Goal: Task Accomplishment & Management: Use online tool/utility

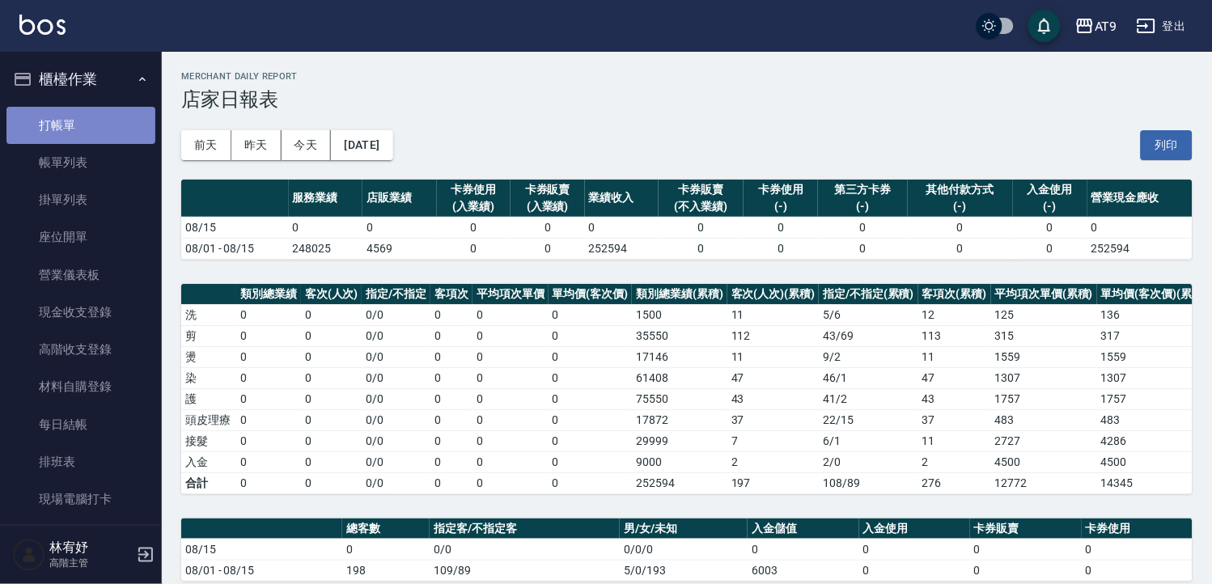
click at [102, 128] on link "打帳單" at bounding box center [80, 125] width 149 height 37
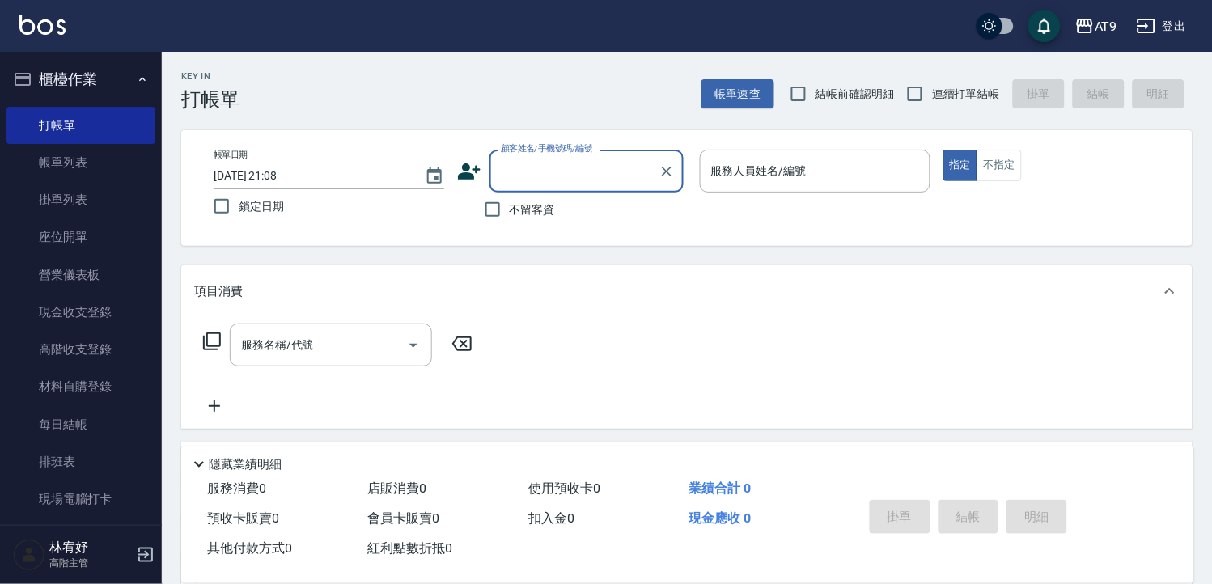
click at [544, 213] on span "不留客資" at bounding box center [532, 210] width 45 height 17
click at [510, 213] on input "不留客資" at bounding box center [493, 210] width 34 height 34
checkbox input "true"
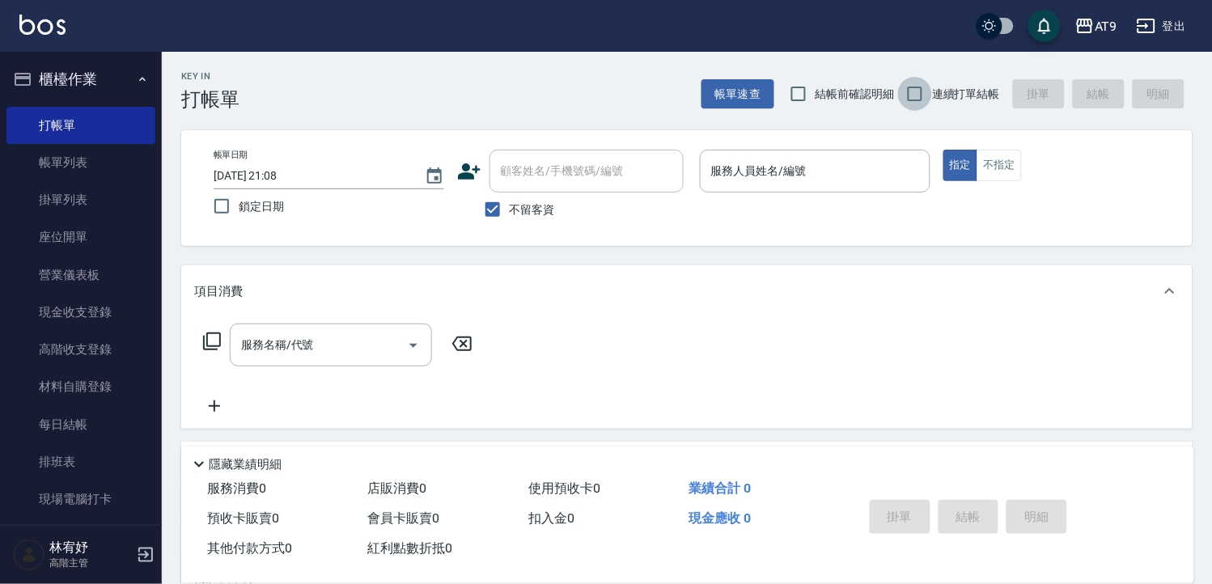
click at [920, 101] on input "連續打單結帳" at bounding box center [915, 94] width 34 height 34
checkbox input "true"
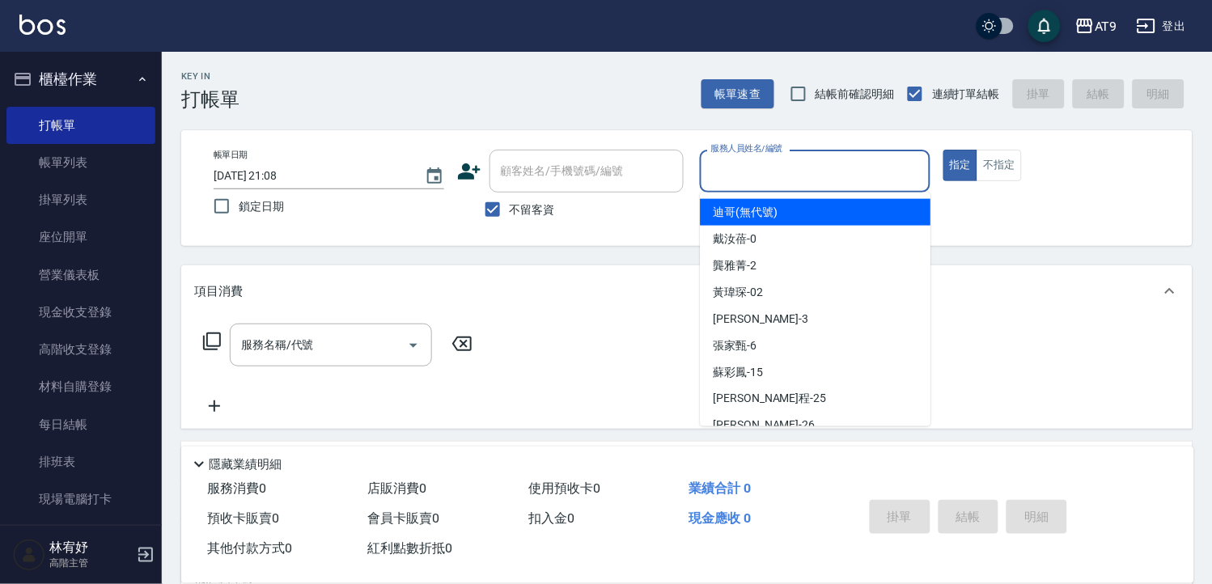
click at [885, 163] on input "服務人員姓名/編號" at bounding box center [815, 171] width 216 height 28
type input "[PERSON_NAME]-0"
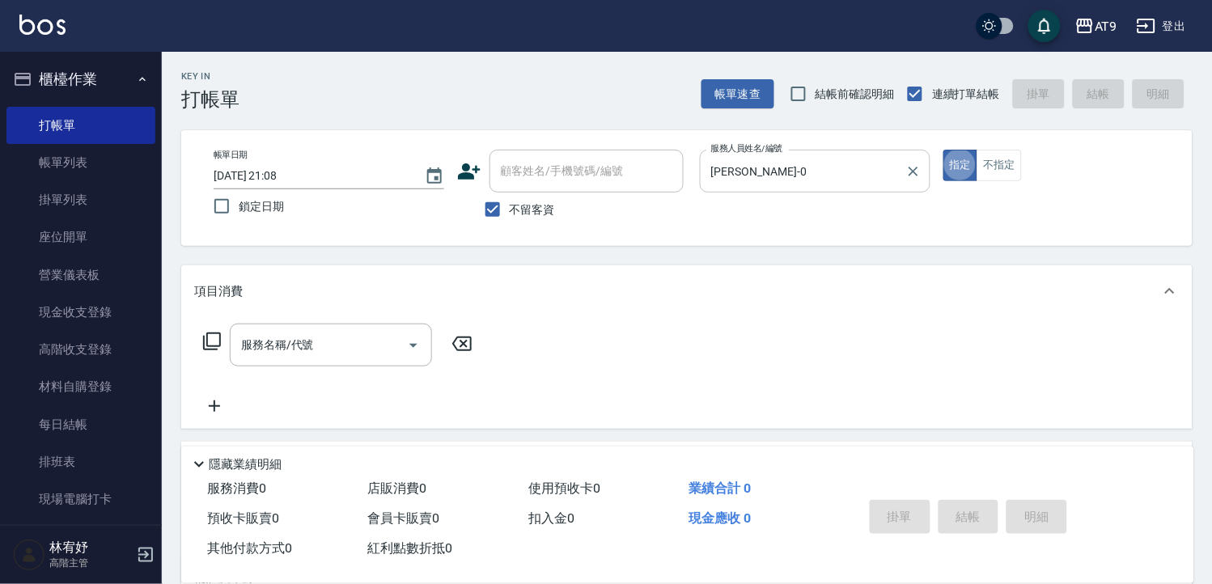
type button "true"
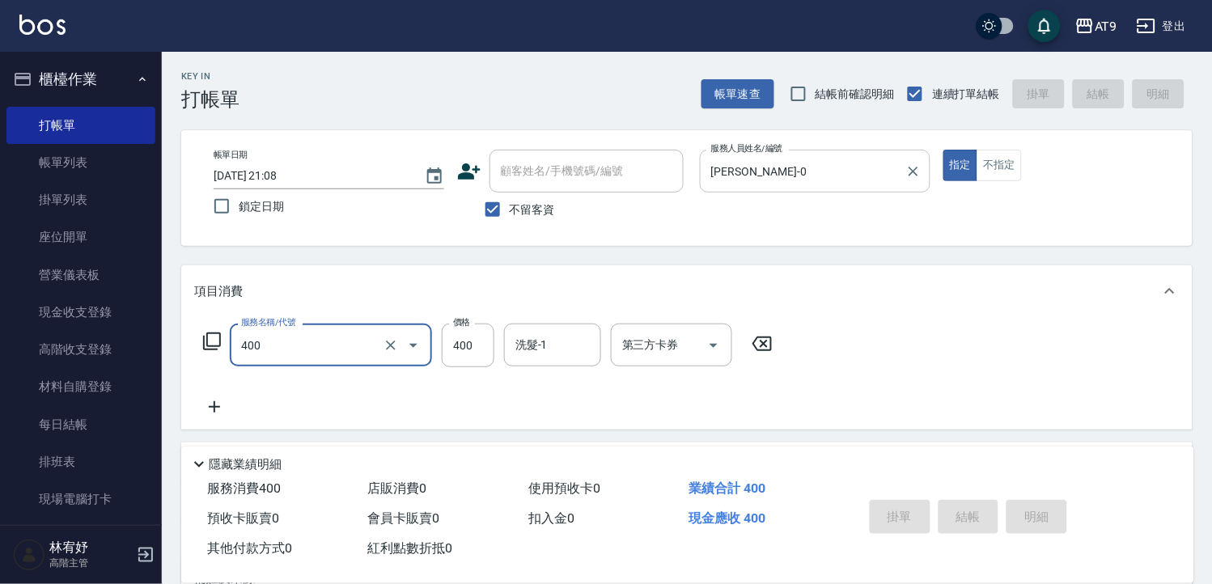
type input "400"
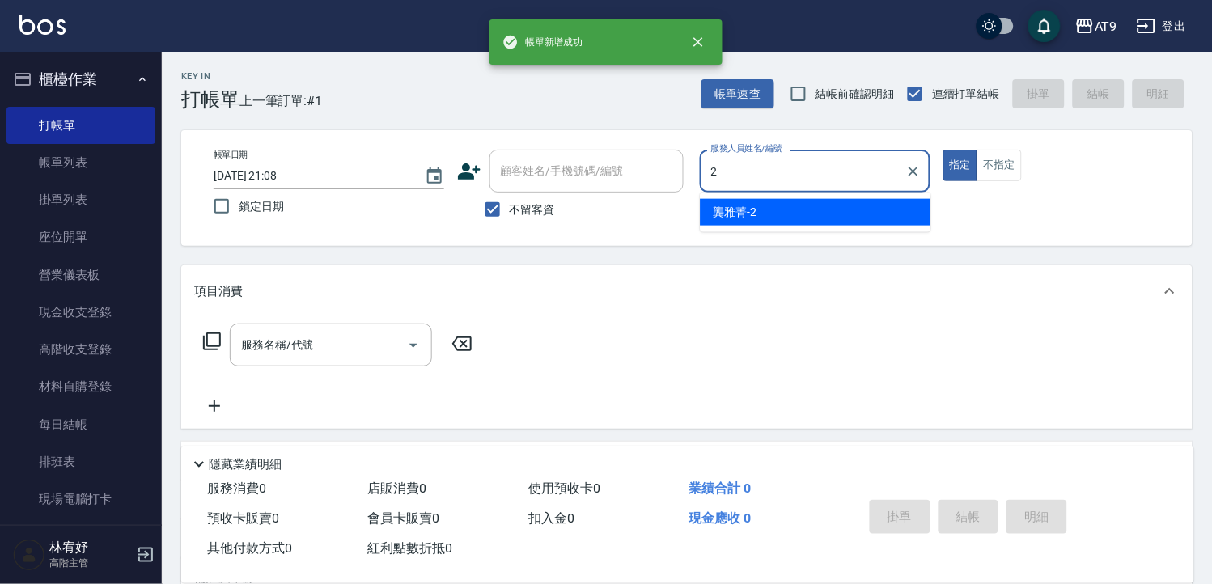
type input "[PERSON_NAME]-2"
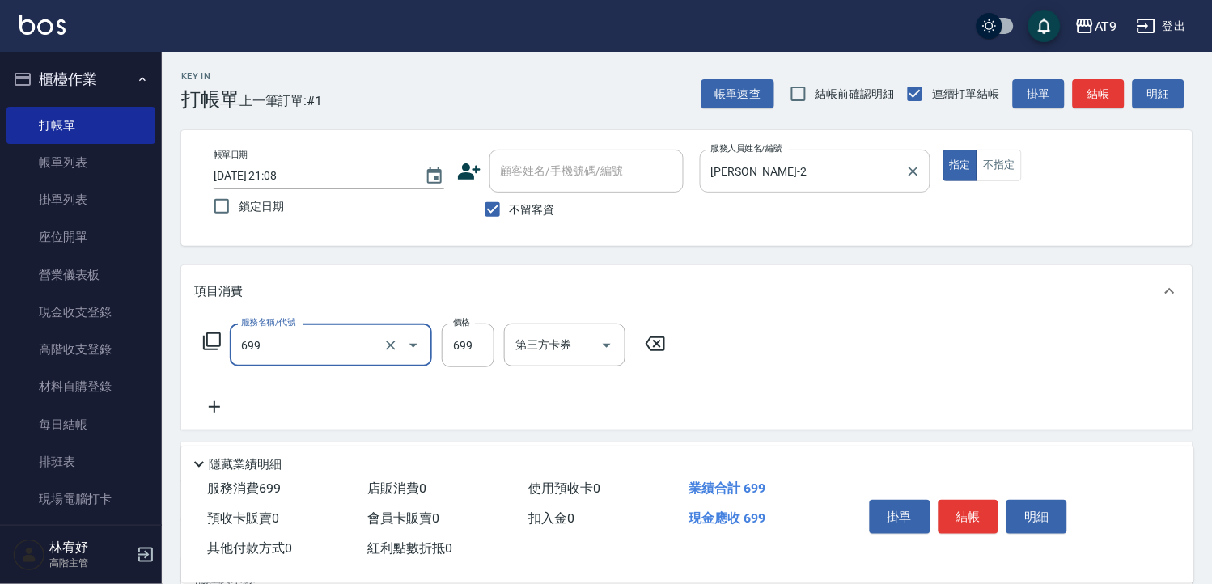
type input "精油SPA(699)"
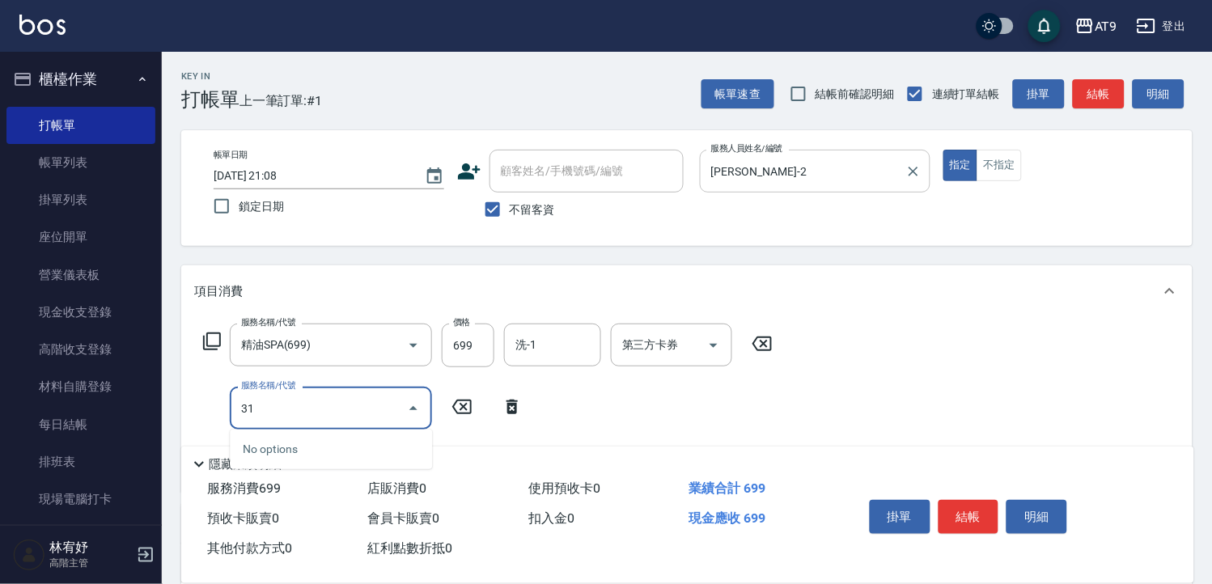
type input "310"
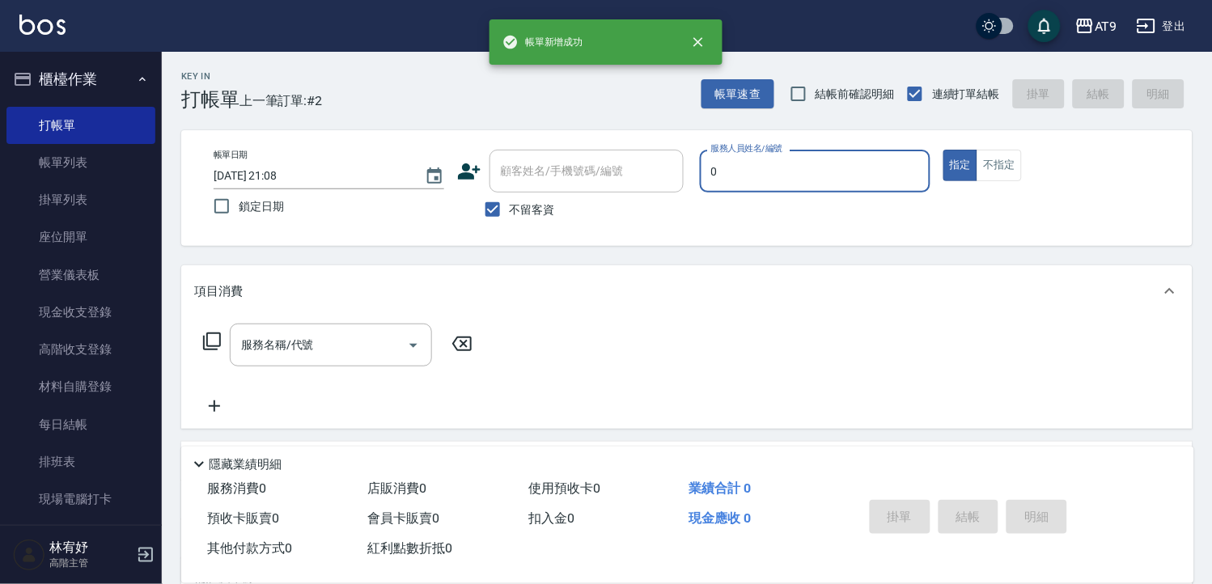
type input "[PERSON_NAME]-0"
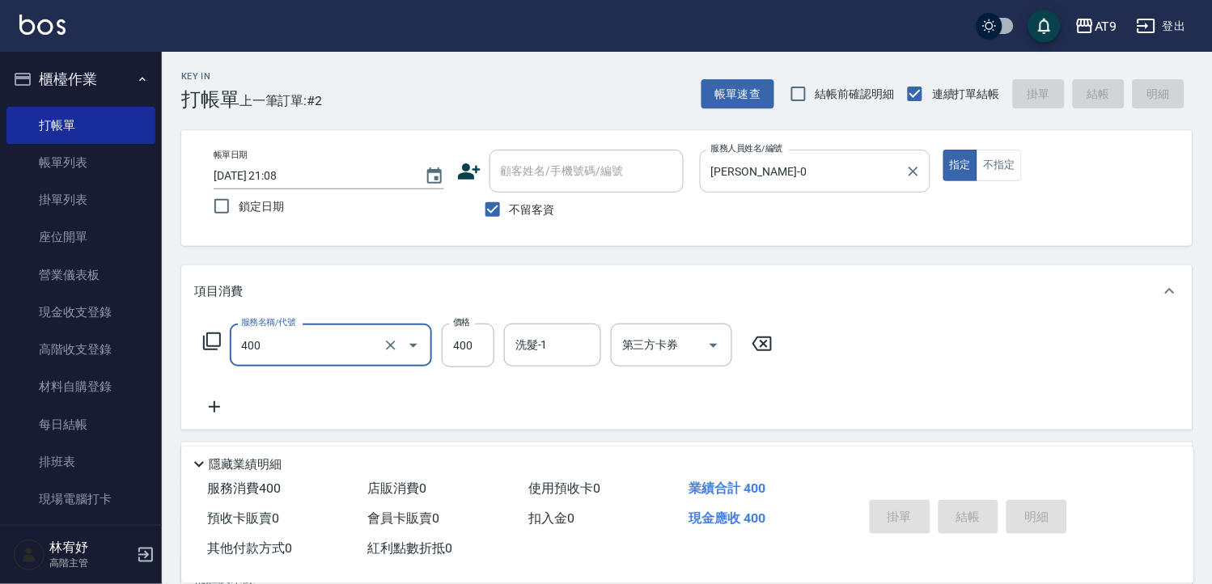
type input "400"
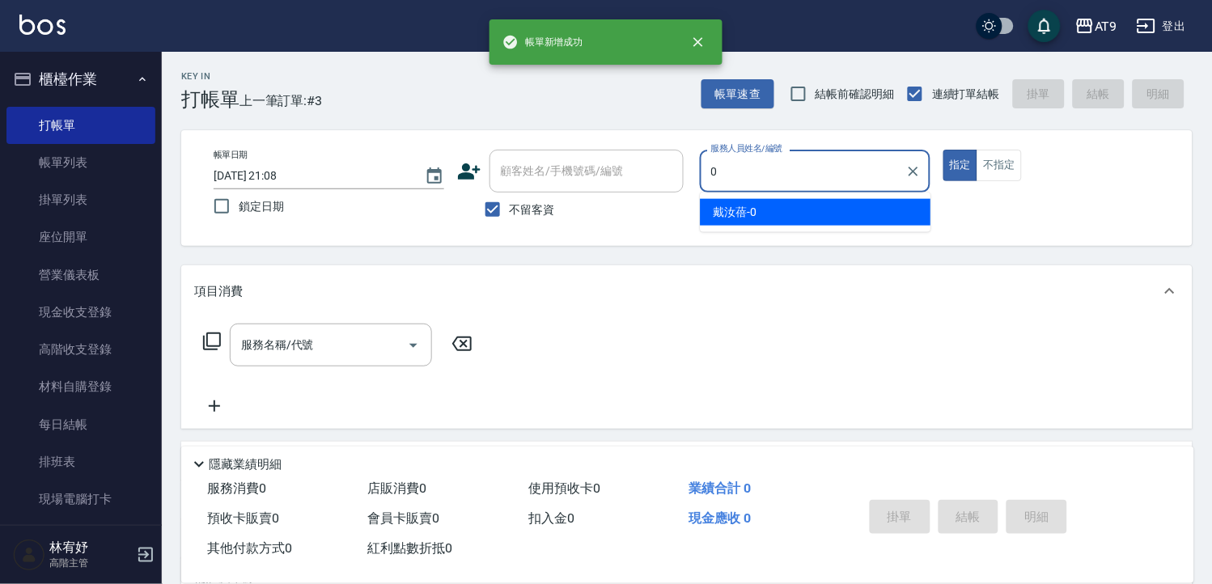
type input "[PERSON_NAME]-0"
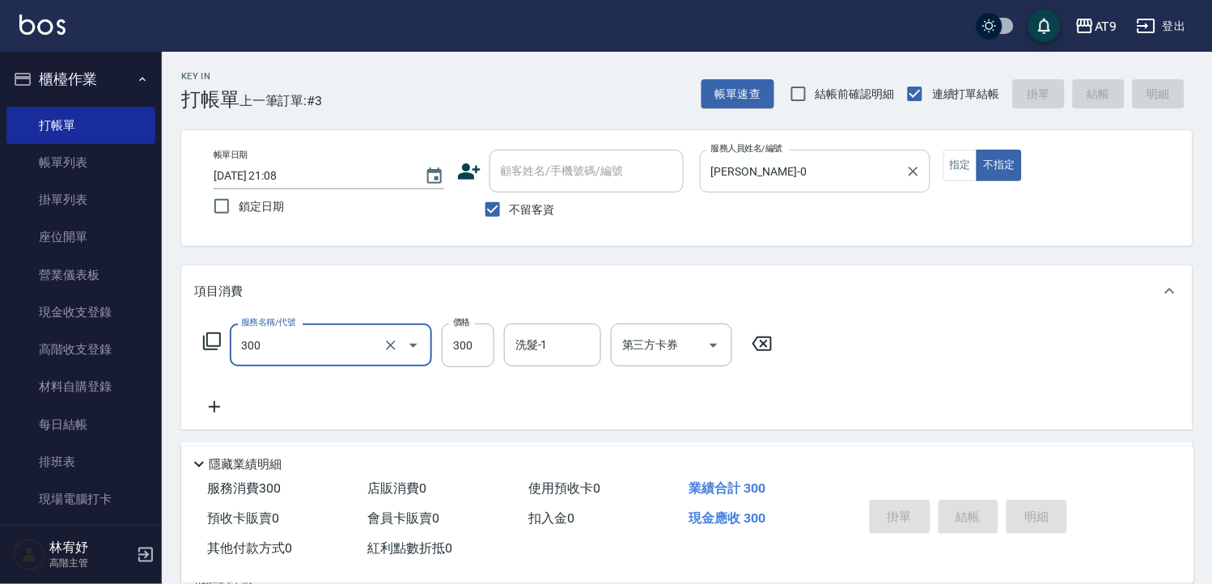
type input "300"
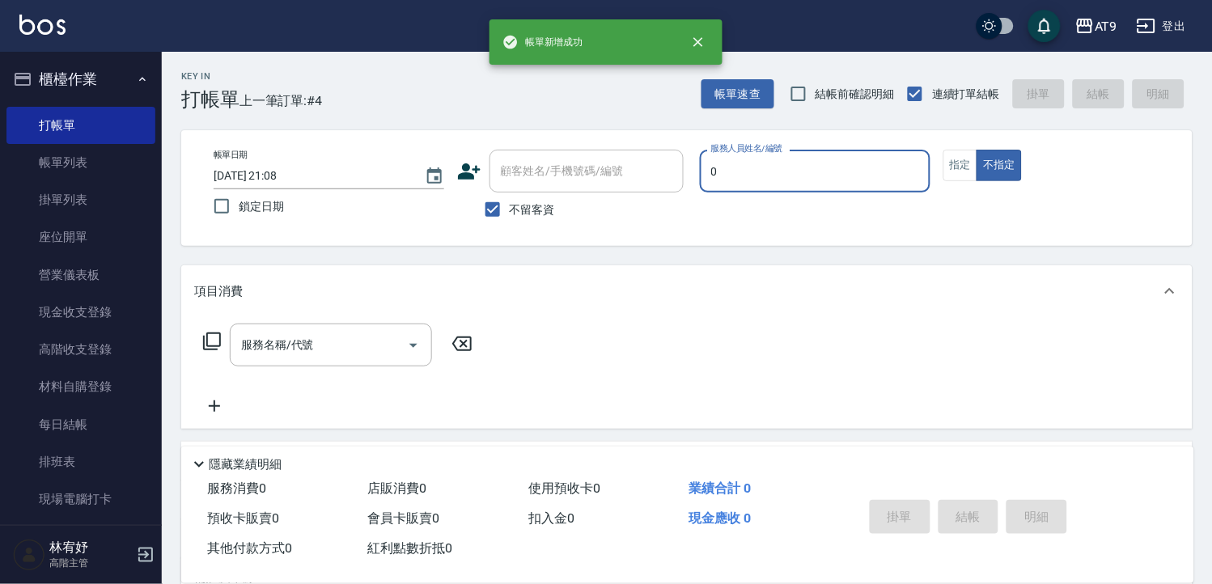
type input "[PERSON_NAME]-0"
type button "false"
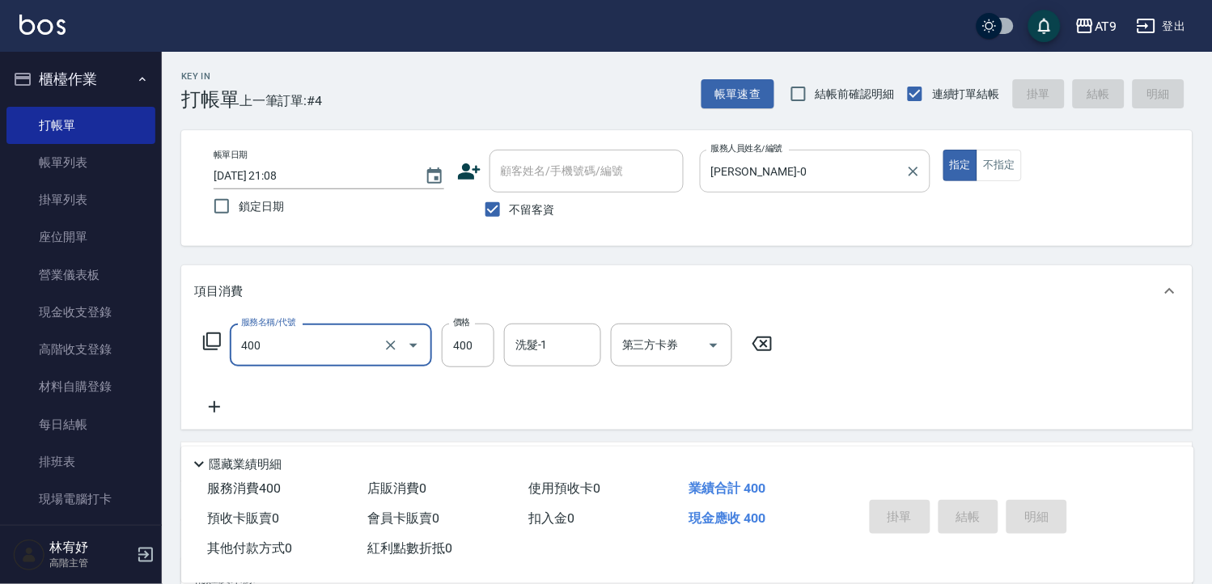
type input "400"
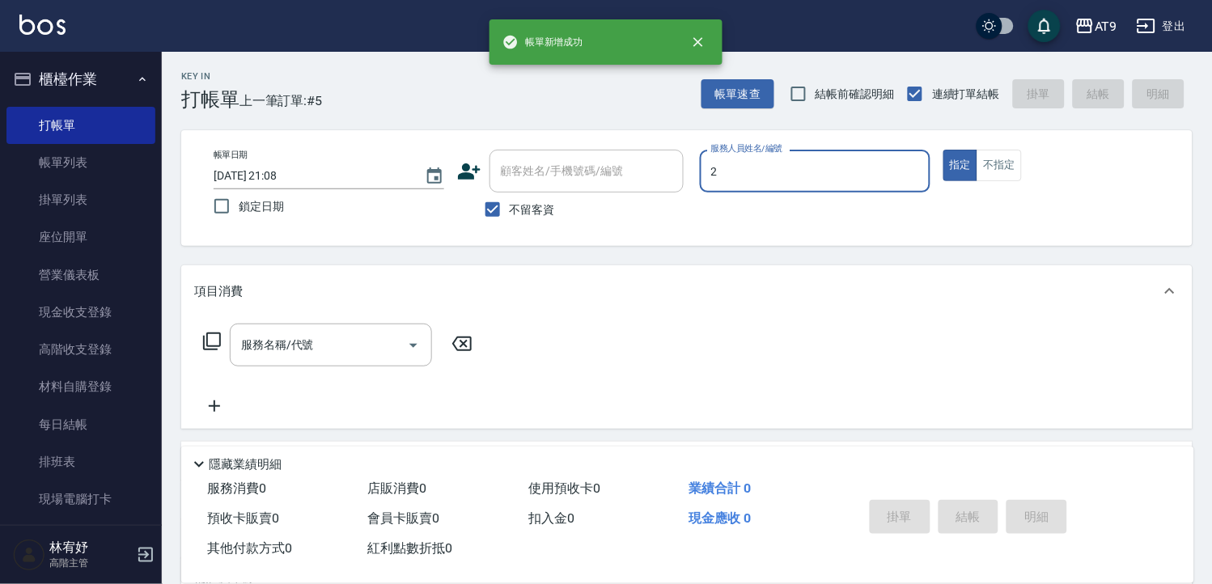
type input "[PERSON_NAME]-2"
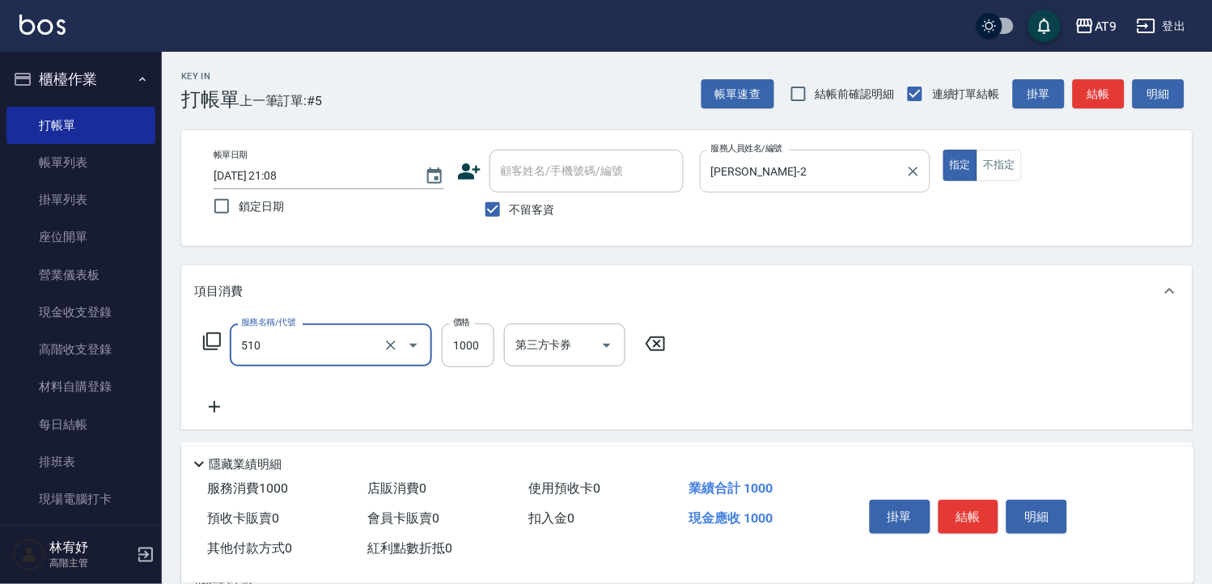
type input "染髮(510)"
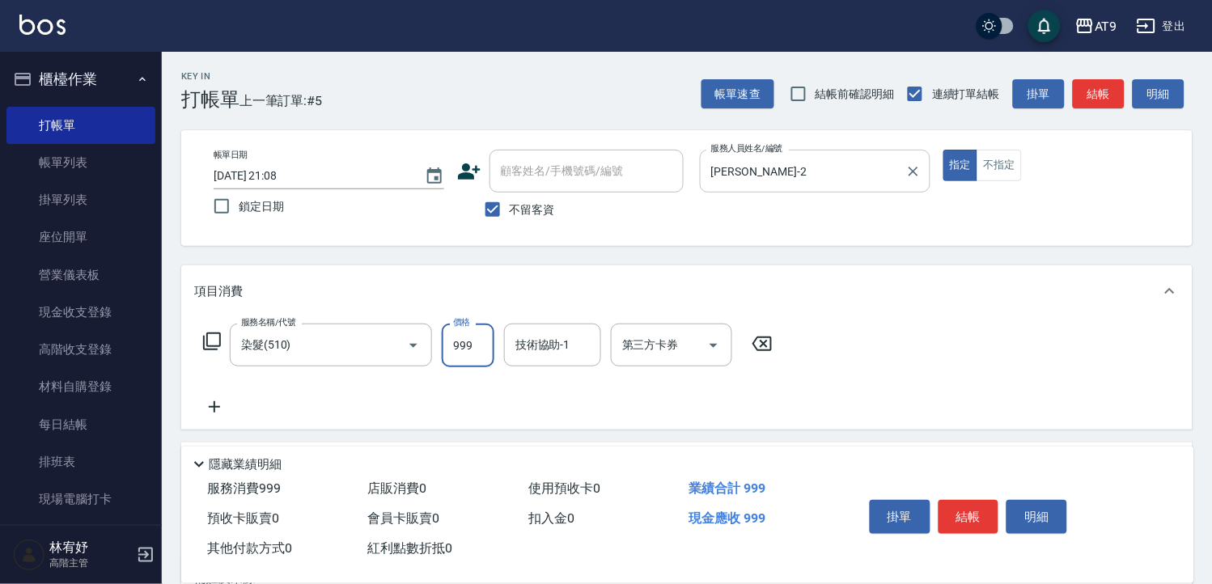
type input "999"
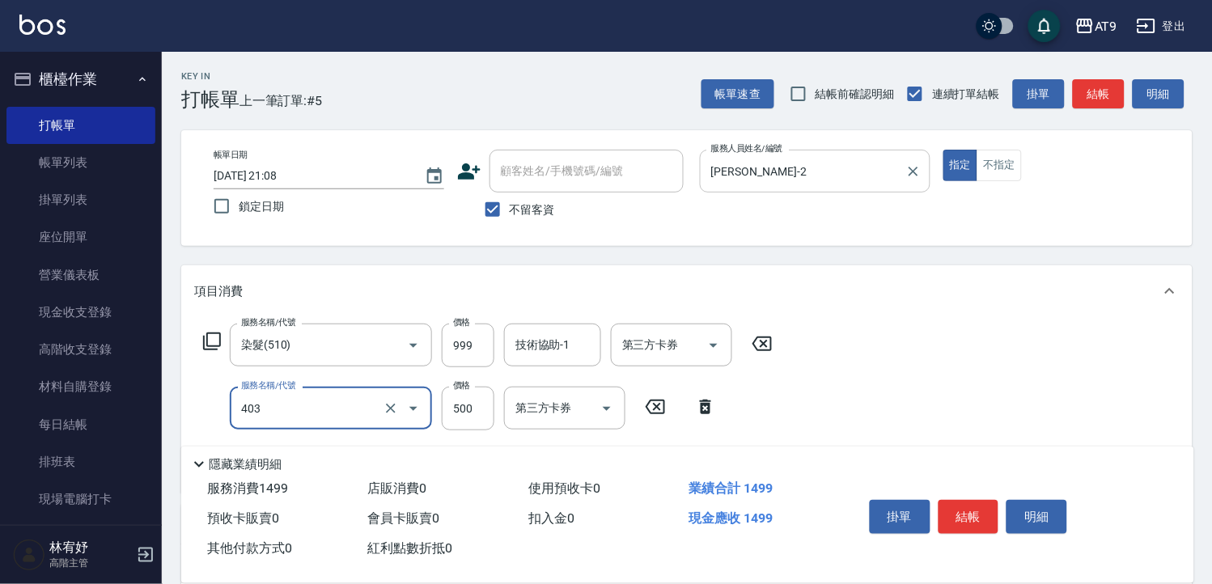
type input "天天護髮(403)"
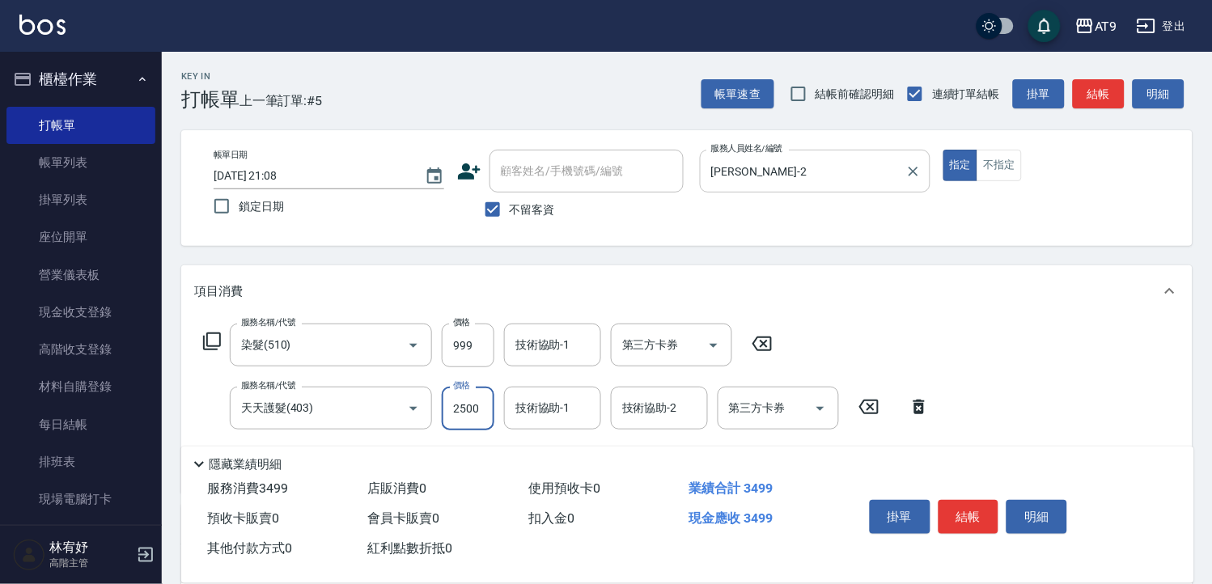
type input "2500"
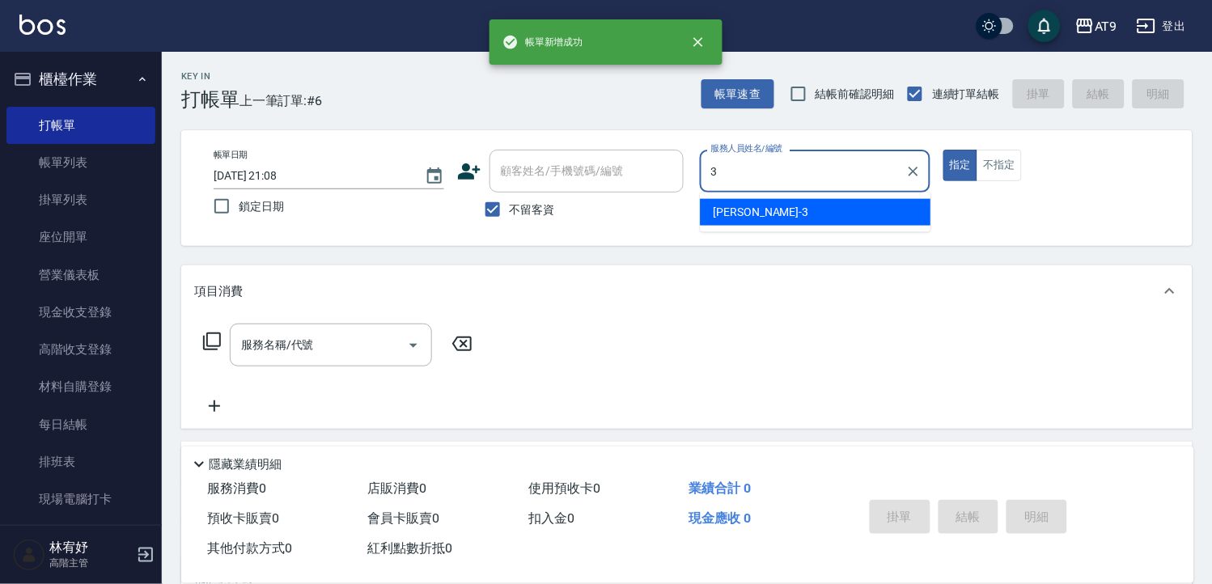
type input "FANNY-3"
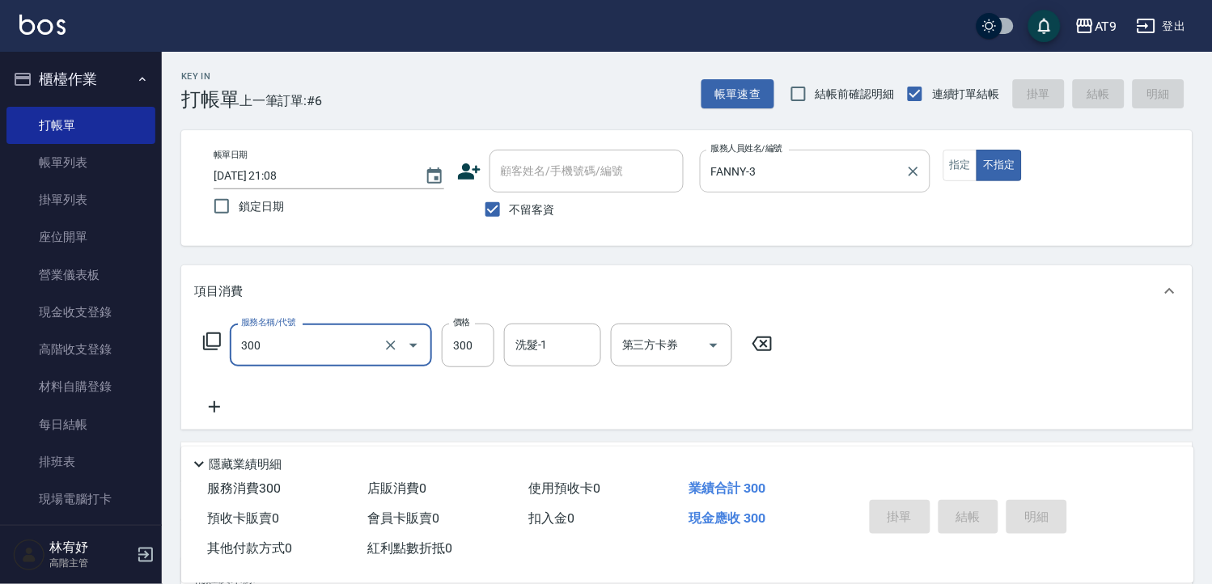
type input "300"
type input "[DATE] 21:09"
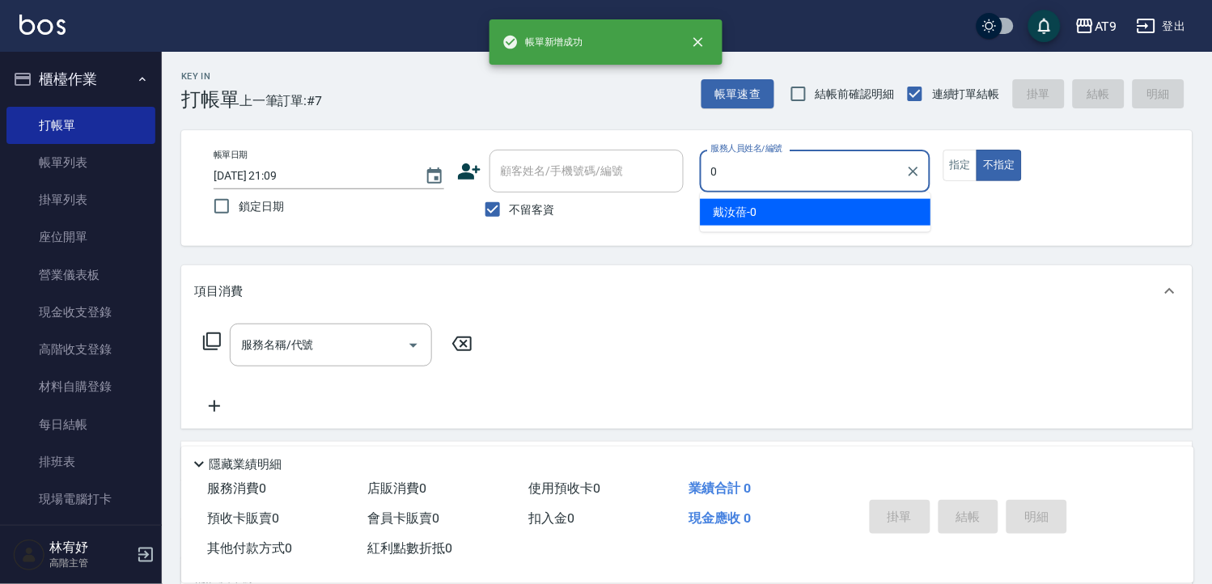
type input "[PERSON_NAME]-0"
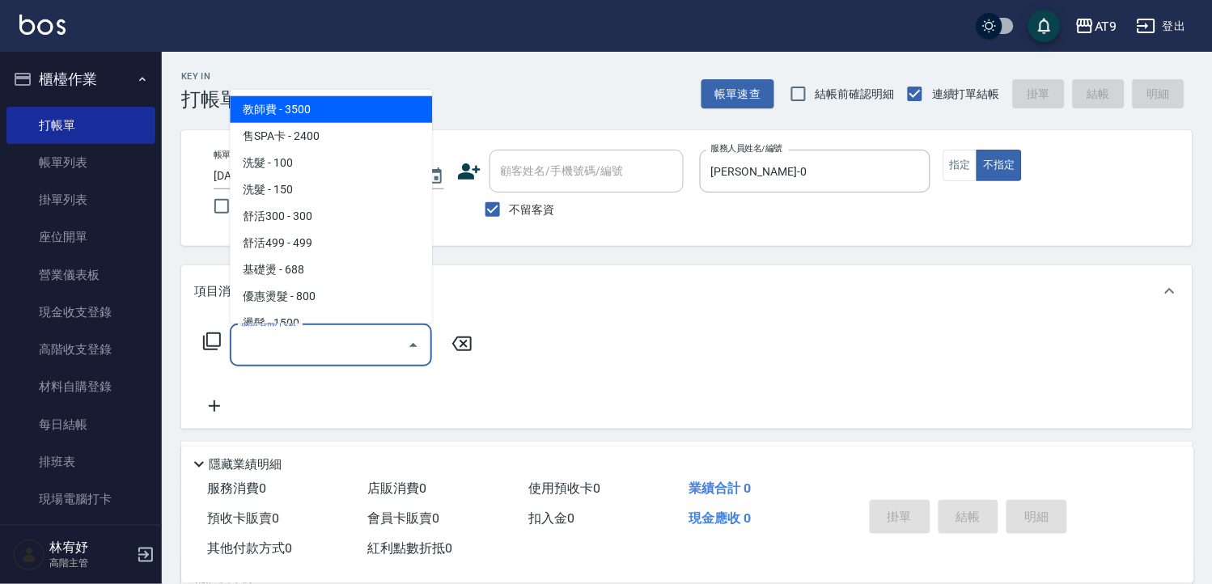
click at [384, 353] on input "服務名稱/代號" at bounding box center [318, 345] width 163 height 28
click at [959, 176] on button "指定" at bounding box center [961, 166] width 35 height 32
click at [376, 338] on input "服務名稱/代號" at bounding box center [318, 345] width 163 height 28
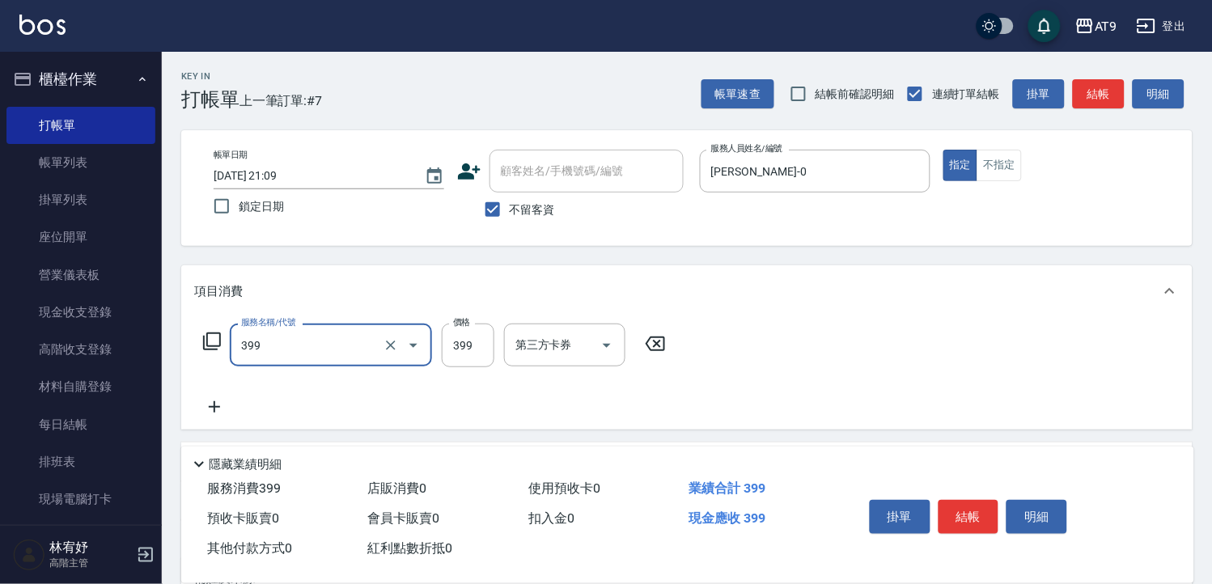
type input "海鹽SPA洗(399)"
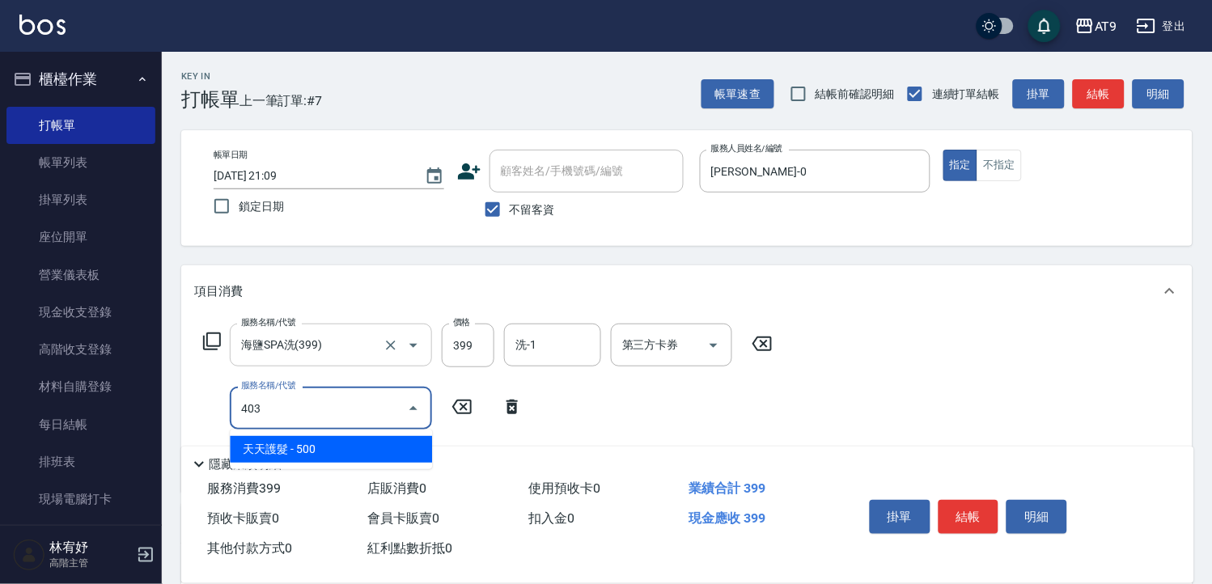
type input "天天護髮(403)"
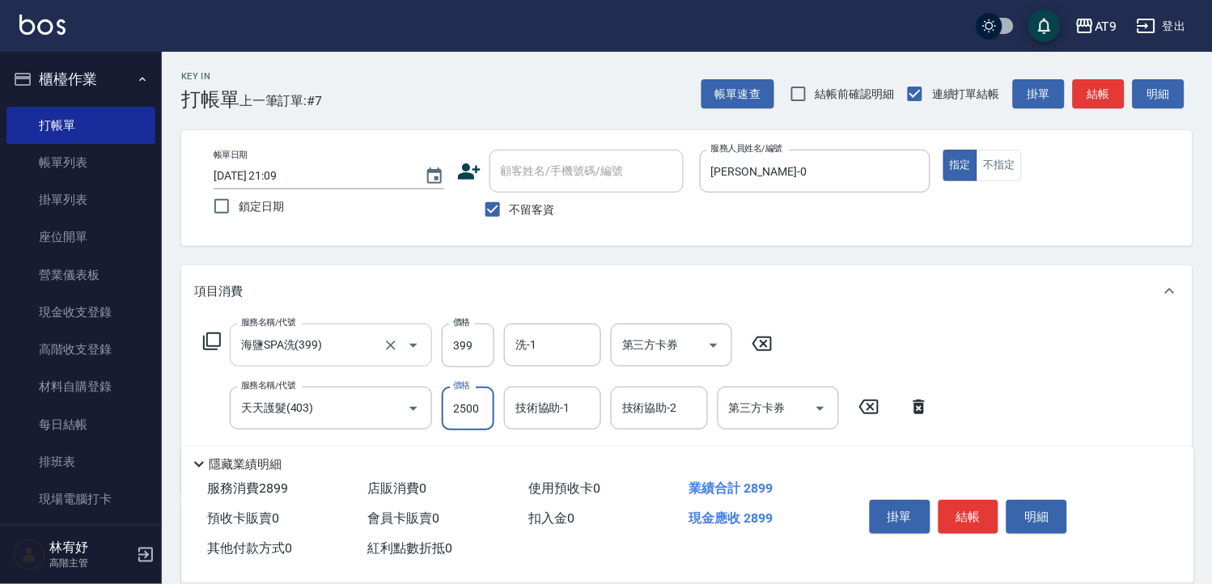
type input "2500"
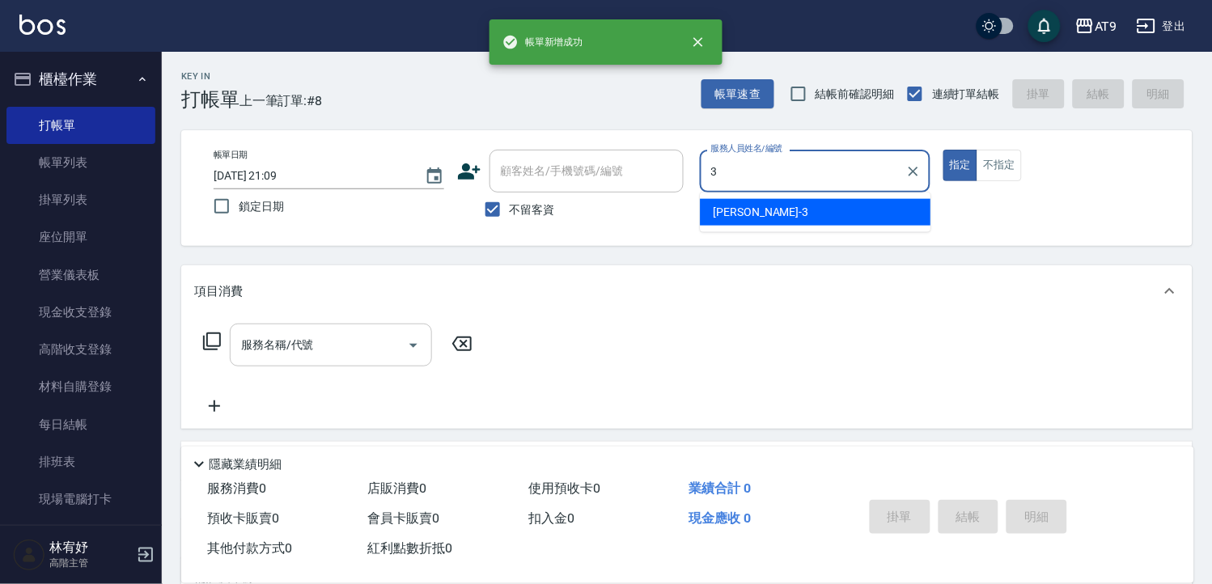
type input "FANNY-3"
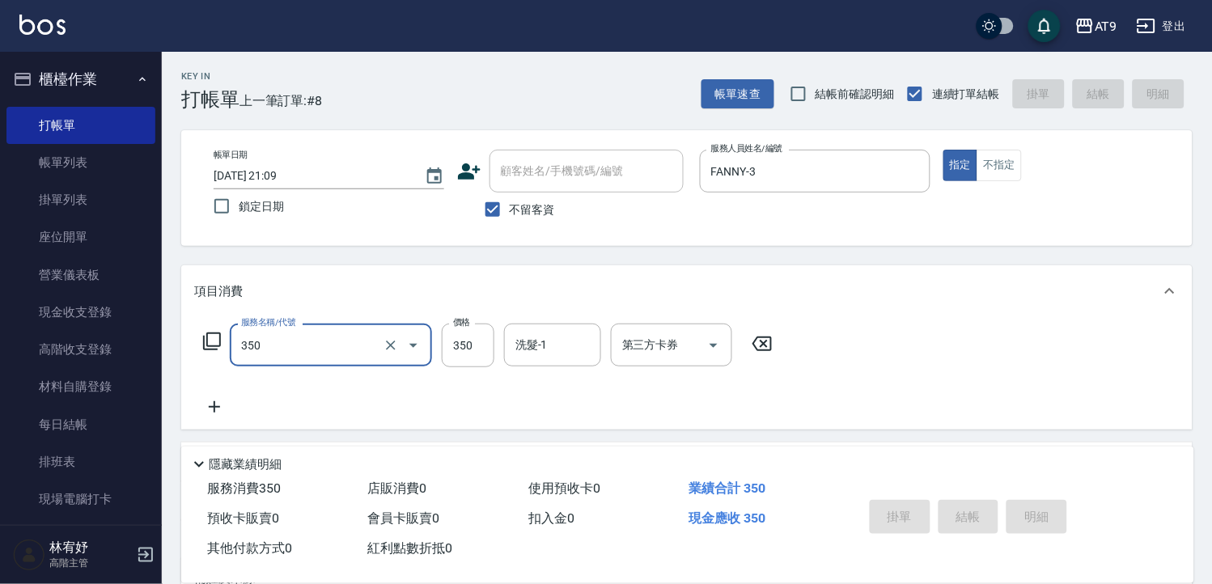
type input "350"
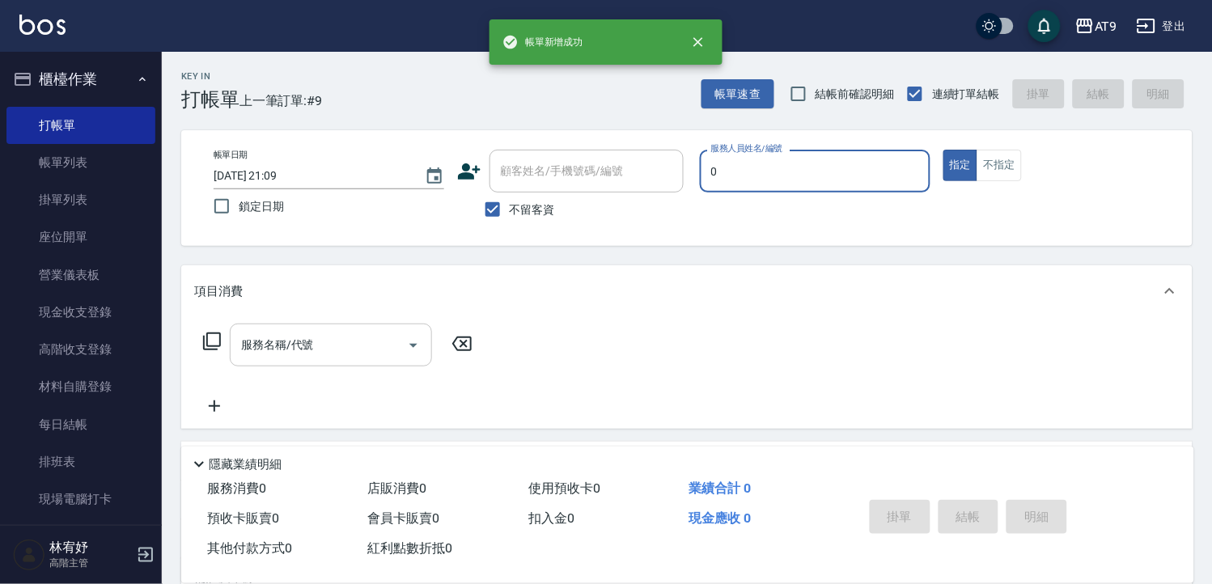
type input "[PERSON_NAME]-0"
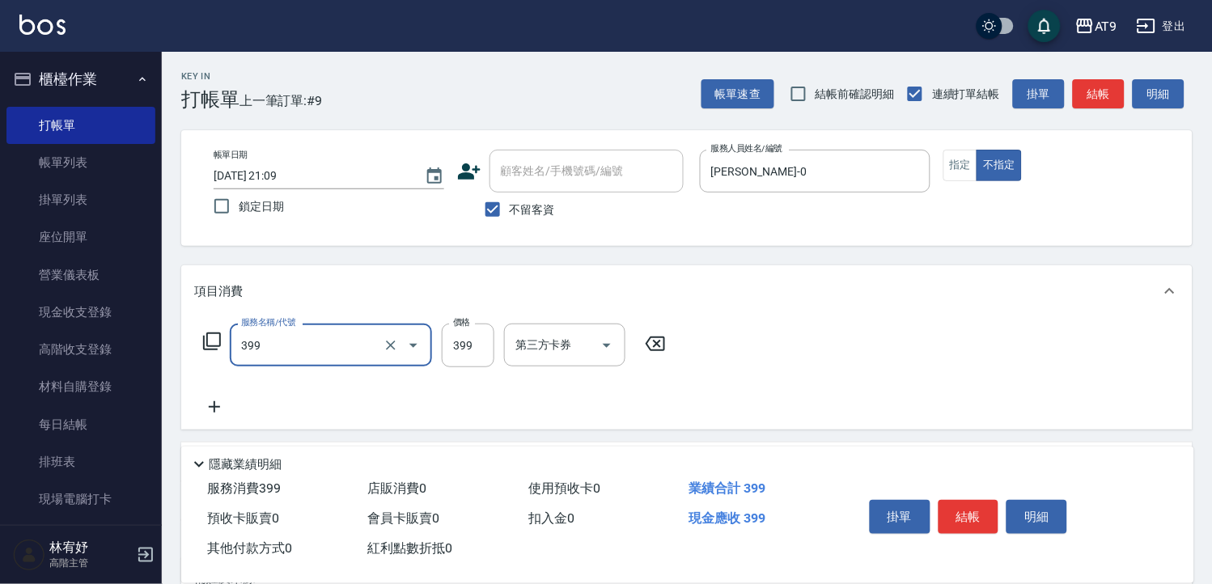
type input "海鹽SPA洗(399)"
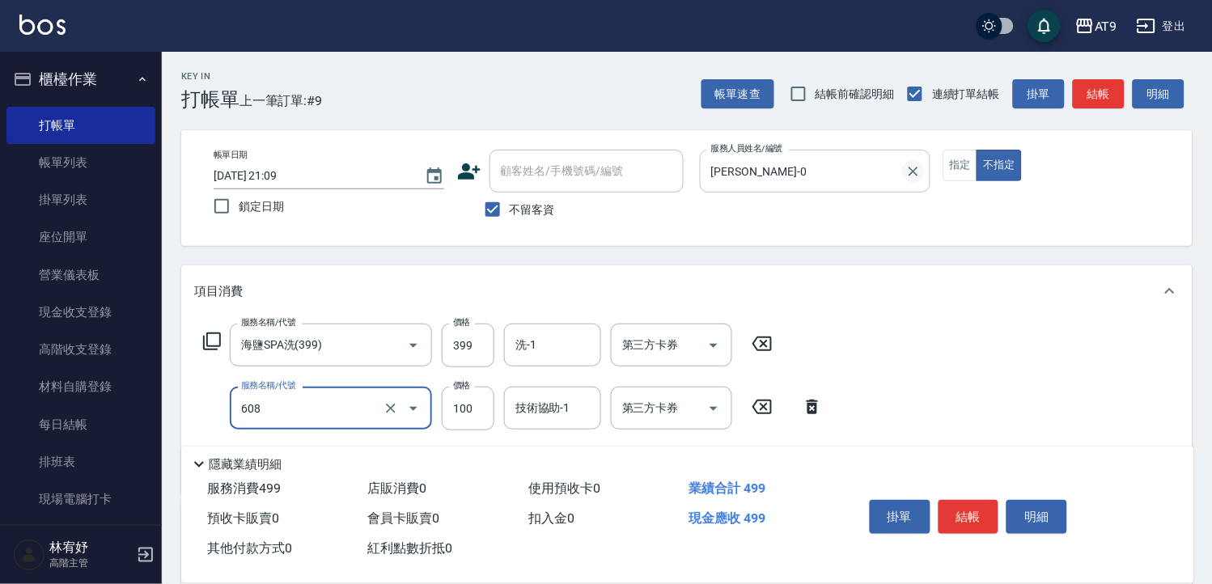
click at [911, 166] on icon "Clear" at bounding box center [914, 171] width 16 height 16
type input "608"
type input "精油長髮(608)"
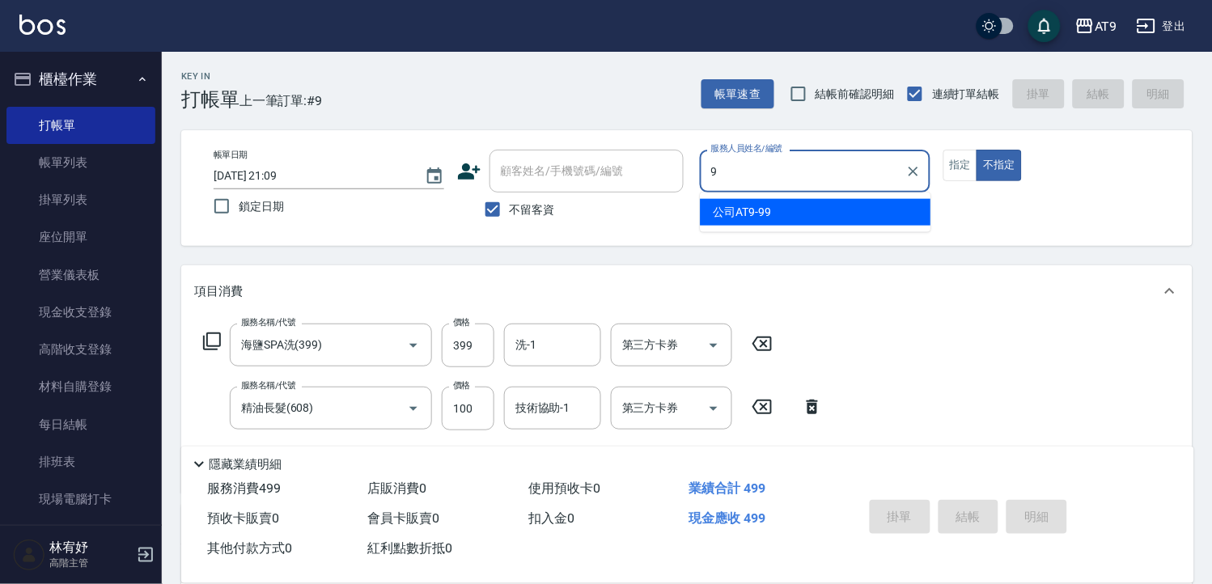
type input "公司AT9-99"
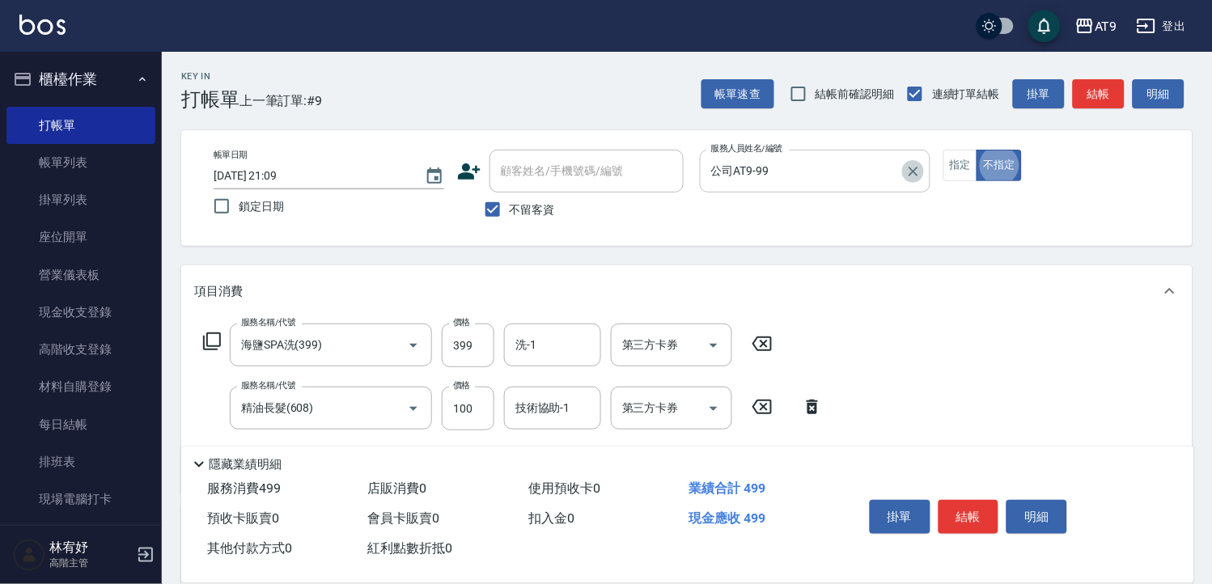
click at [911, 166] on icon "Clear" at bounding box center [914, 171] width 16 height 16
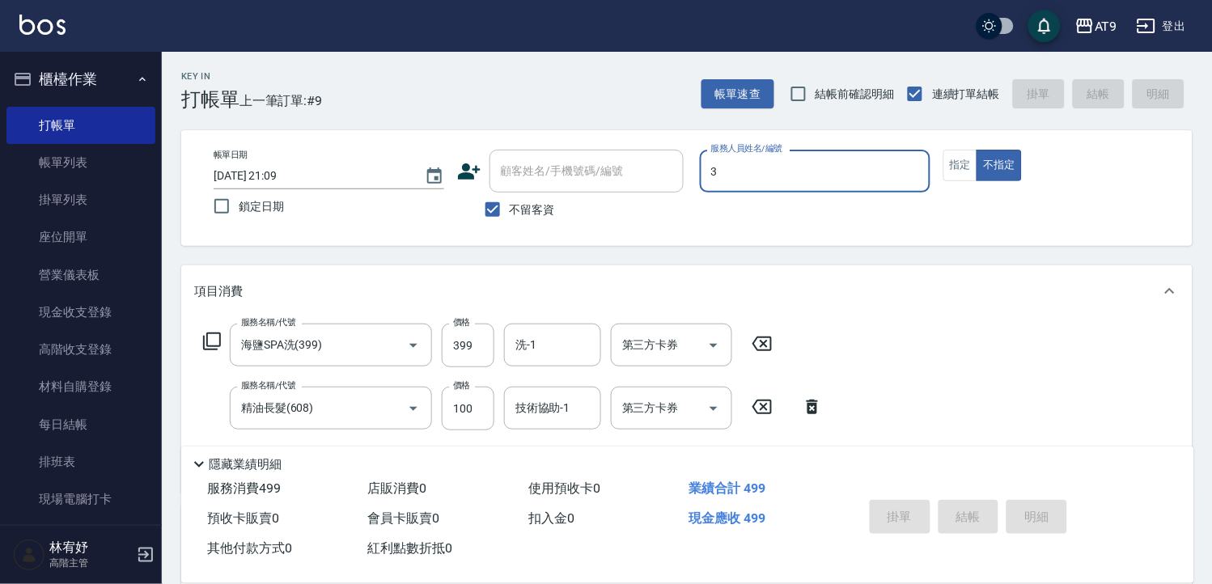
type input "FANNY-3"
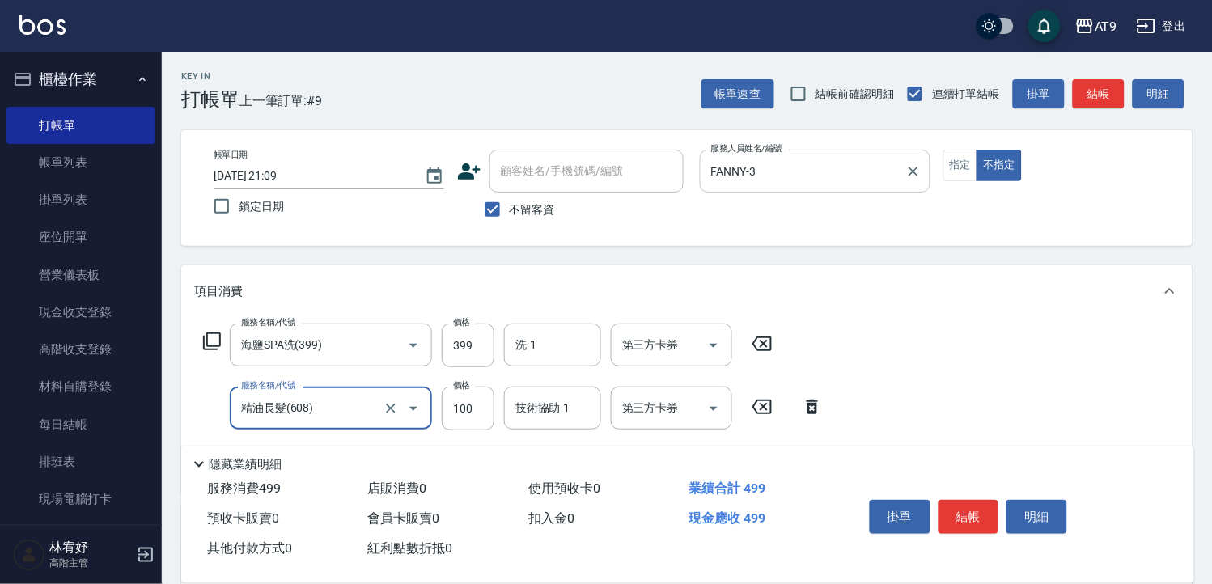
click at [799, 401] on icon at bounding box center [812, 406] width 40 height 19
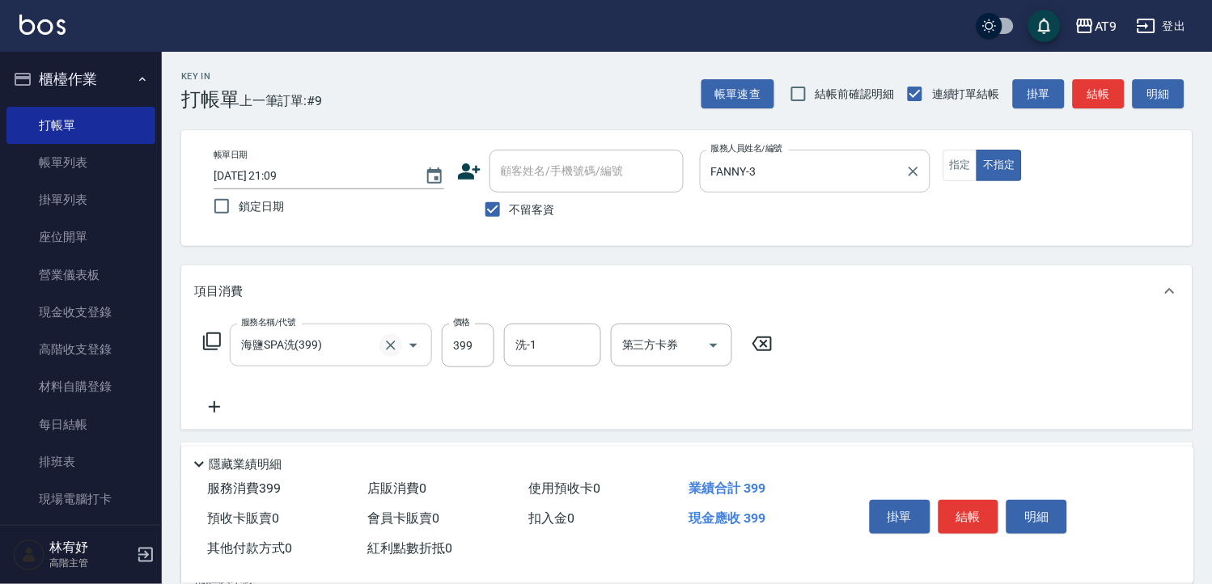
click at [384, 344] on icon "Clear" at bounding box center [391, 346] width 16 height 16
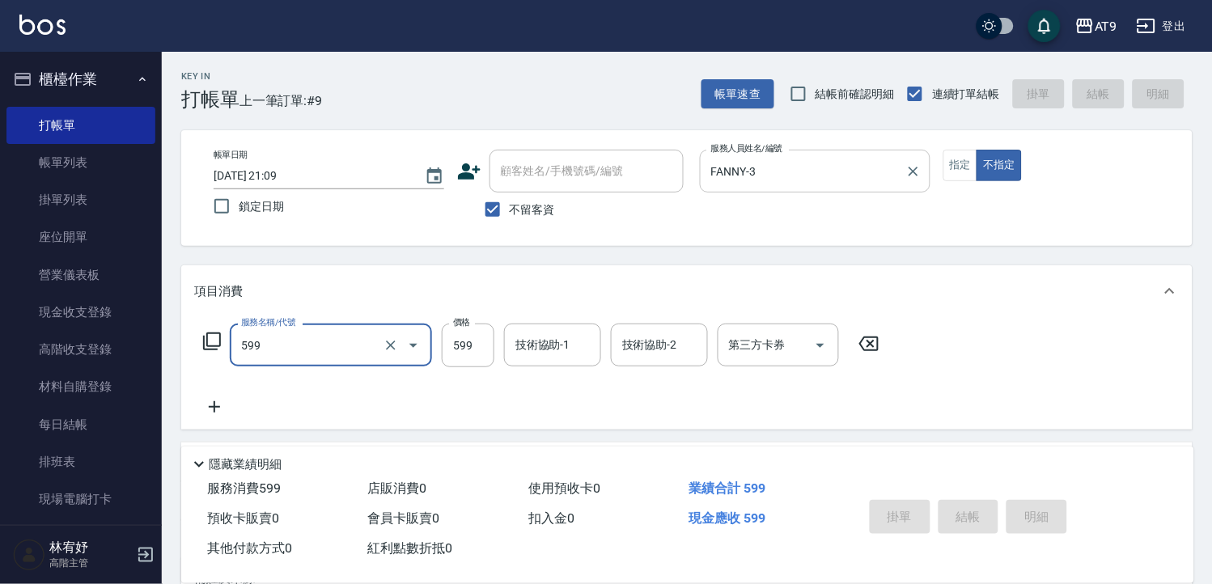
type input "599"
drag, startPoint x: 384, startPoint y: 344, endPoint x: 249, endPoint y: 390, distance: 142.8
type input "[DATE] 21:10"
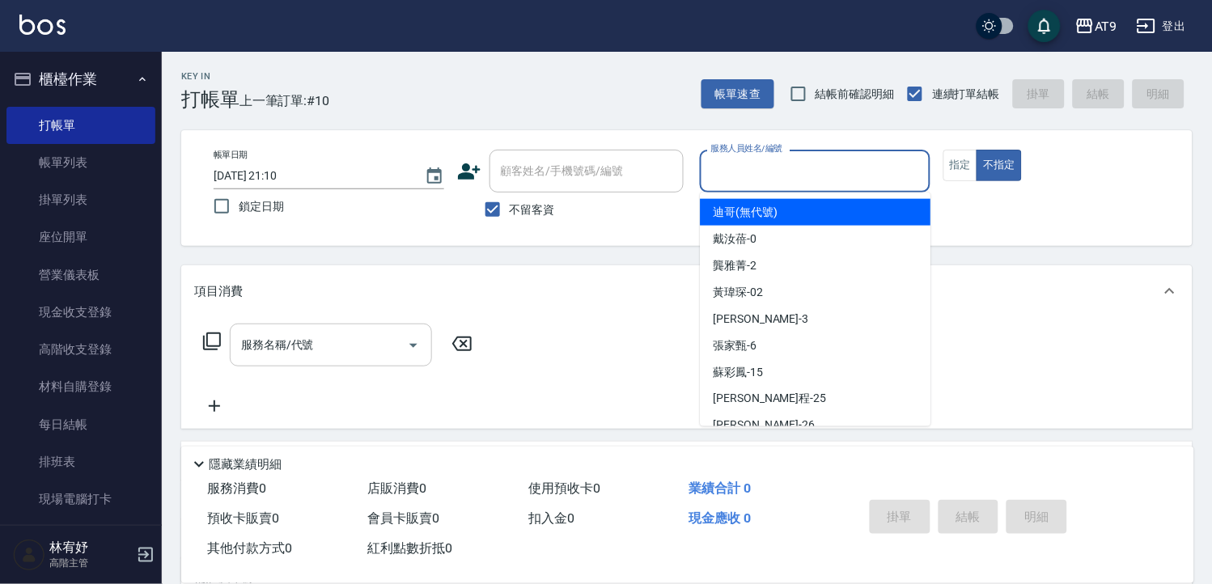
drag, startPoint x: 249, startPoint y: 390, endPoint x: 870, endPoint y: 180, distance: 655.2
click at [870, 180] on input "服務人員姓名/編號" at bounding box center [815, 171] width 216 height 28
click at [801, 165] on input "服務人員姓名/編號" at bounding box center [815, 171] width 216 height 28
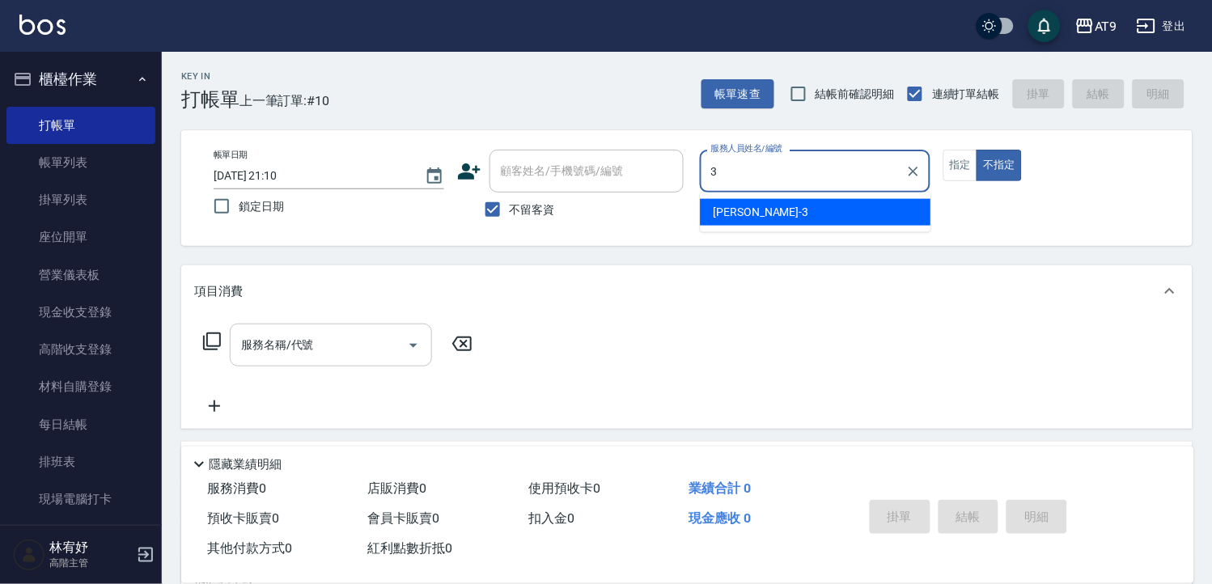
type input "FANNY-3"
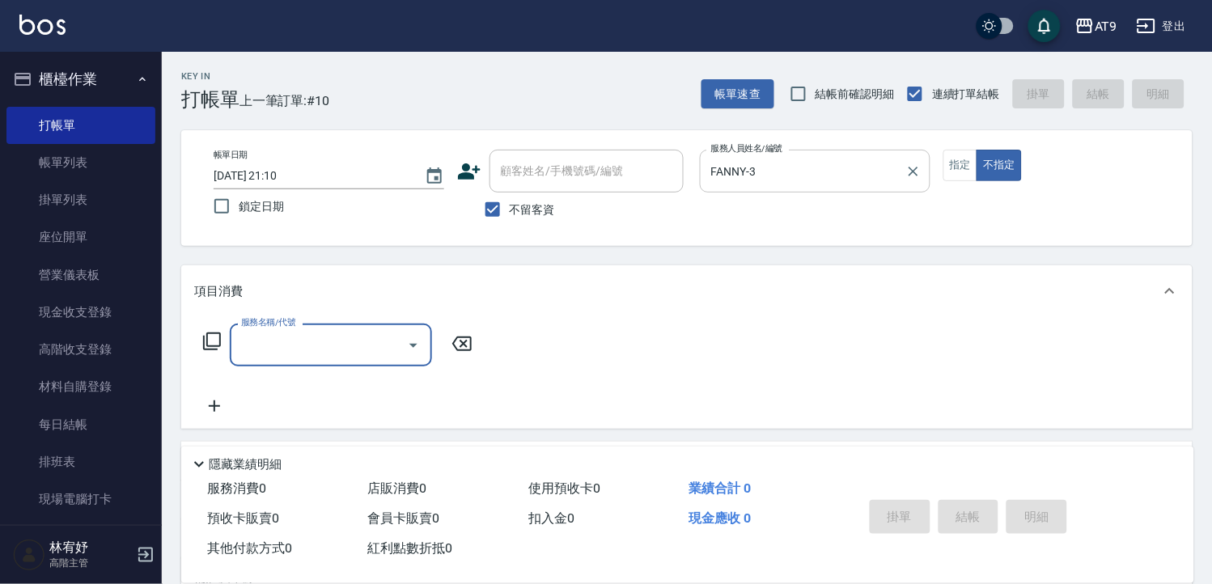
type input "3"
type input "107"
type input "[DATE] 21:11"
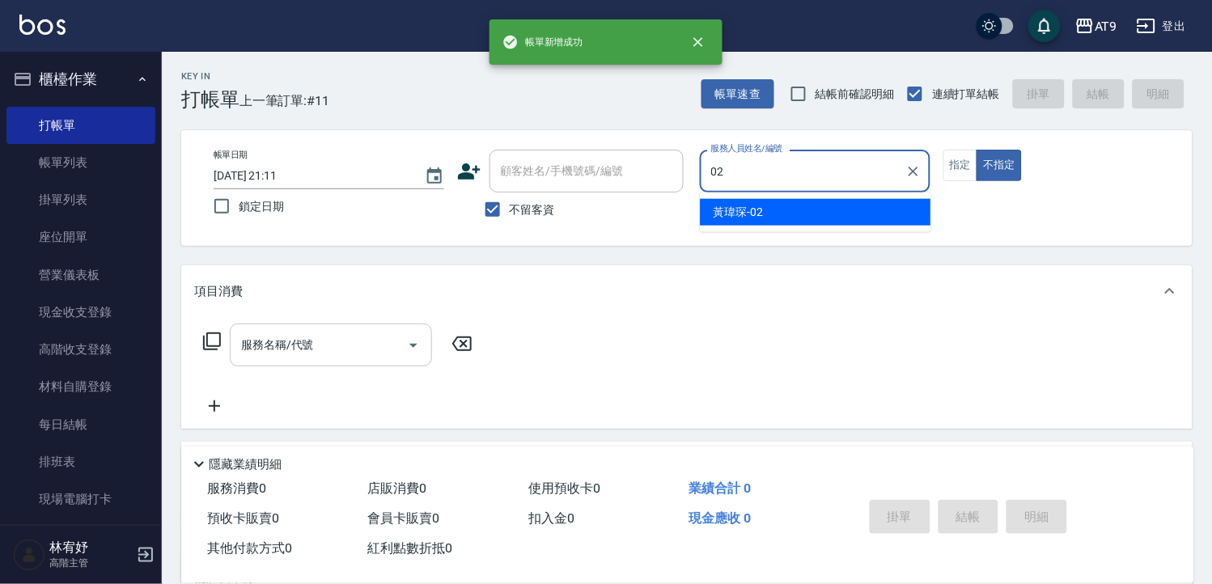
type input "[PERSON_NAME]-02"
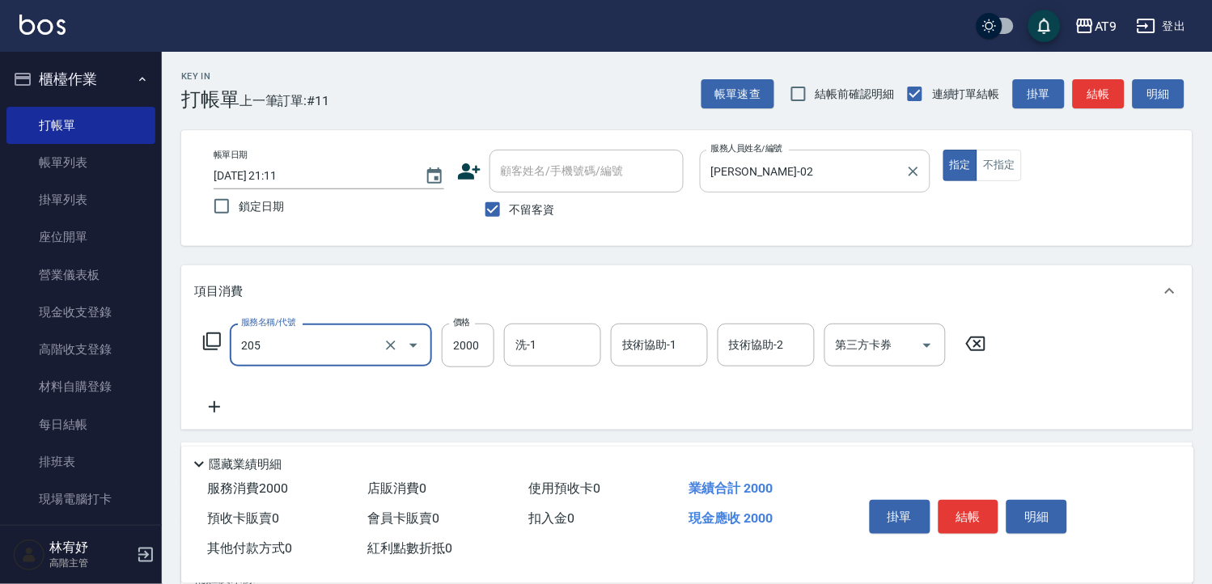
type input "燙髮(205)"
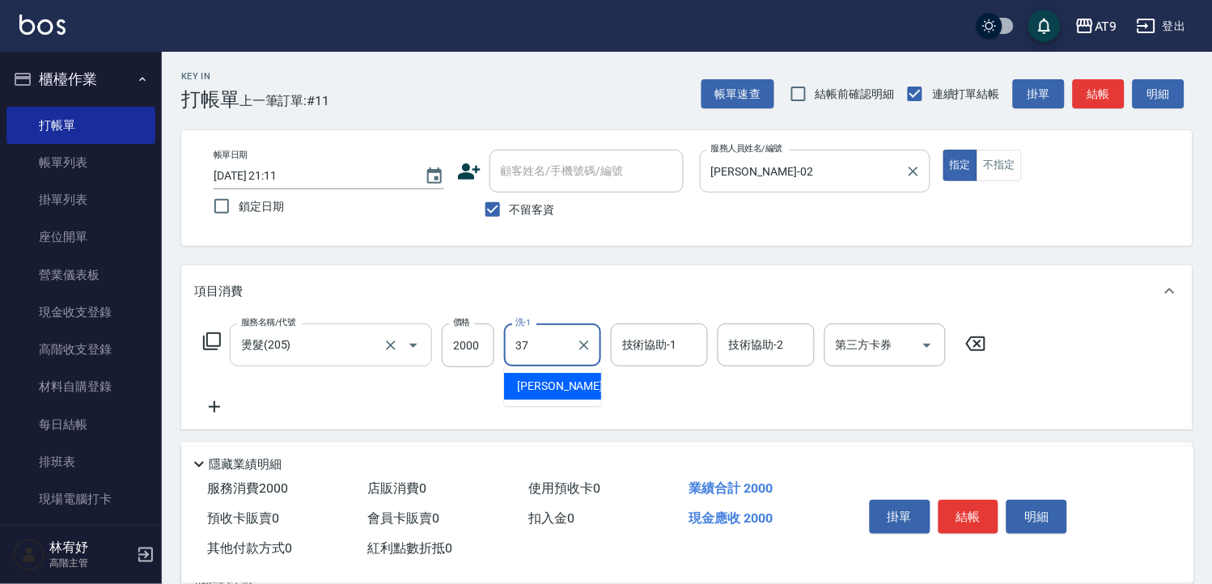
type input "[PERSON_NAME]-37"
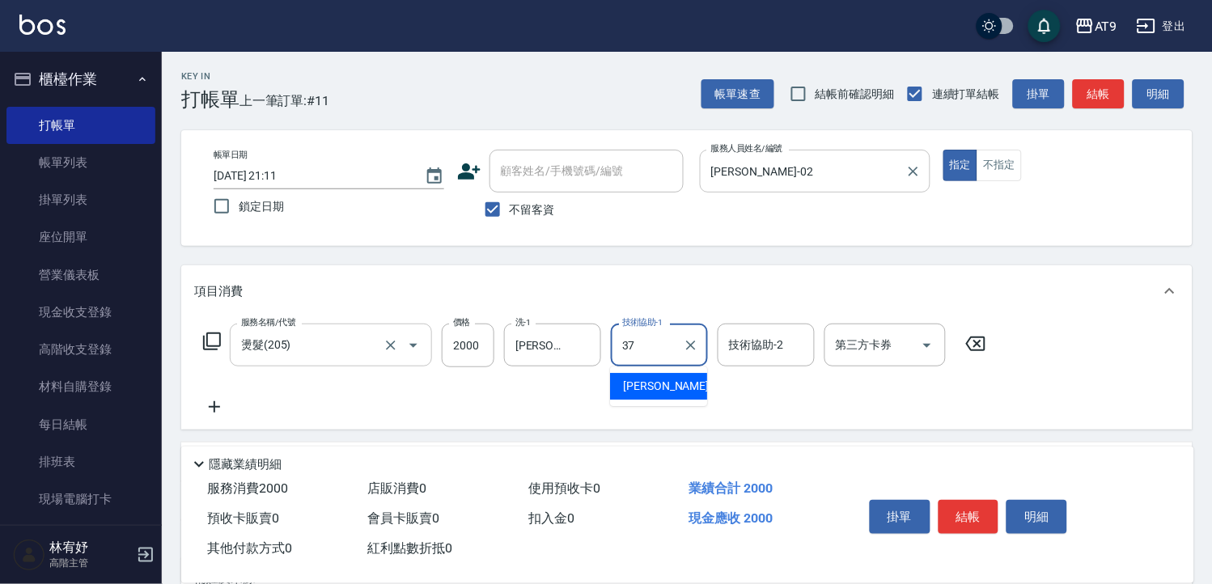
type input "[PERSON_NAME]-37"
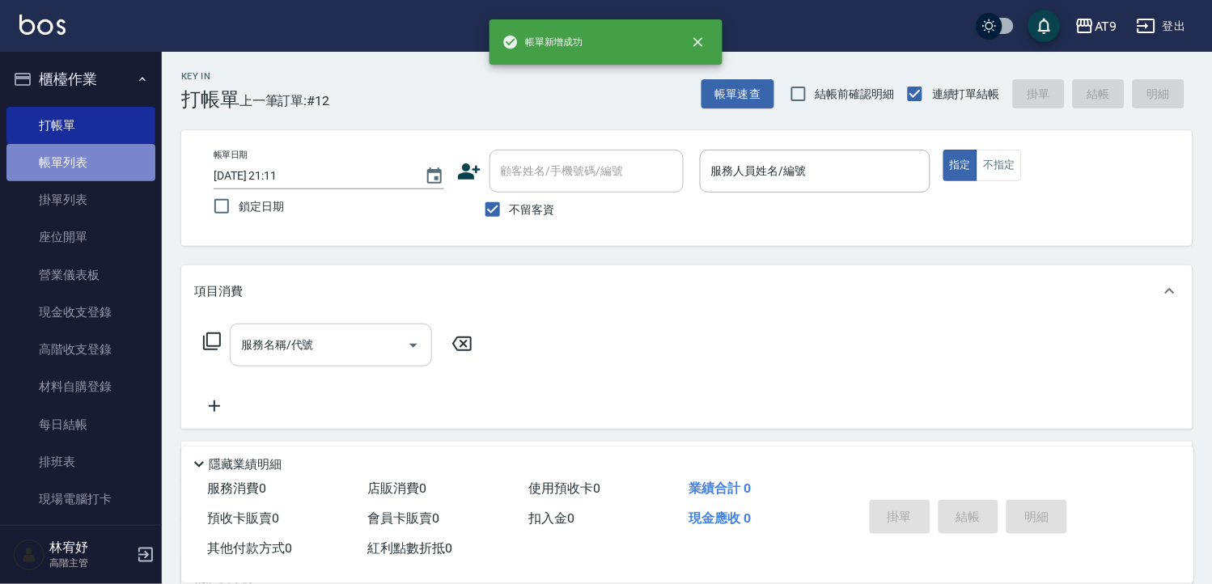
click at [82, 172] on link "帳單列表" at bounding box center [80, 162] width 149 height 37
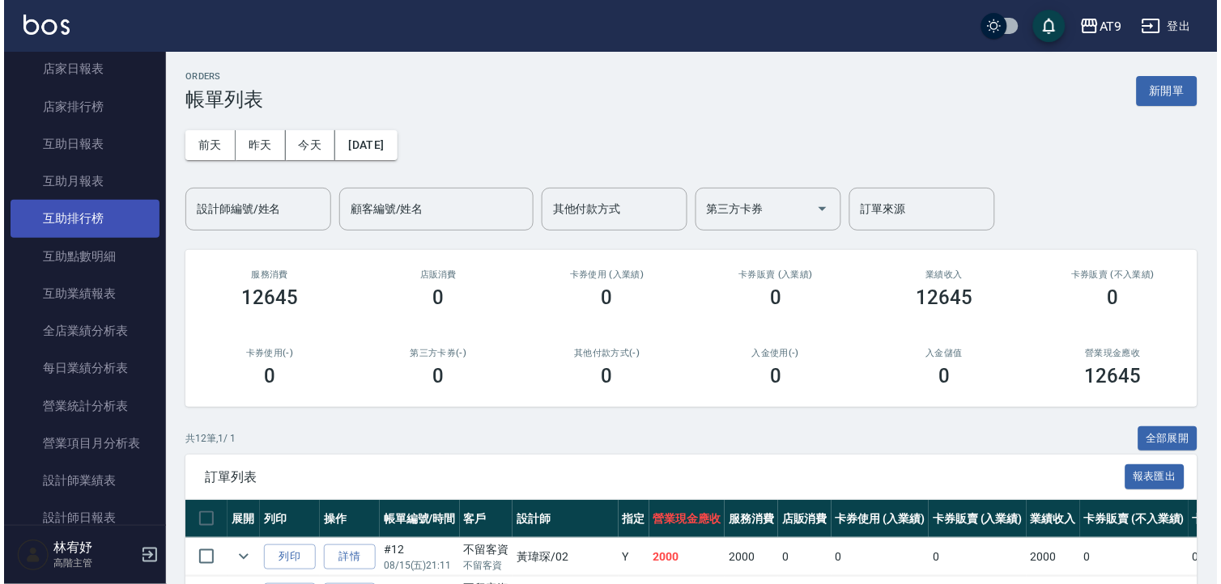
scroll to position [629, 0]
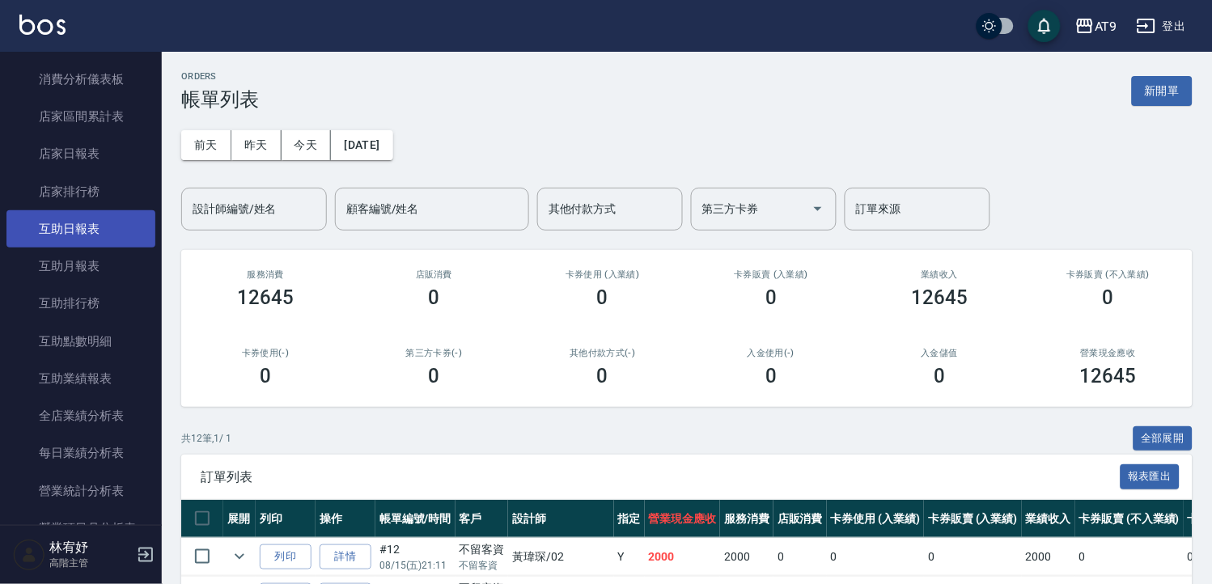
click at [98, 235] on link "互助日報表" at bounding box center [80, 228] width 149 height 37
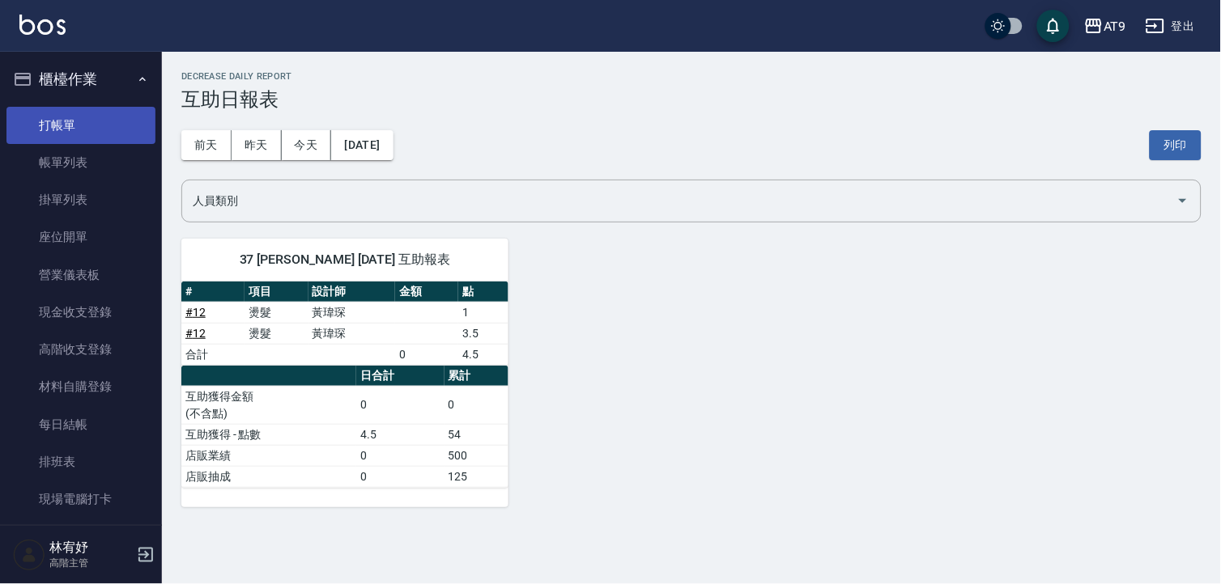
click at [91, 117] on link "打帳單" at bounding box center [80, 125] width 149 height 37
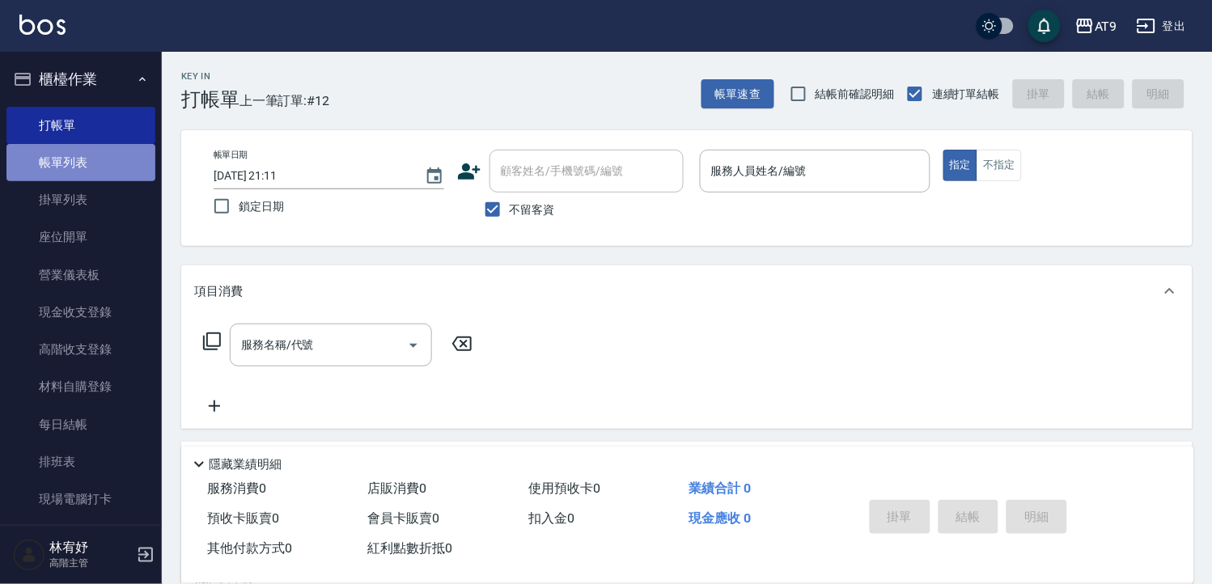
click at [101, 164] on link "帳單列表" at bounding box center [80, 162] width 149 height 37
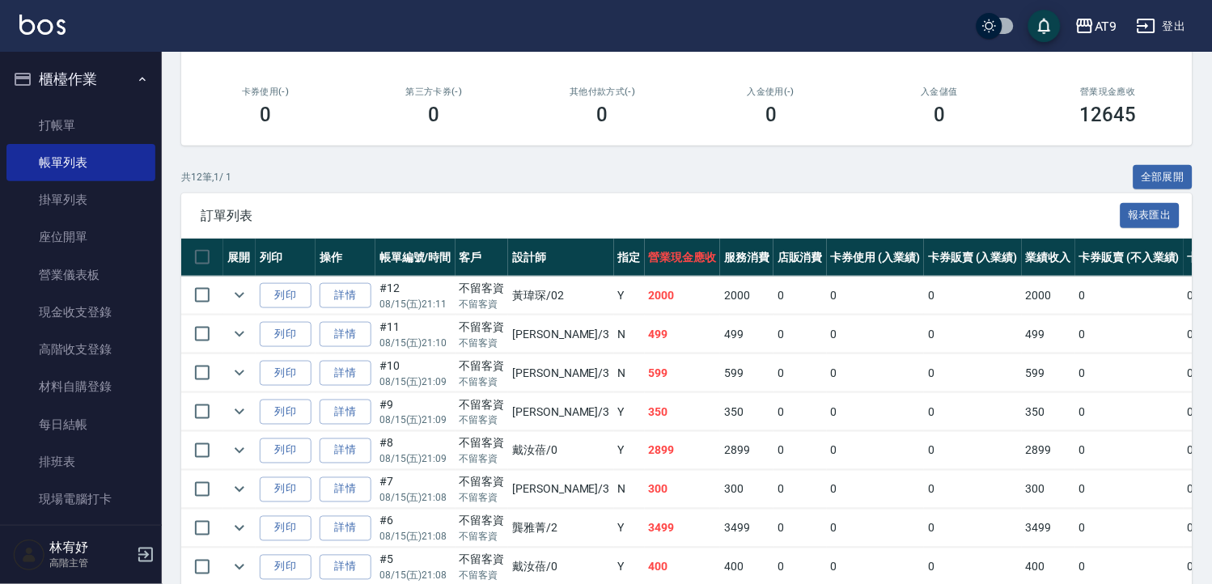
scroll to position [270, 0]
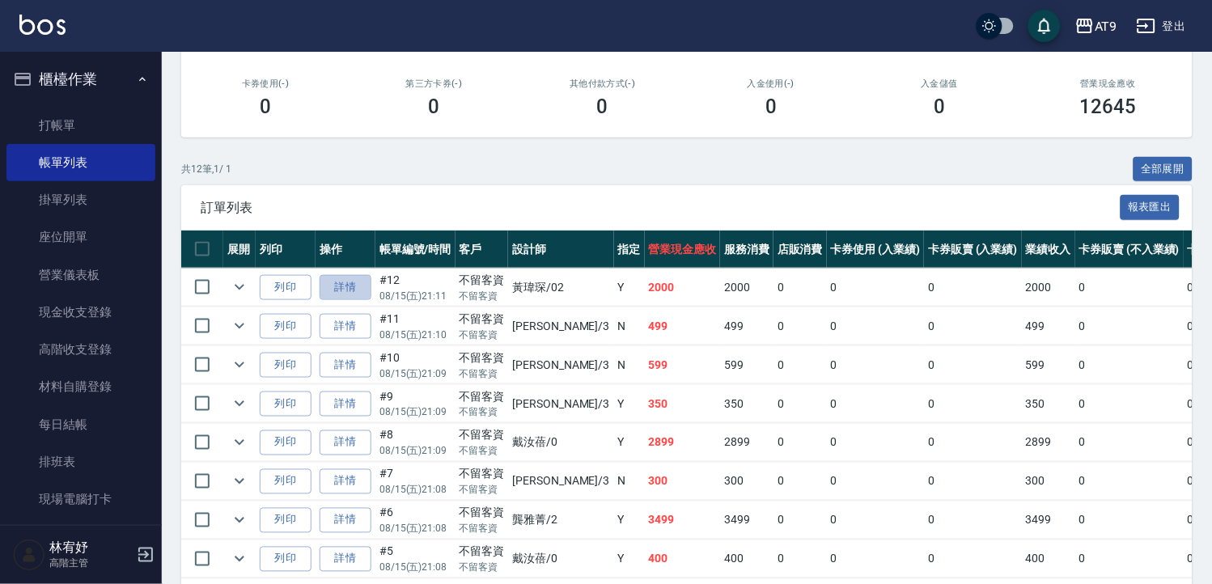
click at [351, 289] on link "詳情" at bounding box center [346, 287] width 52 height 25
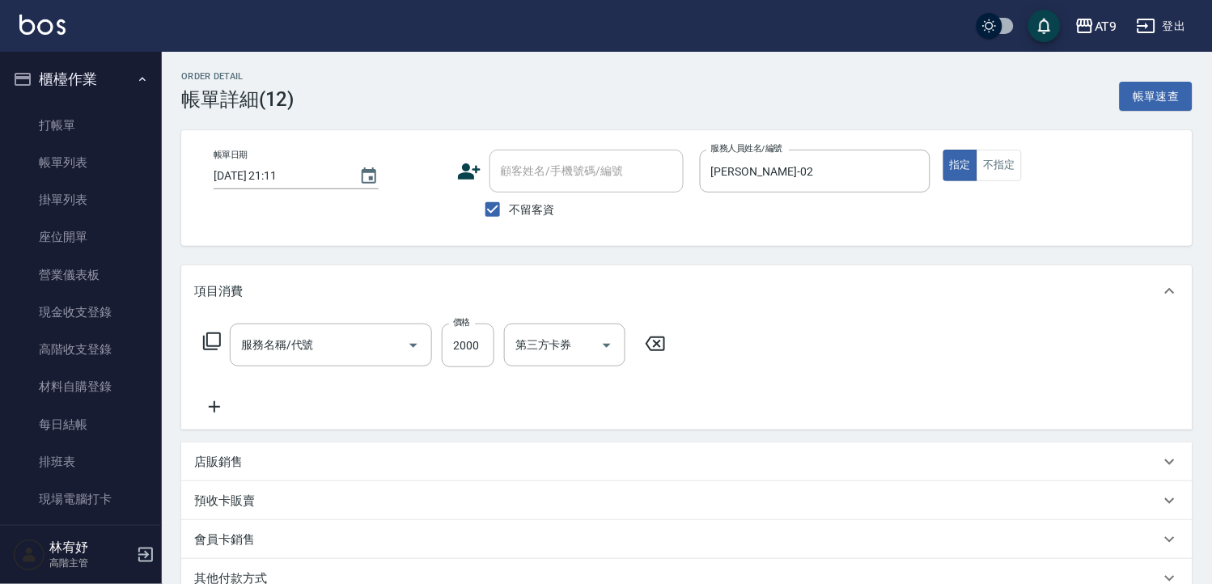
checkbox input "true"
type input "[PERSON_NAME]-02"
type input "燙髮(205)"
click at [975, 346] on icon at bounding box center [976, 343] width 40 height 19
click at [411, 355] on button "Open" at bounding box center [414, 346] width 26 height 26
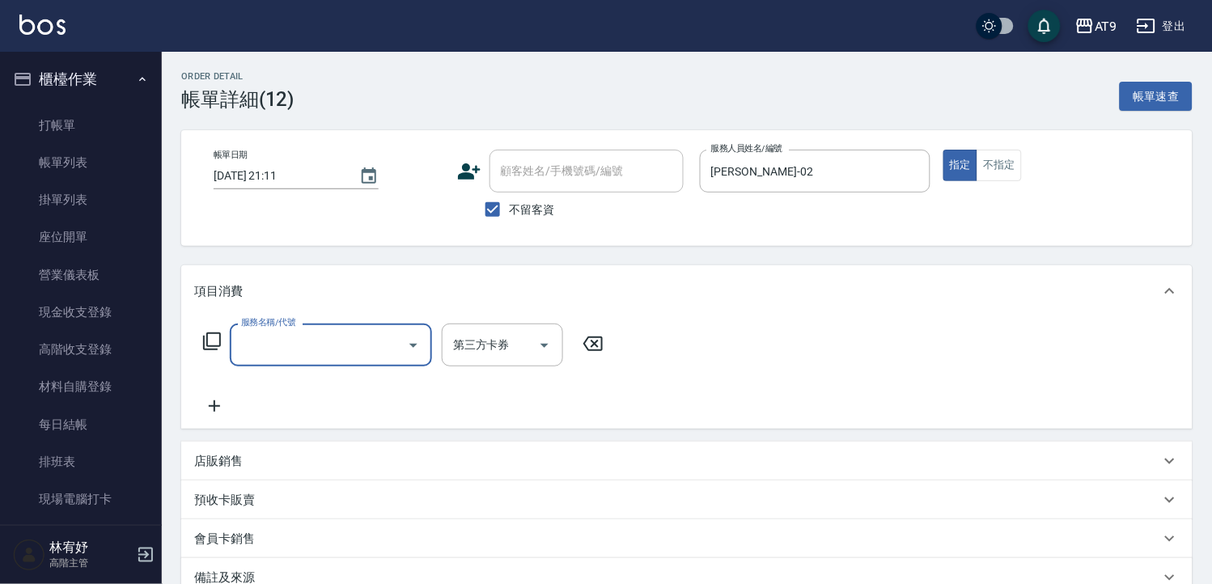
click at [355, 342] on input "服務名稱/代號" at bounding box center [318, 345] width 163 height 28
type input "燙髮(212)"
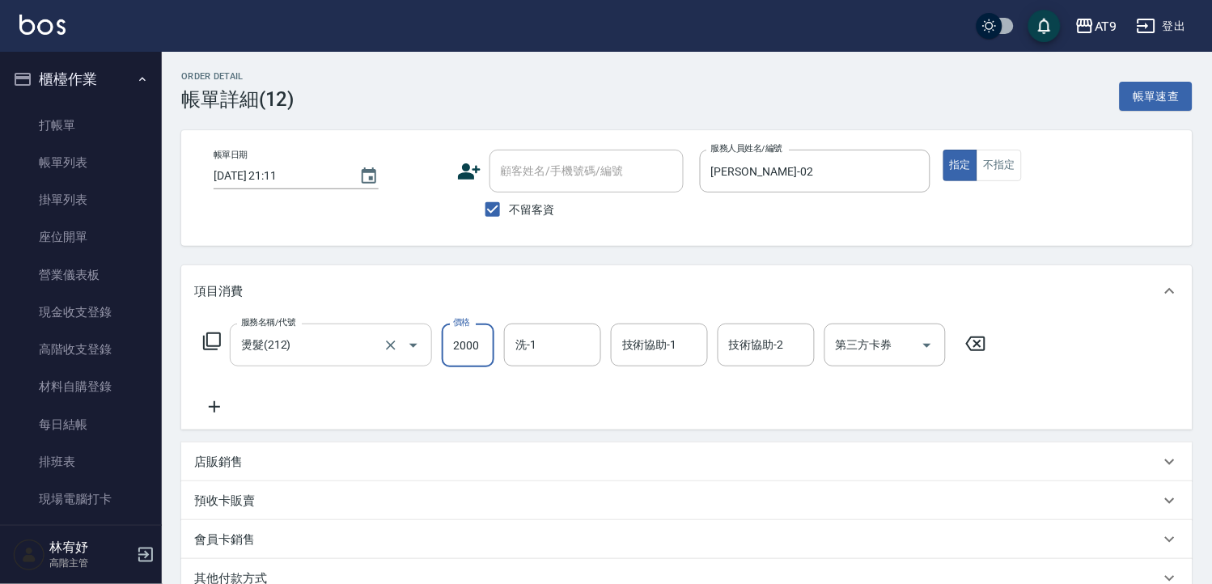
type input "2000"
type input "[PERSON_NAME]-37"
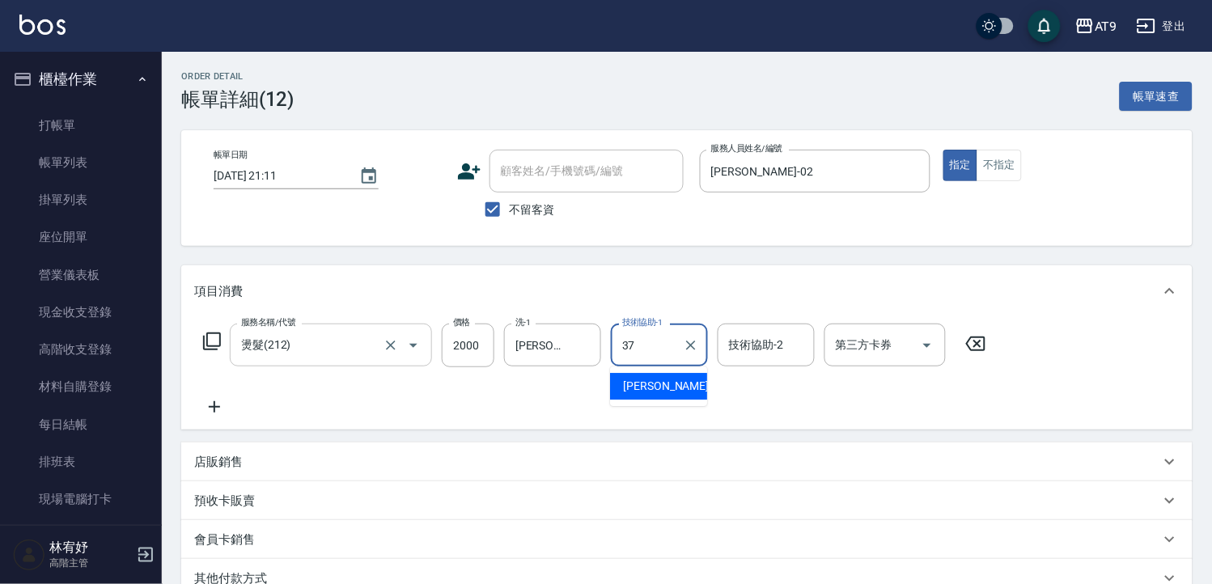
type input "[PERSON_NAME]-37"
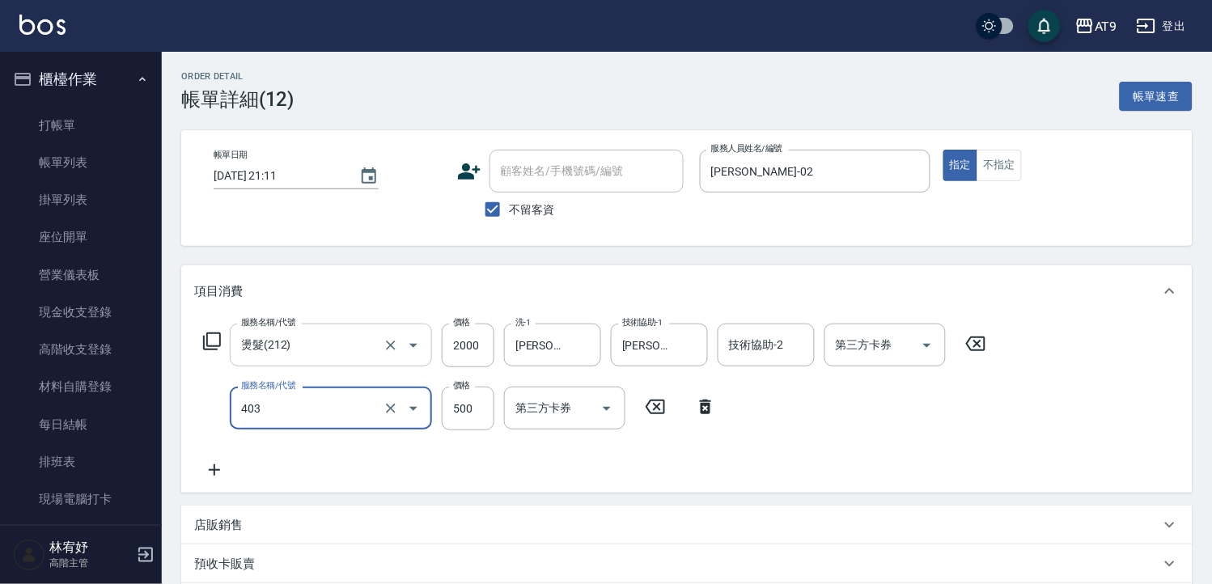
type input "天天護髮(403)"
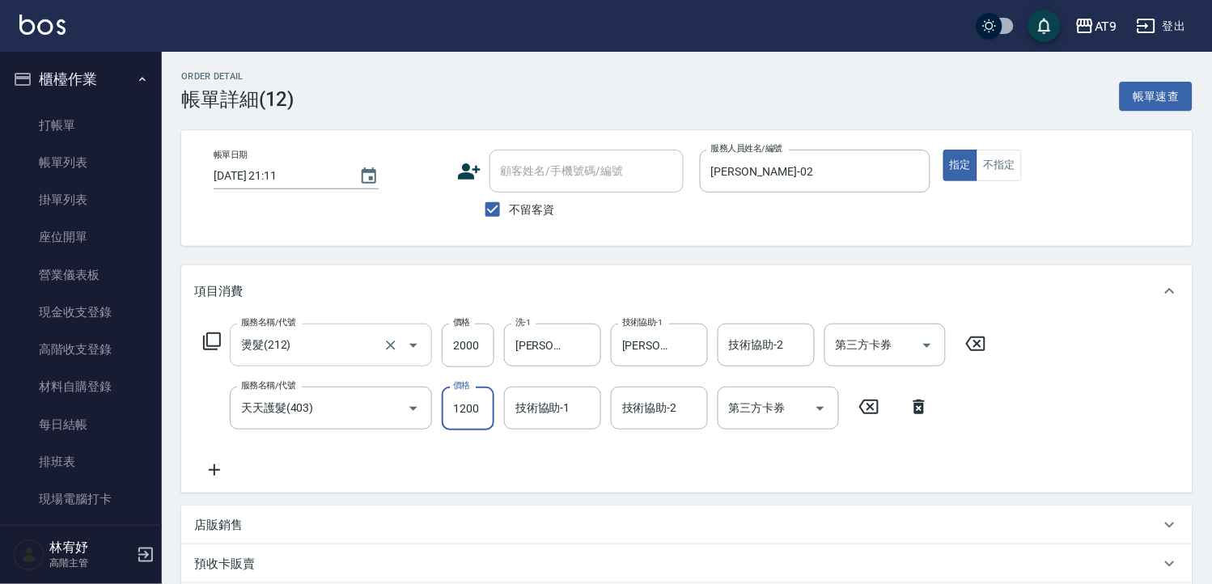
type input "1200"
type input "[PERSON_NAME]-37"
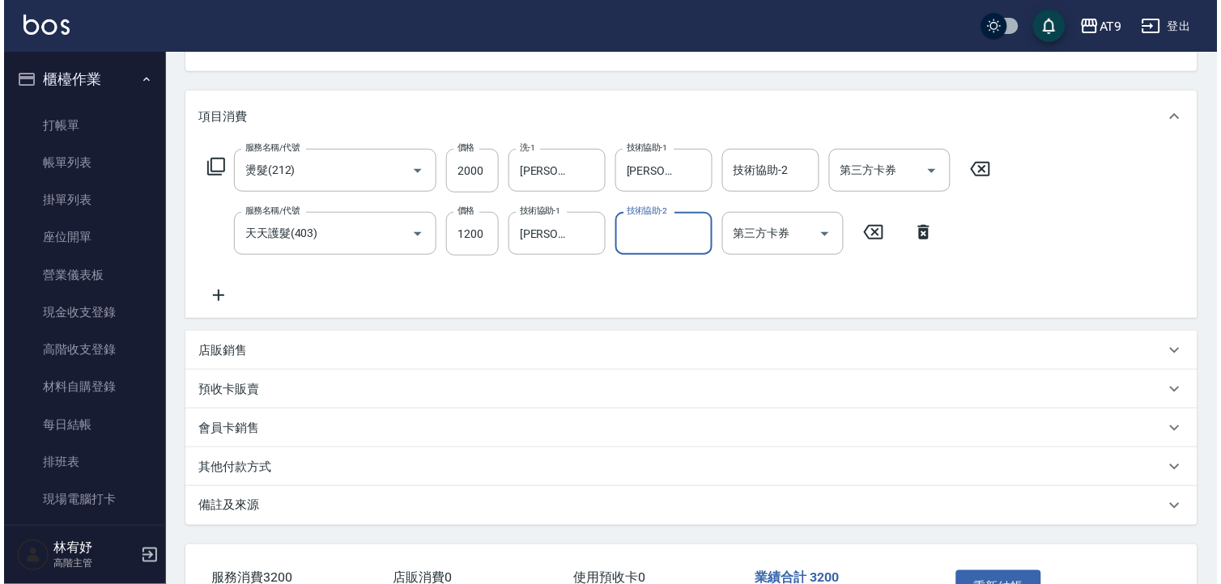
scroll to position [288, 0]
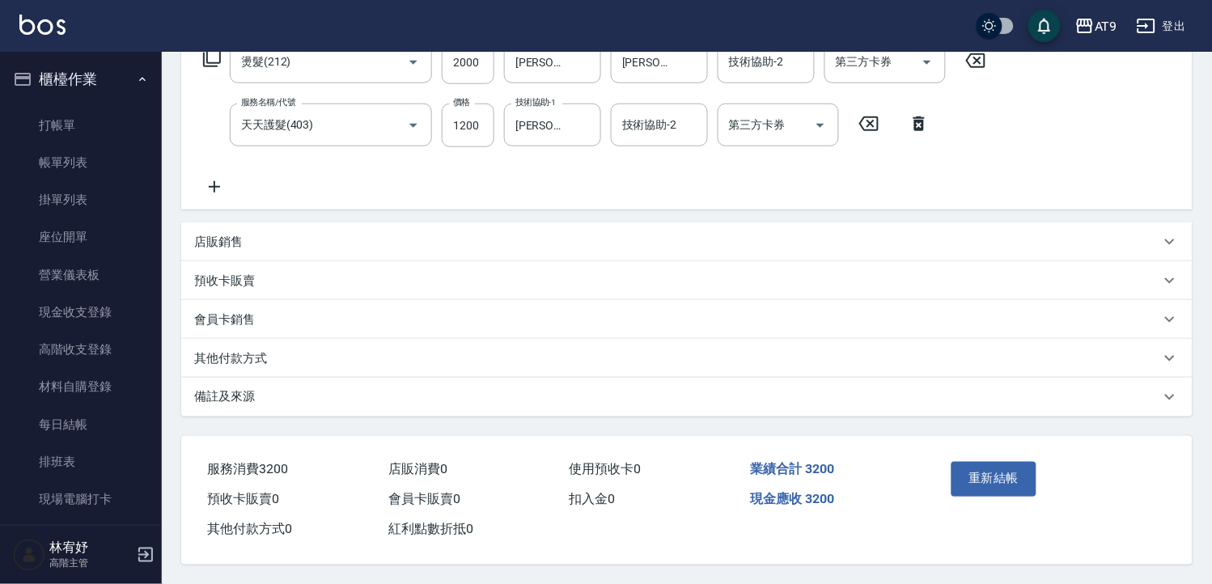
click at [950, 478] on div "重新結帳" at bounding box center [997, 491] width 104 height 70
click at [977, 468] on button "重新結帳" at bounding box center [995, 479] width 86 height 34
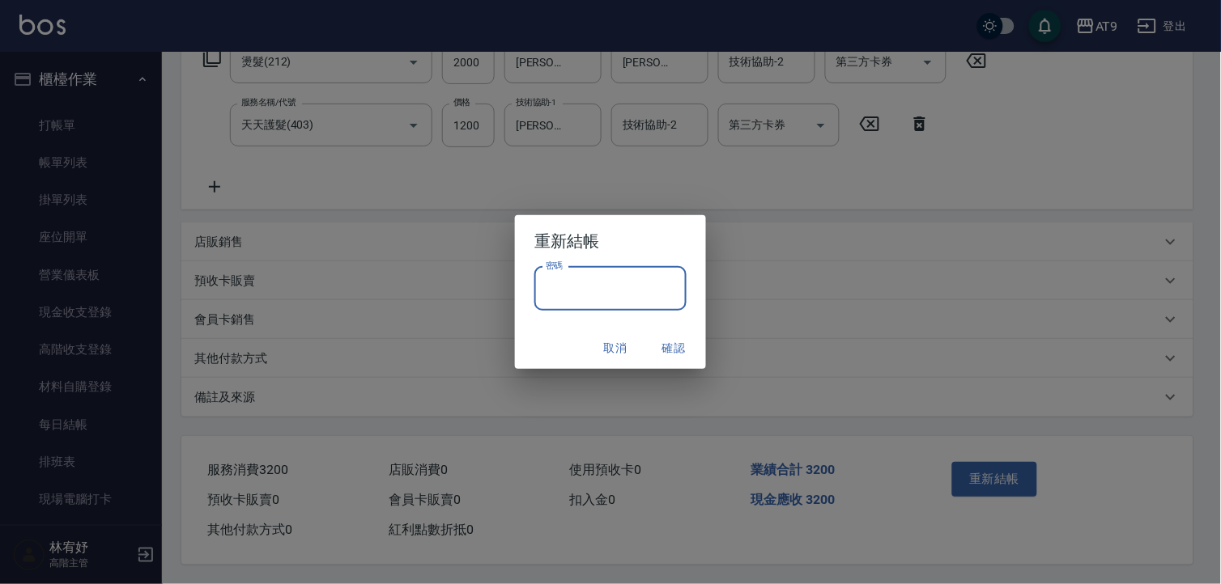
click at [638, 300] on input "密碼" at bounding box center [610, 289] width 152 height 44
type input "********"
click at [683, 345] on button "確認" at bounding box center [674, 348] width 52 height 30
click at [607, 295] on input "密碼" at bounding box center [610, 289] width 152 height 44
type input "*******"
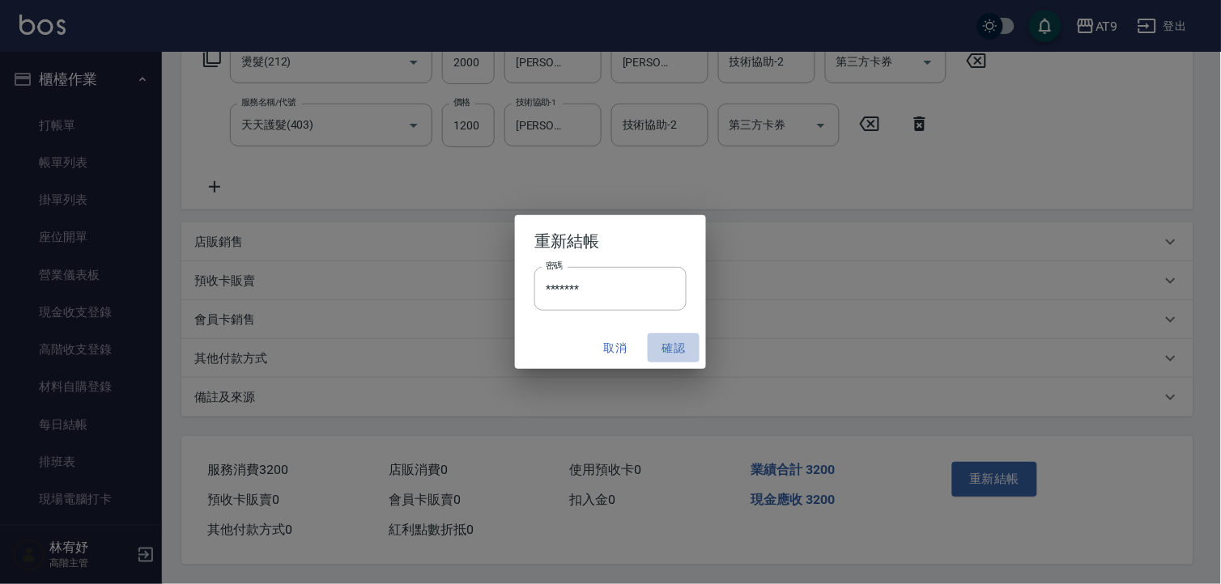
click at [683, 350] on button "確認" at bounding box center [674, 348] width 52 height 30
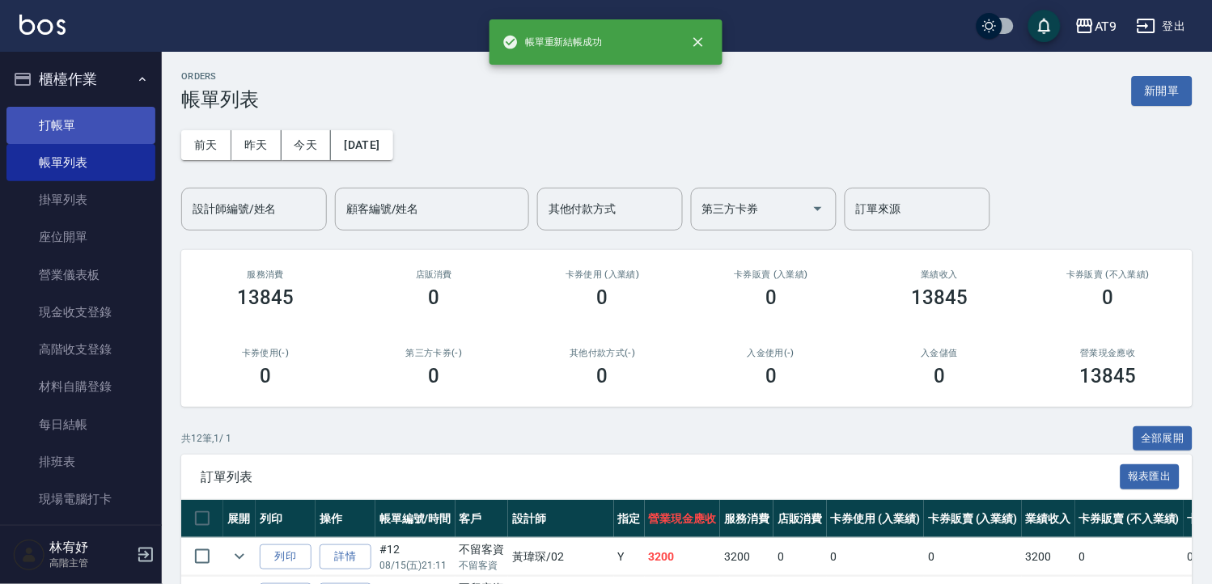
click at [105, 135] on link "打帳單" at bounding box center [80, 125] width 149 height 37
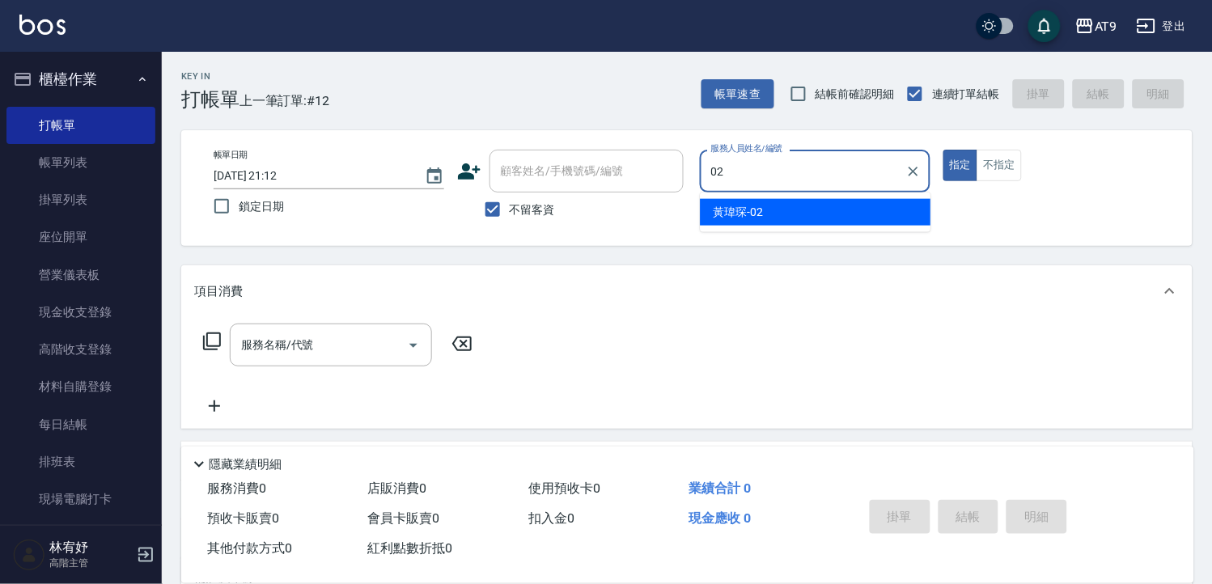
type input "[PERSON_NAME]-02"
type button "true"
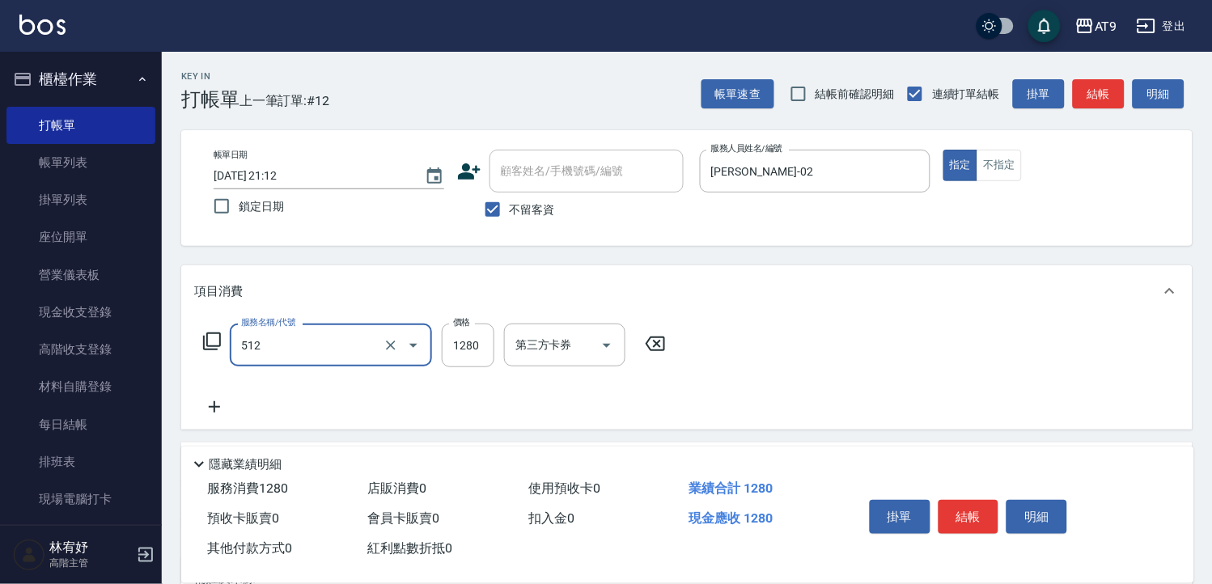
type input "染髮(512)"
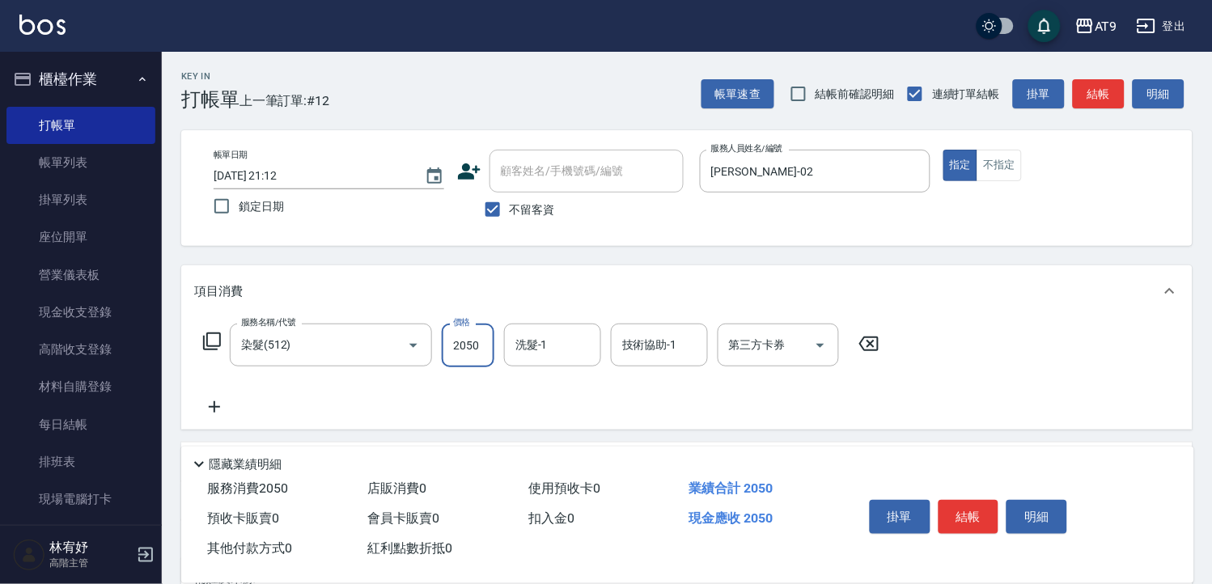
type input "2050"
type input "FANNY-3"
click at [588, 346] on icon "Clear" at bounding box center [584, 346] width 16 height 16
type input "[PERSON_NAME]-37"
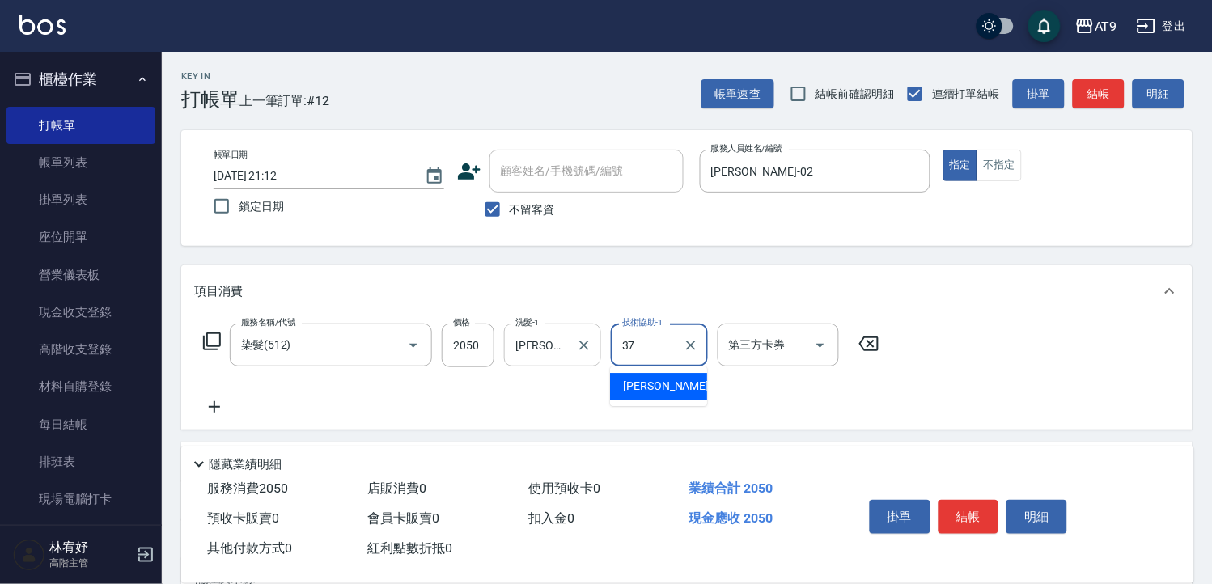
type input "[PERSON_NAME]-37"
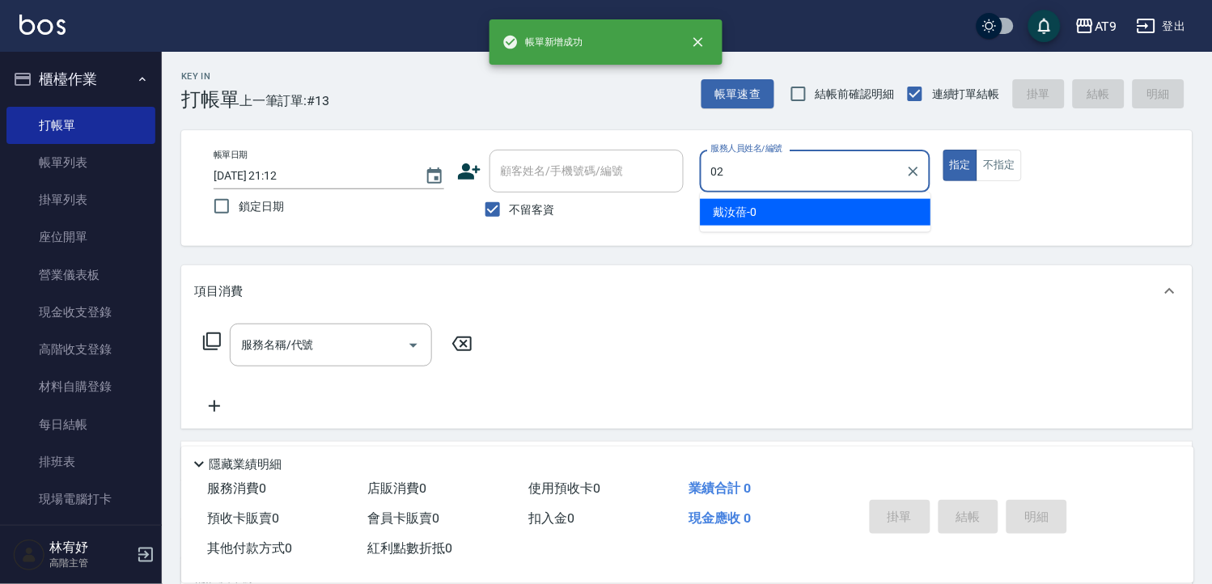
type input "[PERSON_NAME]-02"
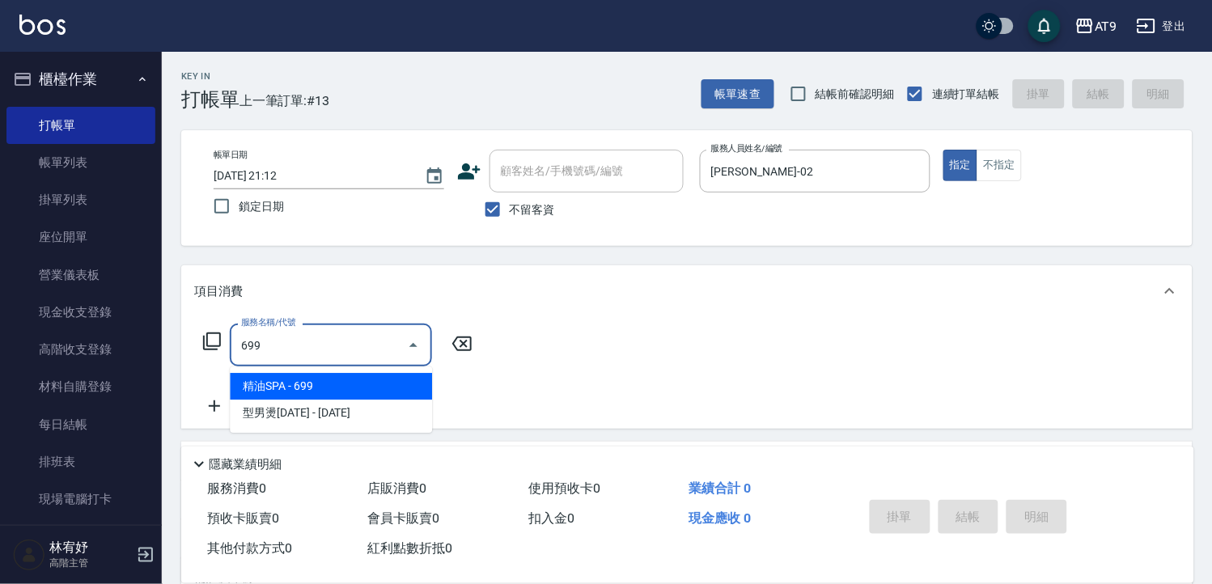
type input "精油SPA(699)"
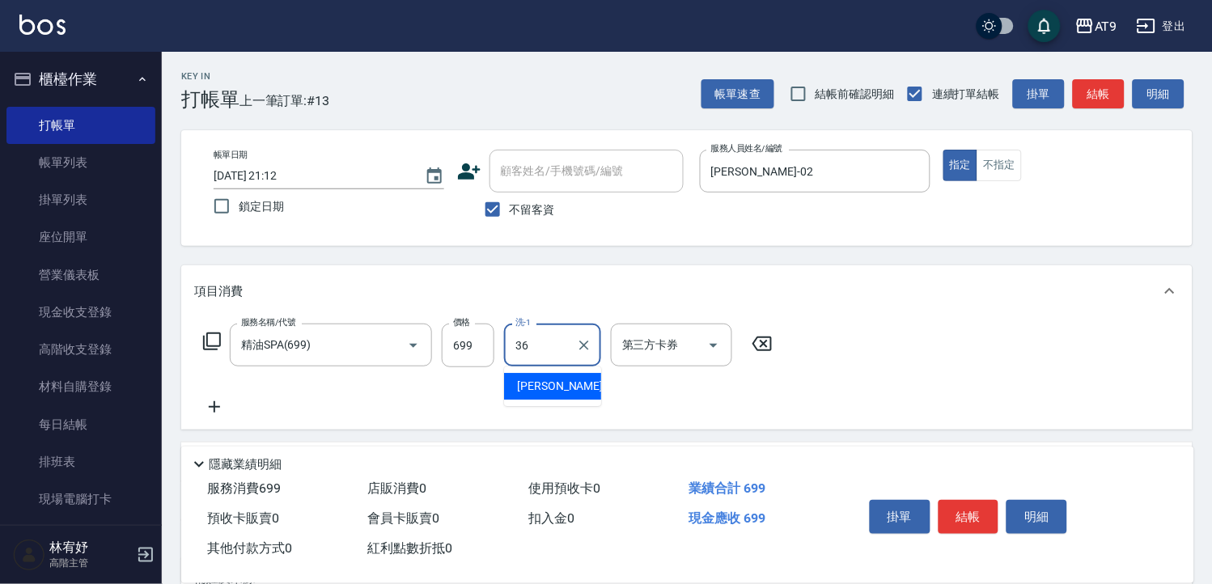
type input "[PERSON_NAME]-36"
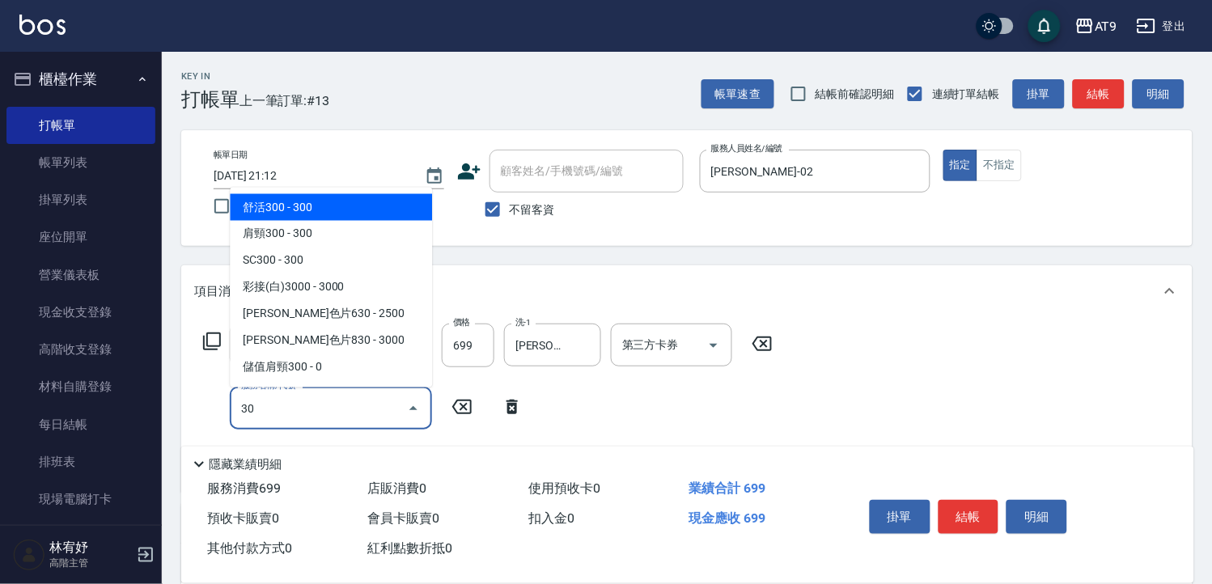
type input "301"
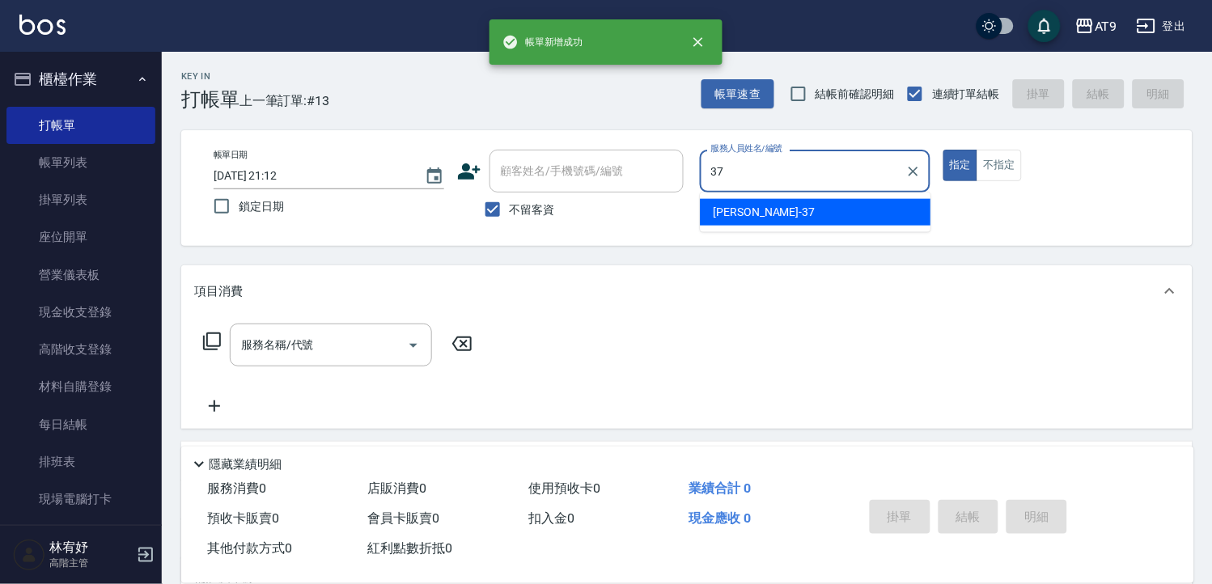
type input "[PERSON_NAME]-37"
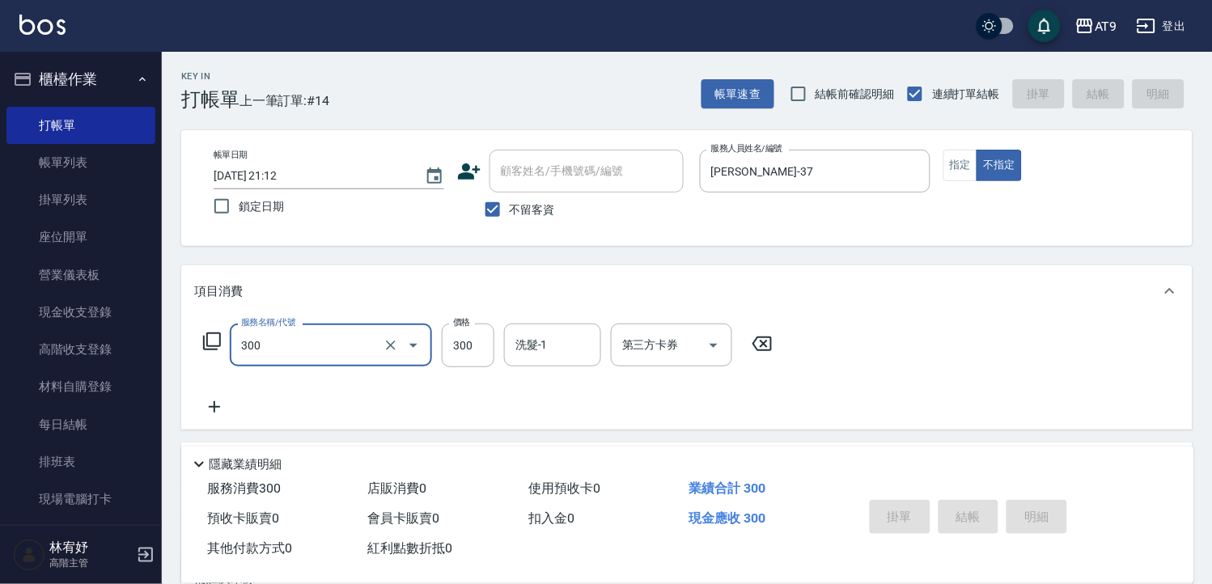
type input "300"
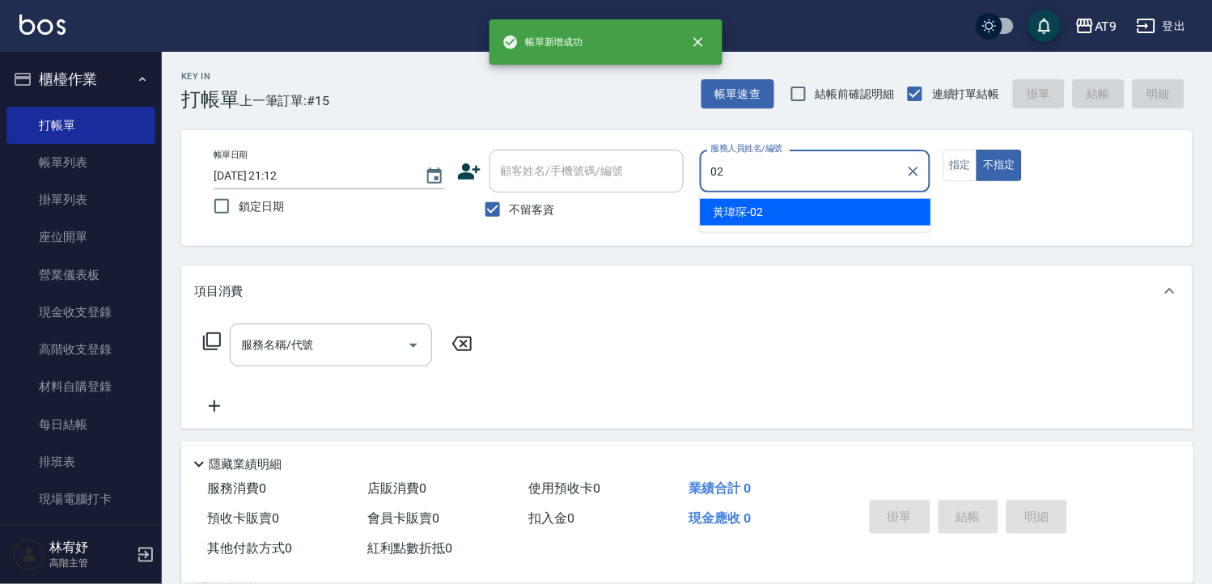
type input "[PERSON_NAME]-02"
type button "false"
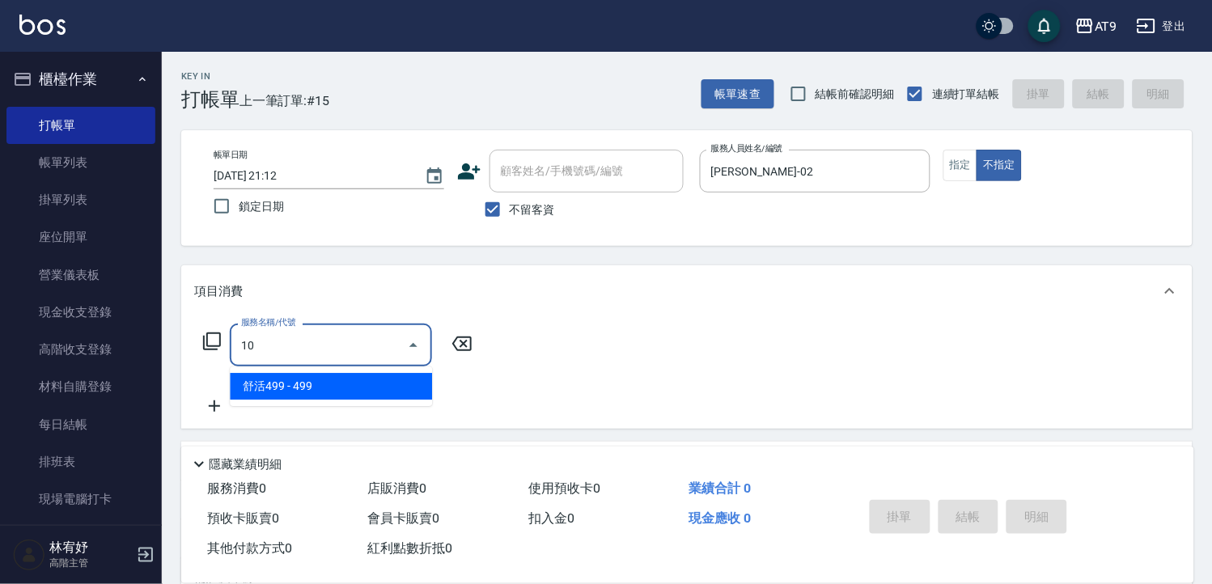
type input "1"
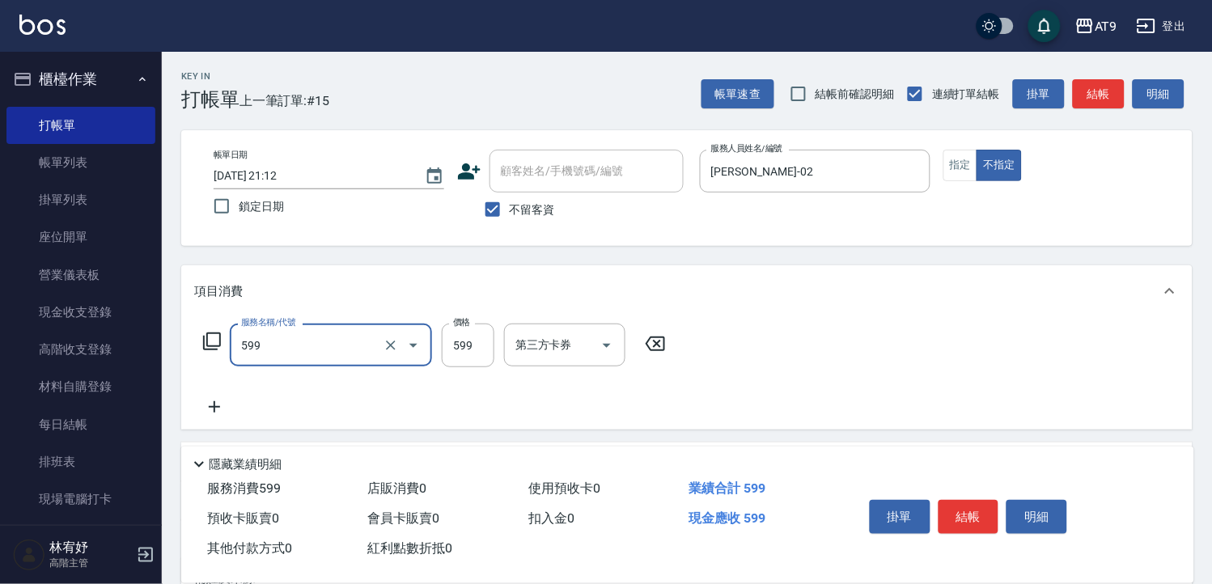
type input "小麥去角質(599)"
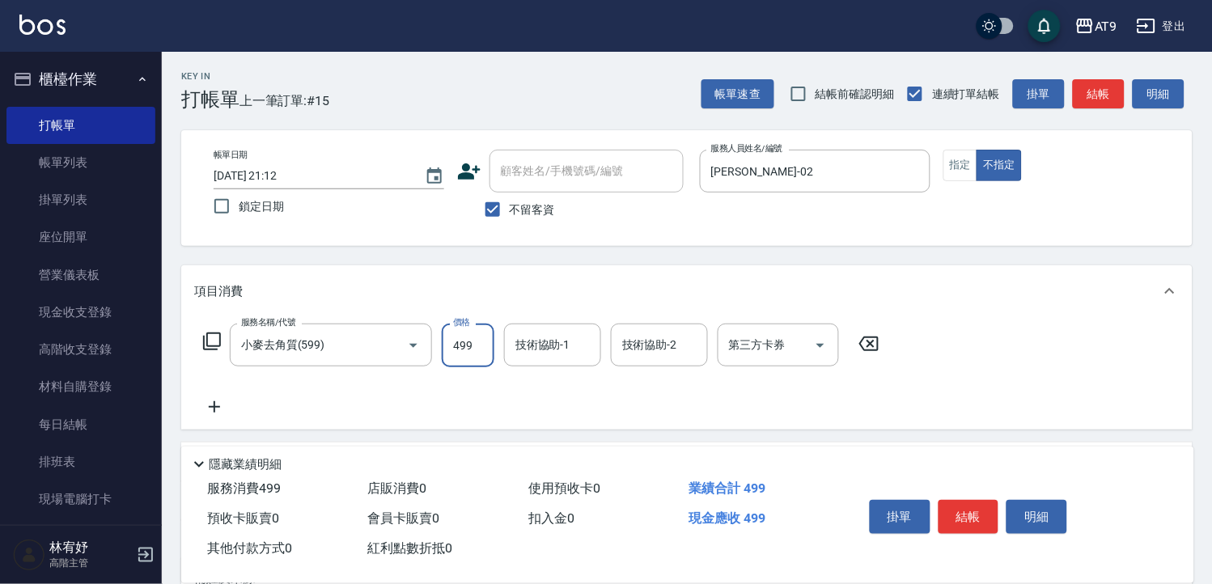
type input "499"
type input "[PERSON_NAME]-37"
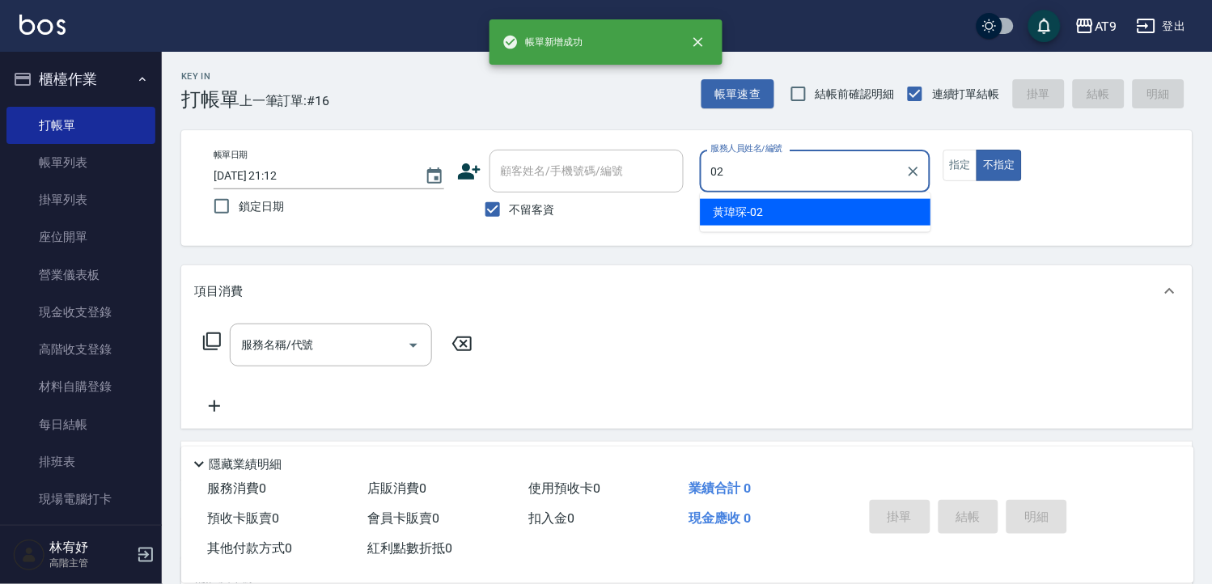
type input "[PERSON_NAME]-02"
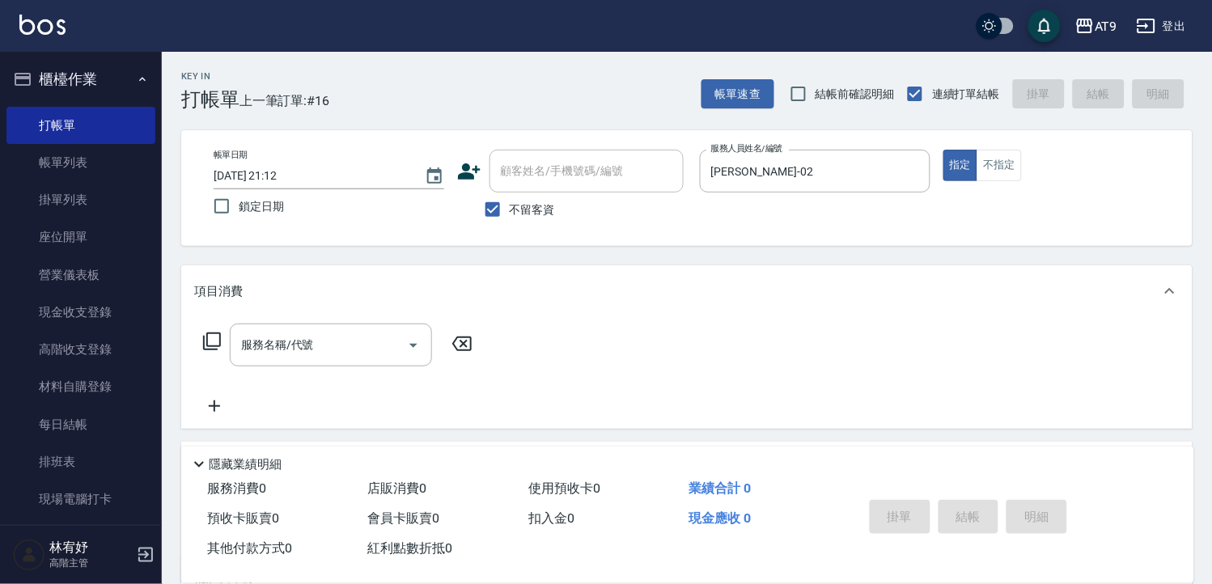
click at [211, 345] on icon at bounding box center [211, 341] width 19 height 19
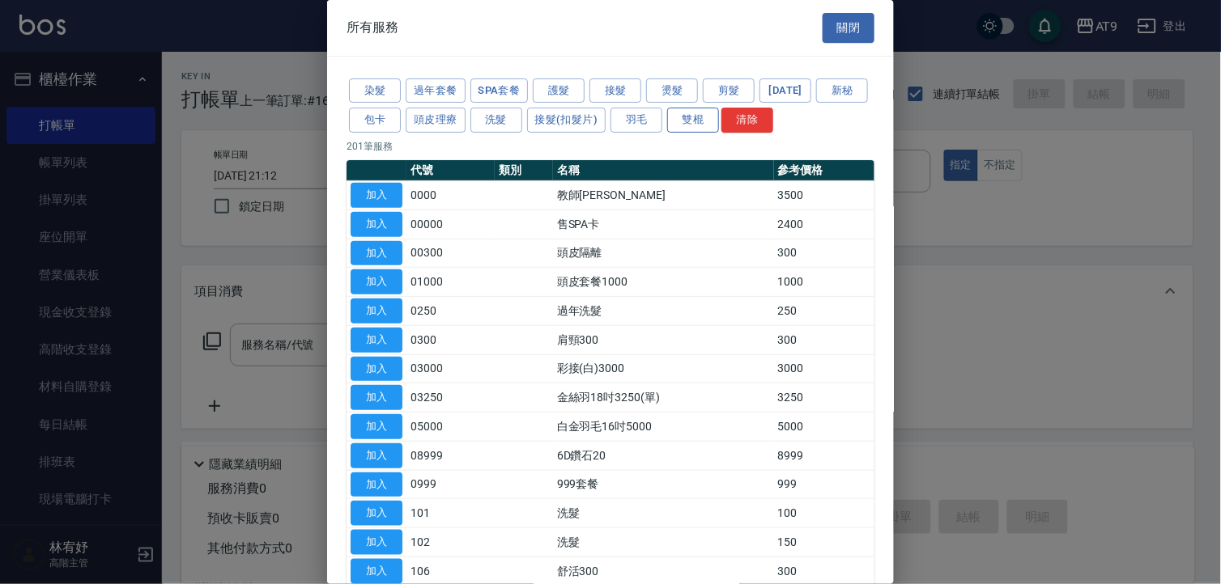
click at [719, 121] on button "雙棍" at bounding box center [693, 120] width 52 height 25
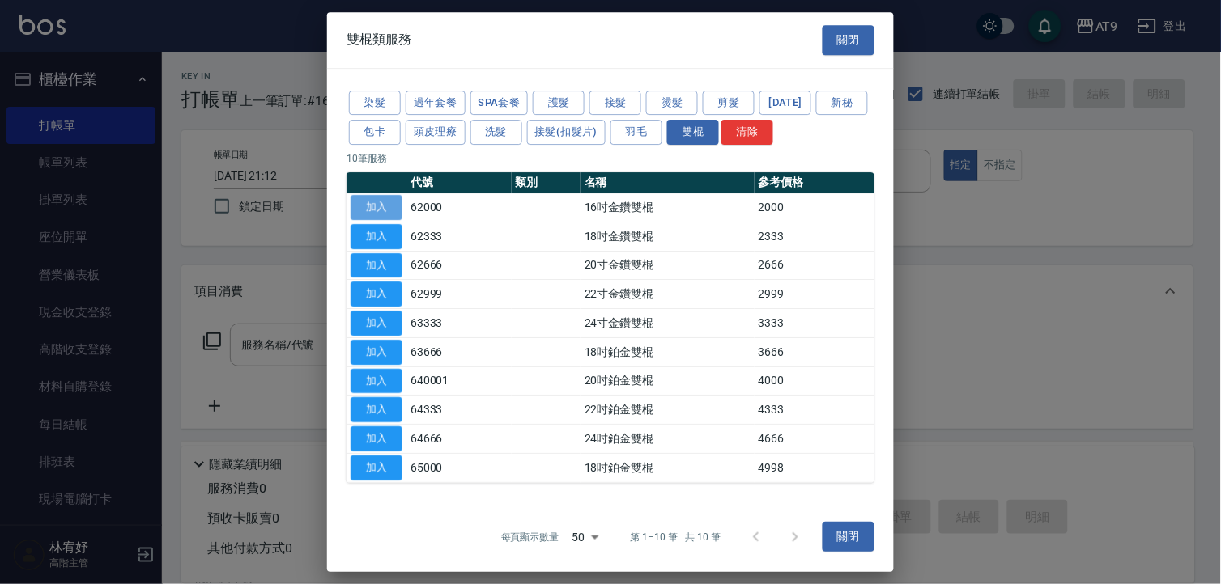
click at [391, 207] on button "加入" at bounding box center [376, 207] width 52 height 25
type input "16吋金鑽雙棍(62000)"
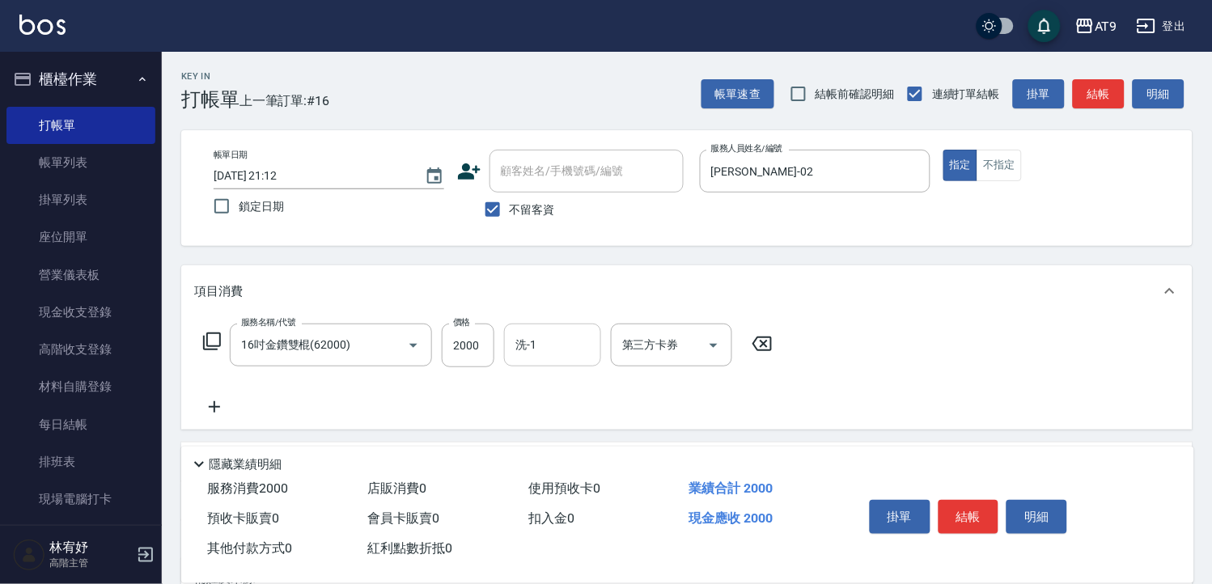
click at [543, 346] on input "洗-1" at bounding box center [553, 345] width 83 height 28
type input "[PERSON_NAME]-46"
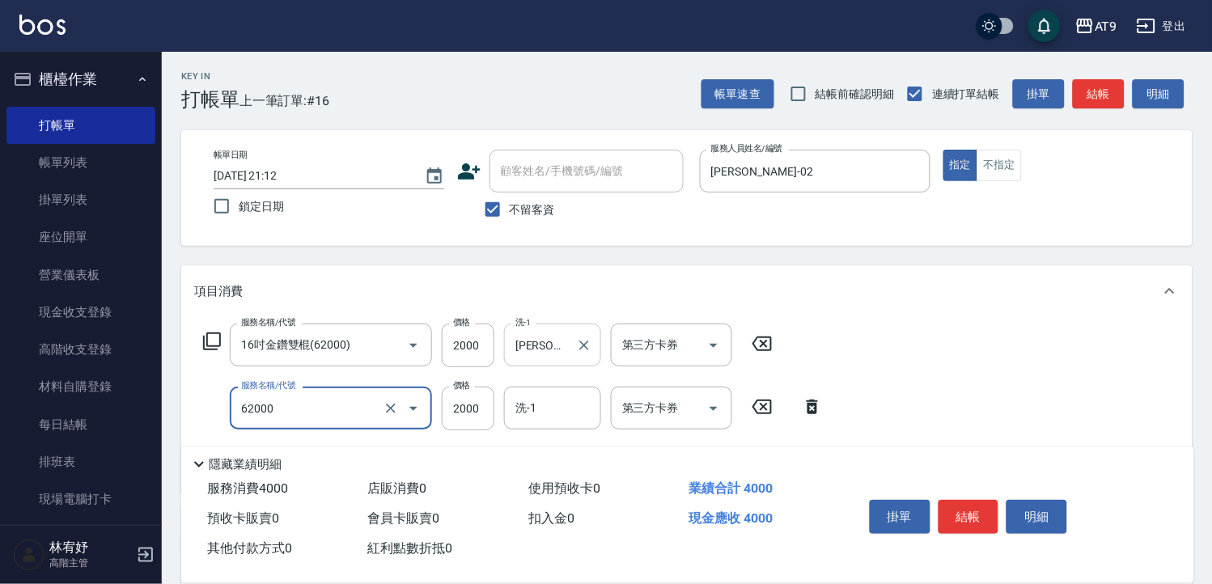
type input "16吋金鑽雙棍(62000)"
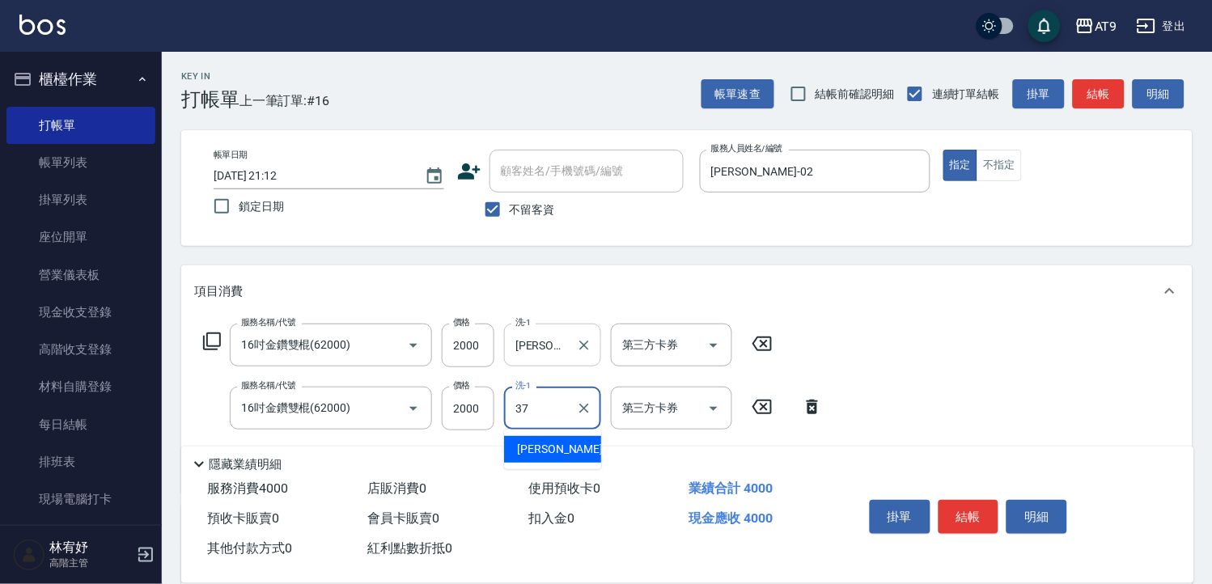
type input "[PERSON_NAME]-37"
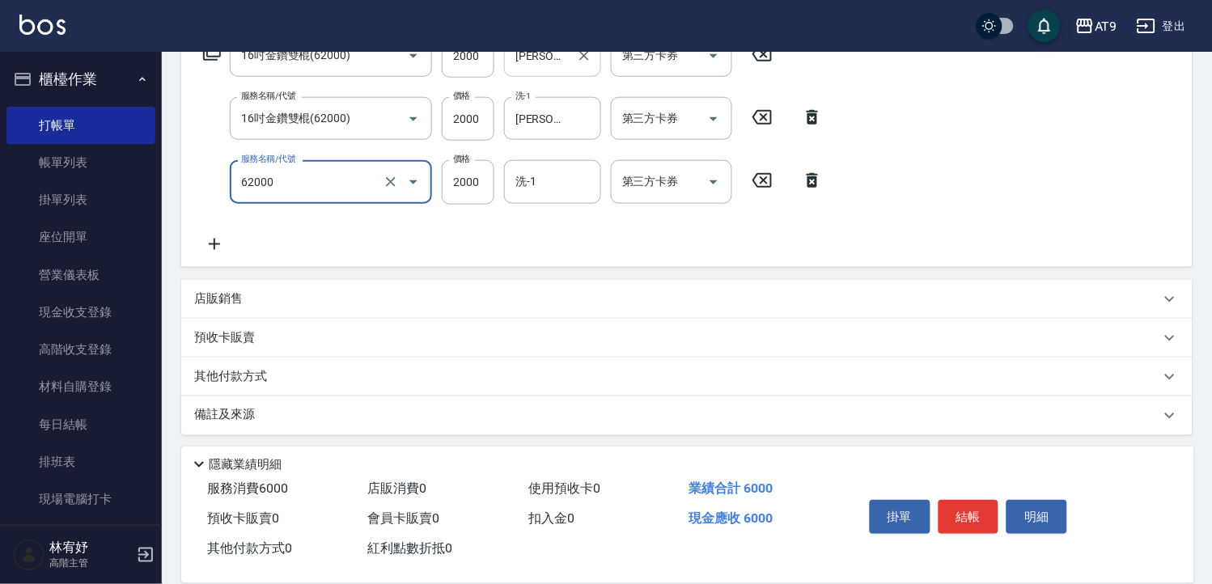
scroll to position [294, 0]
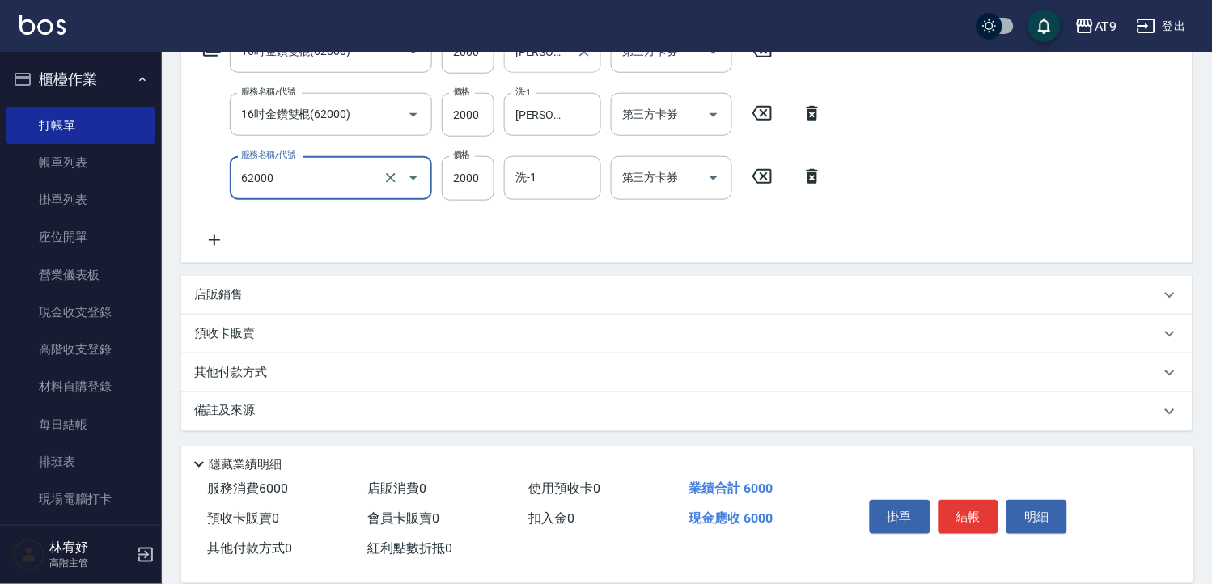
type input "16吋金鑽雙棍(62000)"
type input "1999"
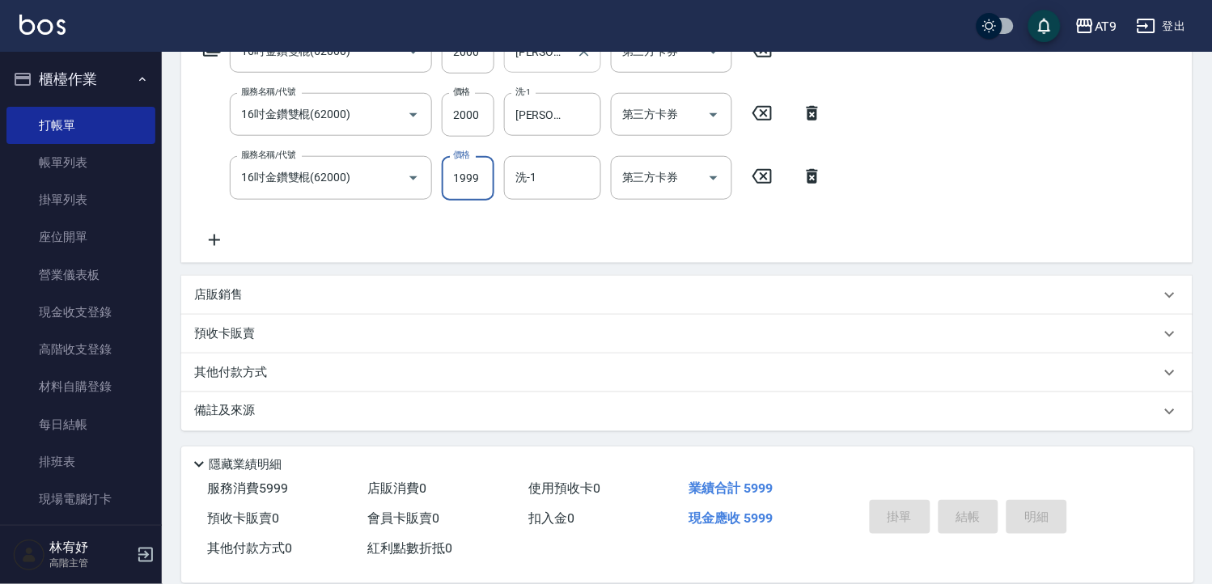
type input "[DATE] 21:13"
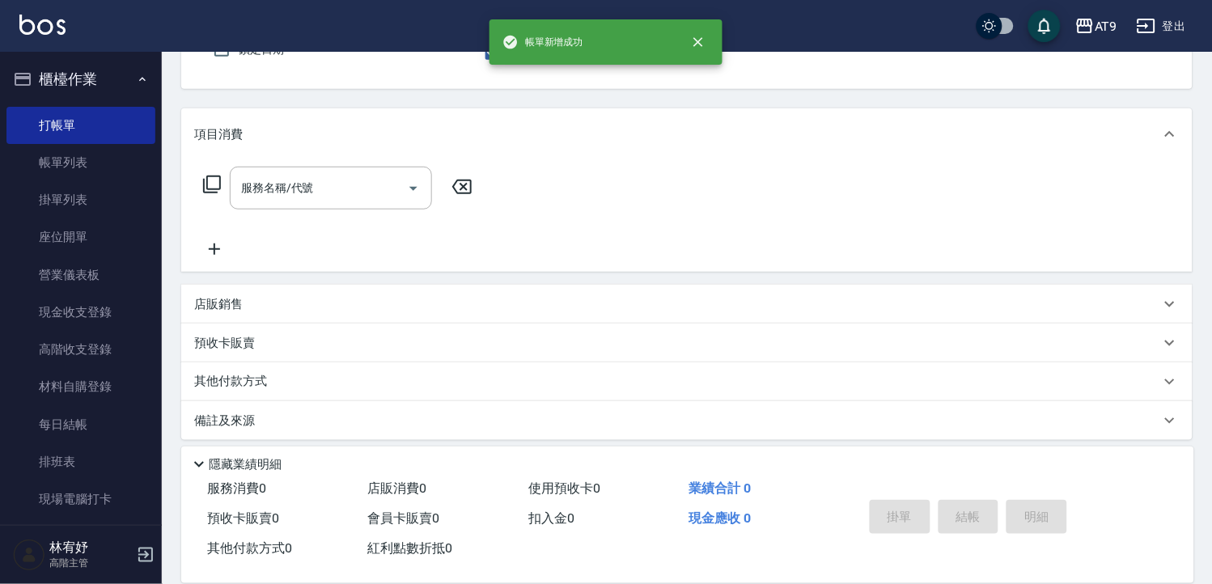
scroll to position [0, 0]
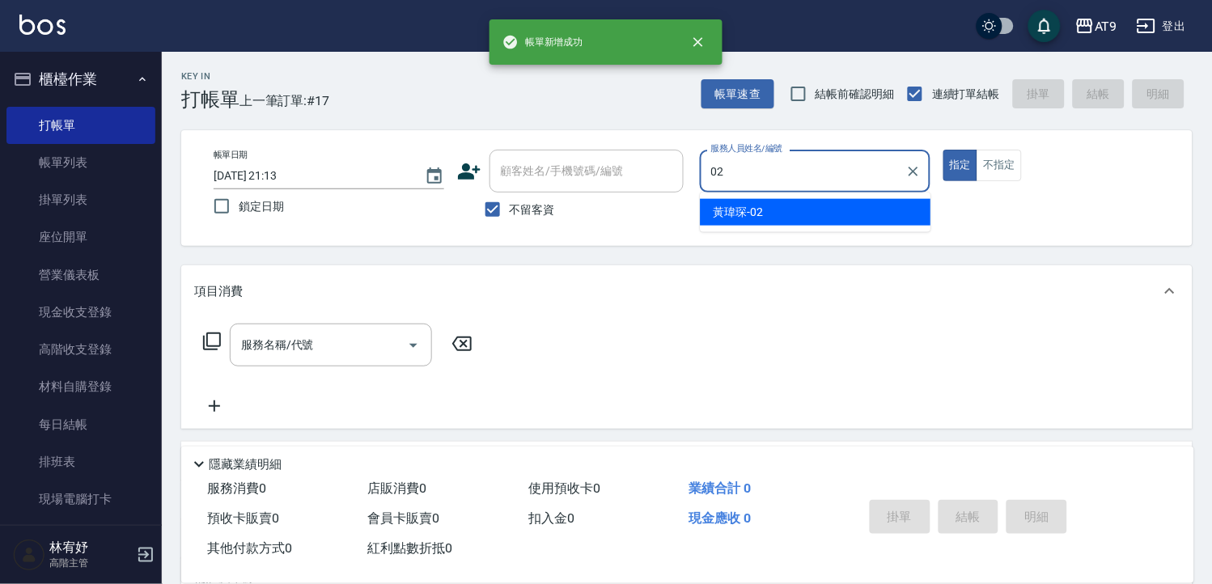
type input "[PERSON_NAME]-02"
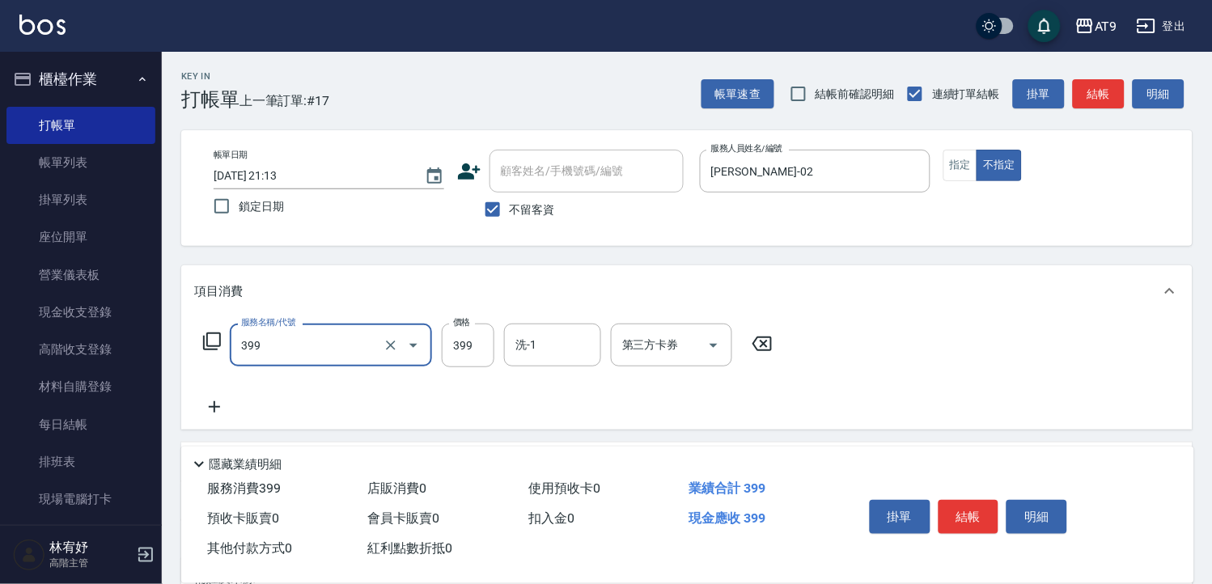
type input "海鹽SPA洗(399)"
type input "499"
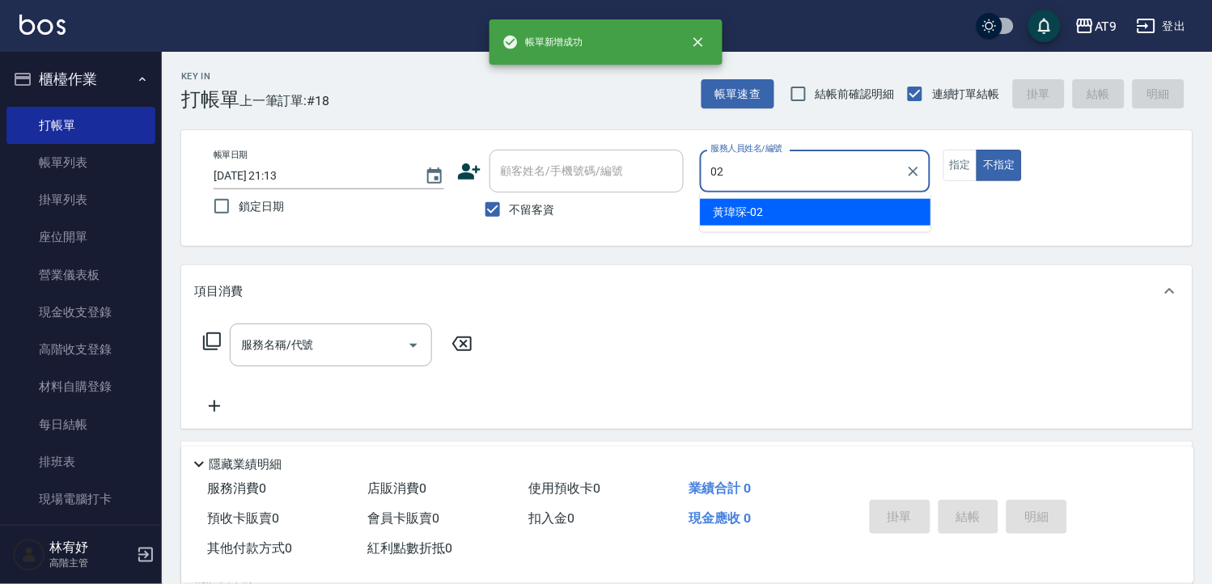
type input "[PERSON_NAME]-02"
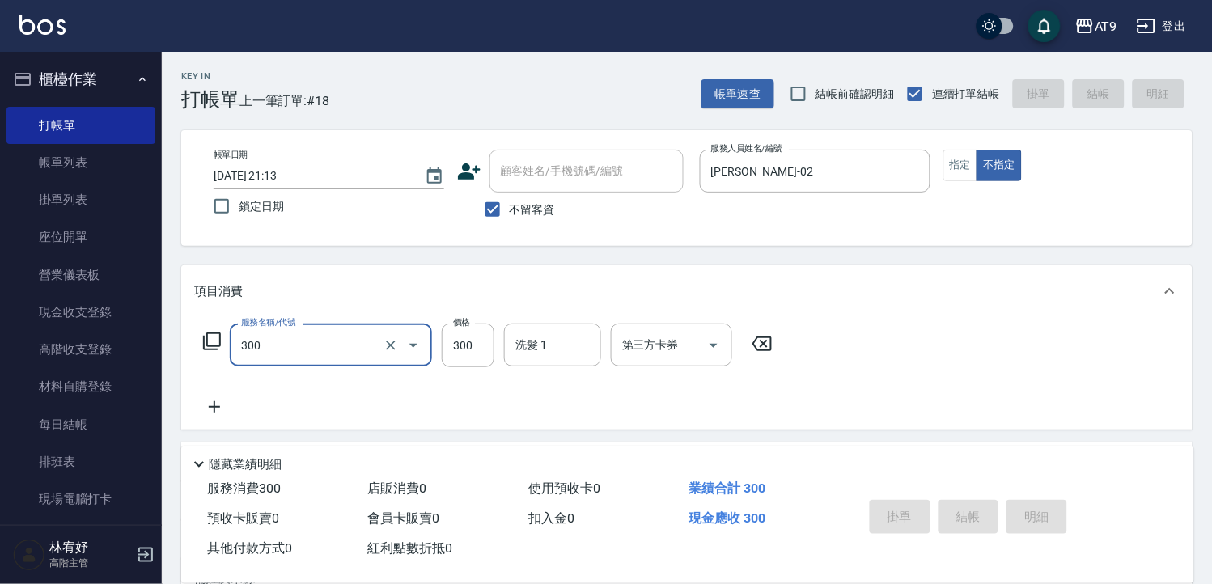
type input "300"
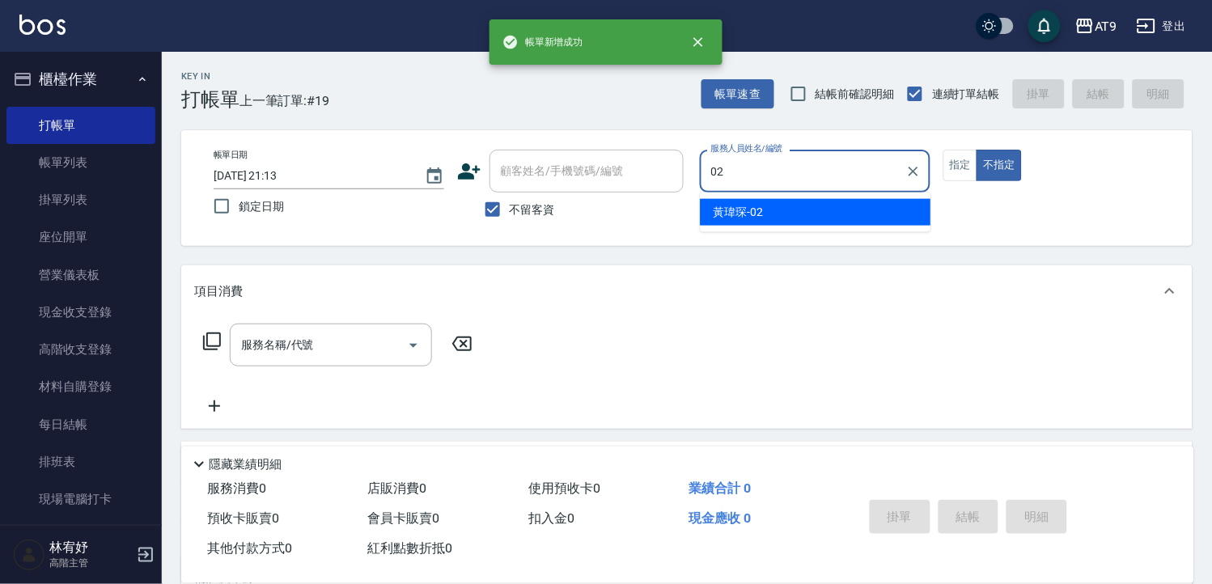
type input "[PERSON_NAME]-02"
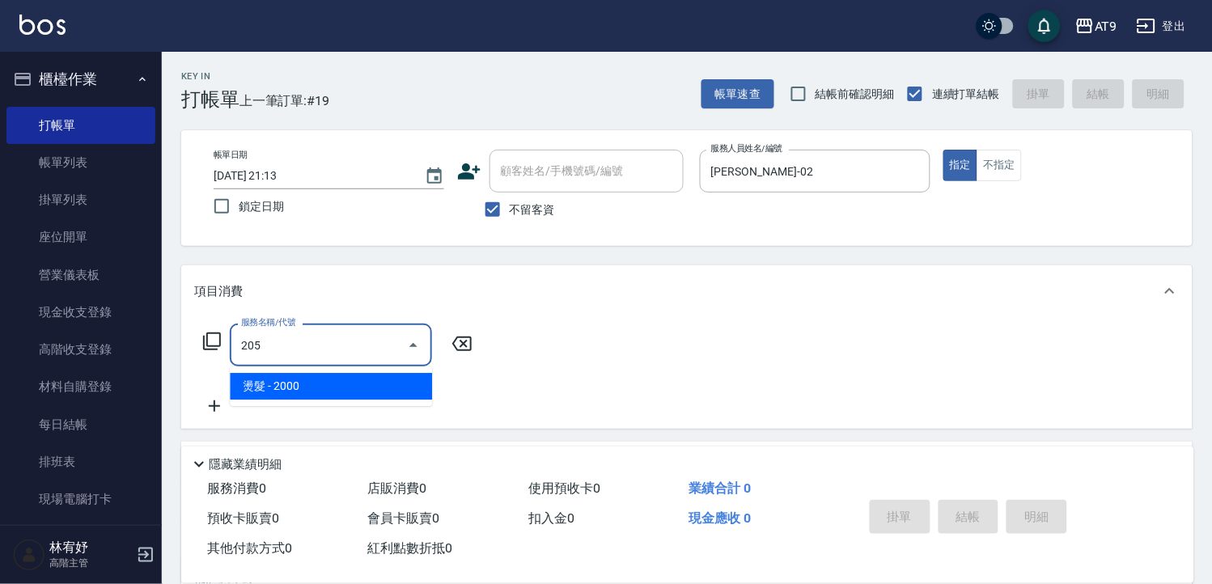
type input "燙髮(205)"
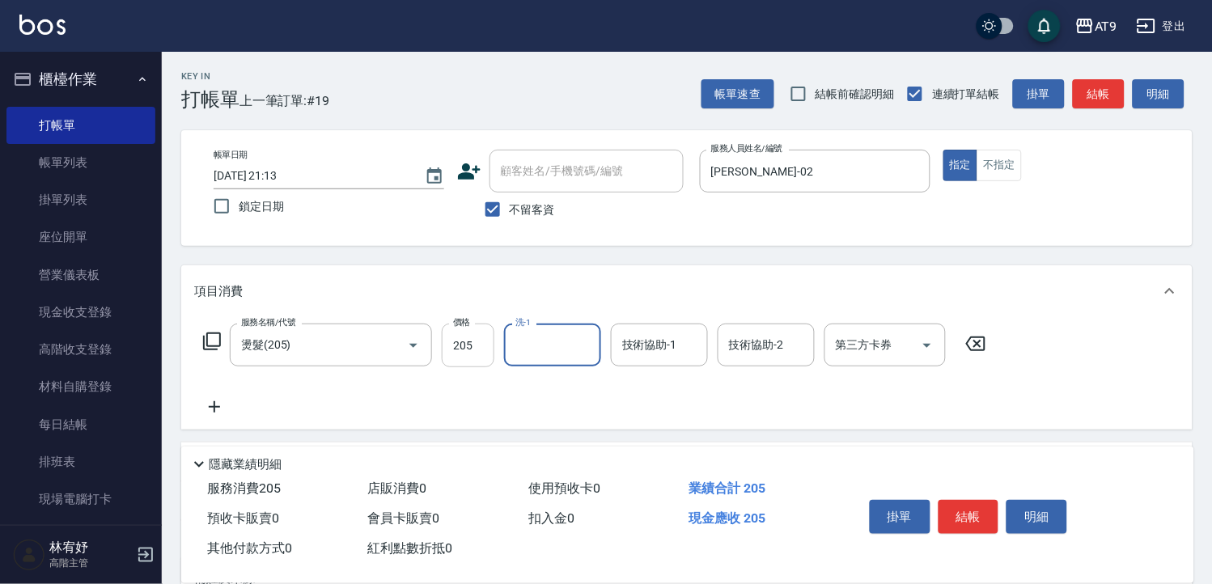
click at [462, 338] on input "205" at bounding box center [468, 346] width 53 height 44
type input "2050"
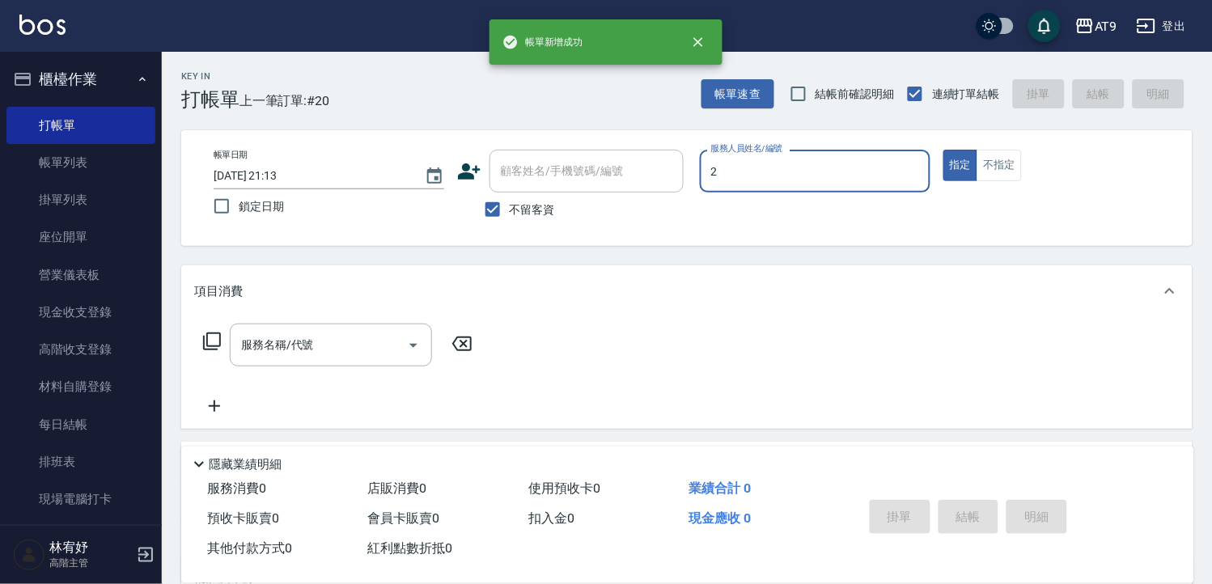
type input "[PERSON_NAME]-2"
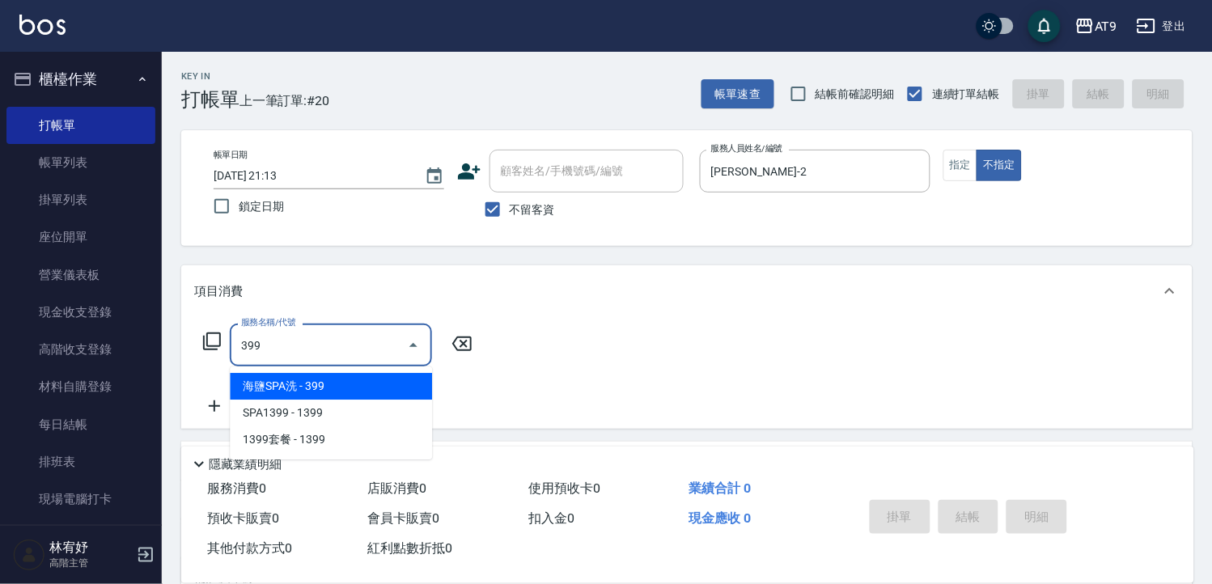
type input "海鹽SPA洗(399)"
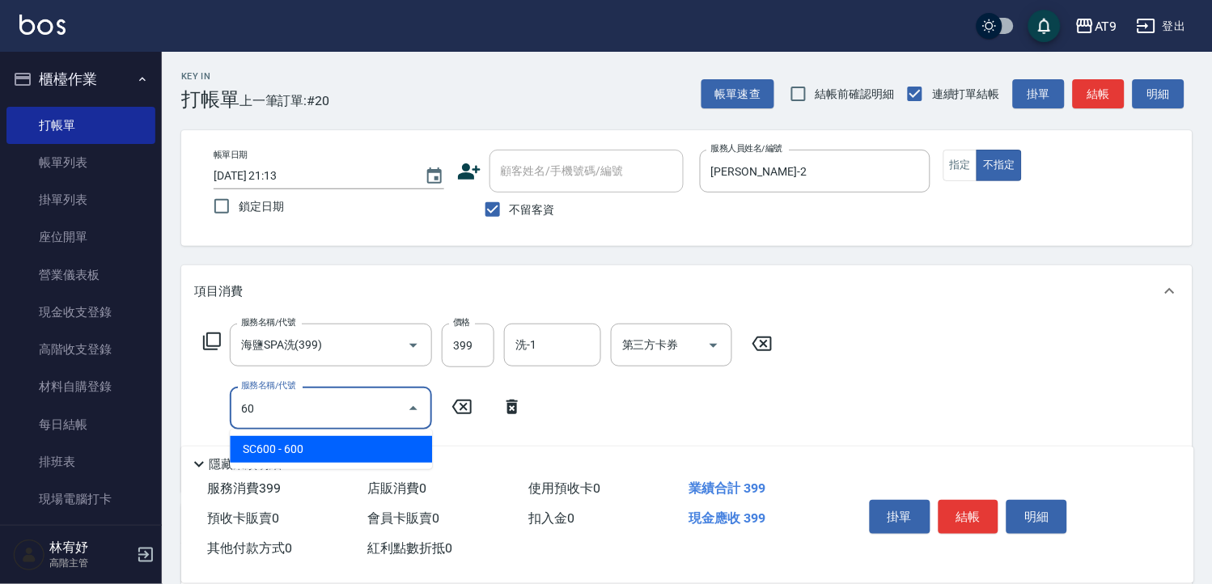
type input "608"
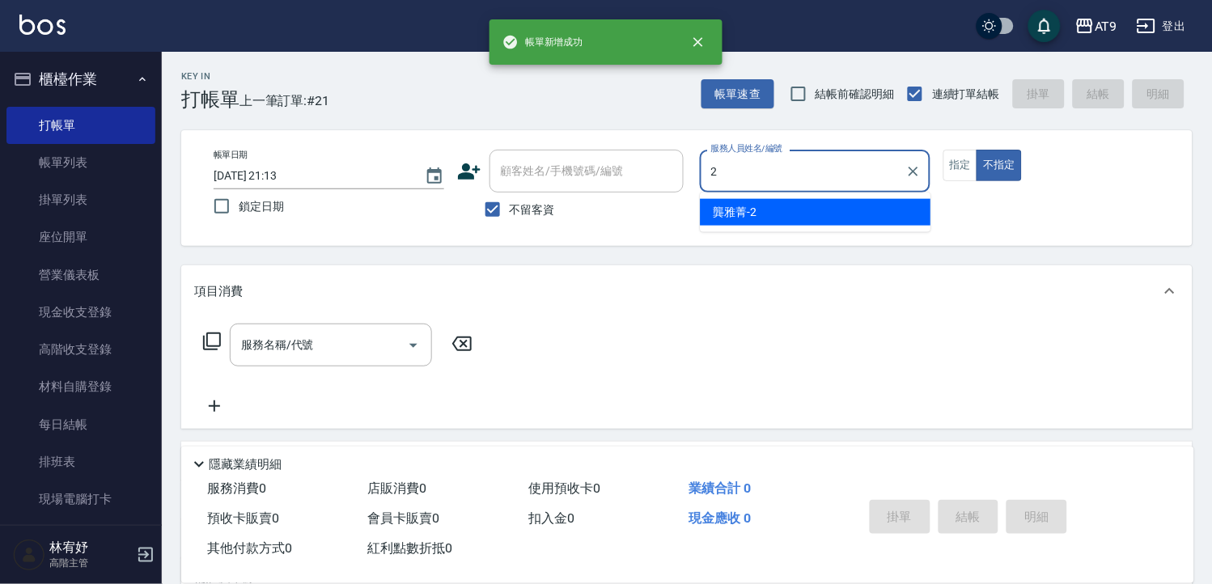
type input "[PERSON_NAME]-2"
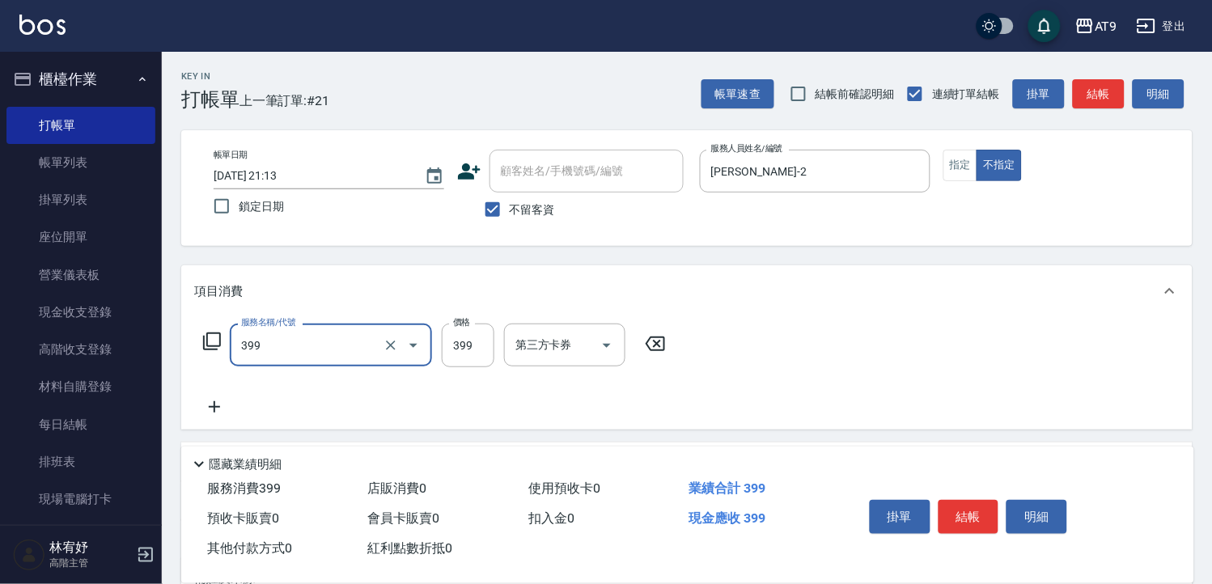
type input "海鹽SPA洗(399)"
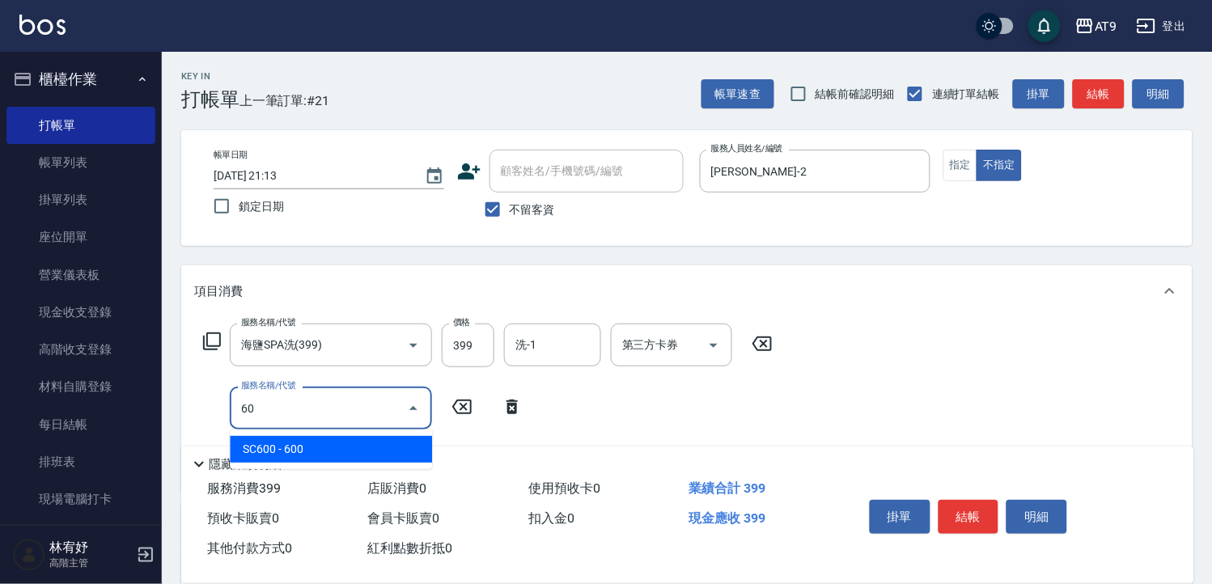
type input "608"
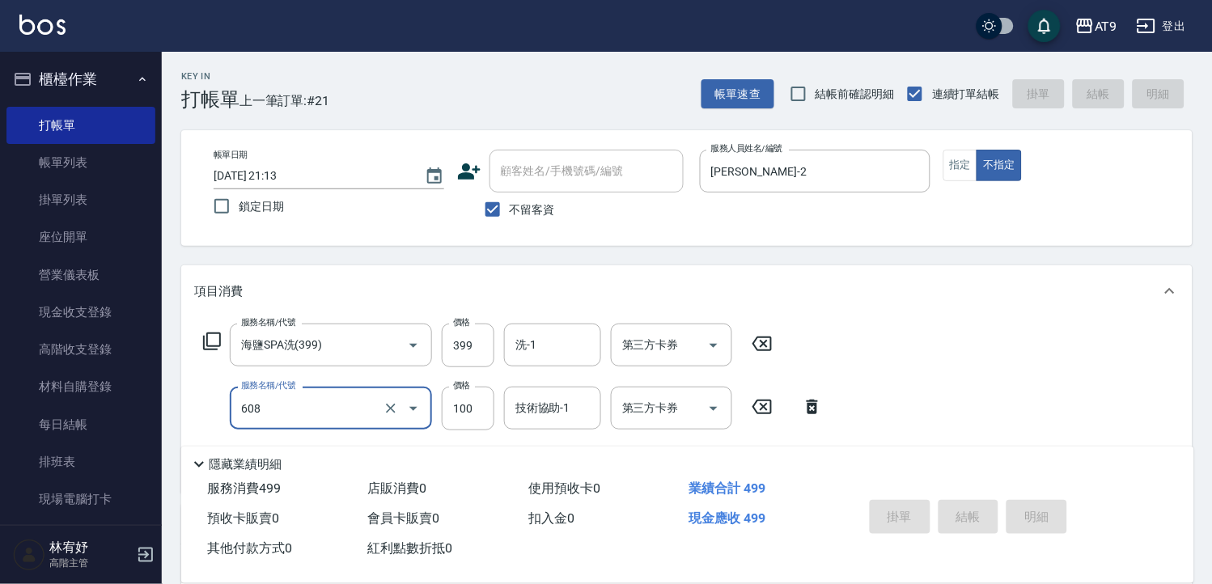
type input "[DATE] 21:14"
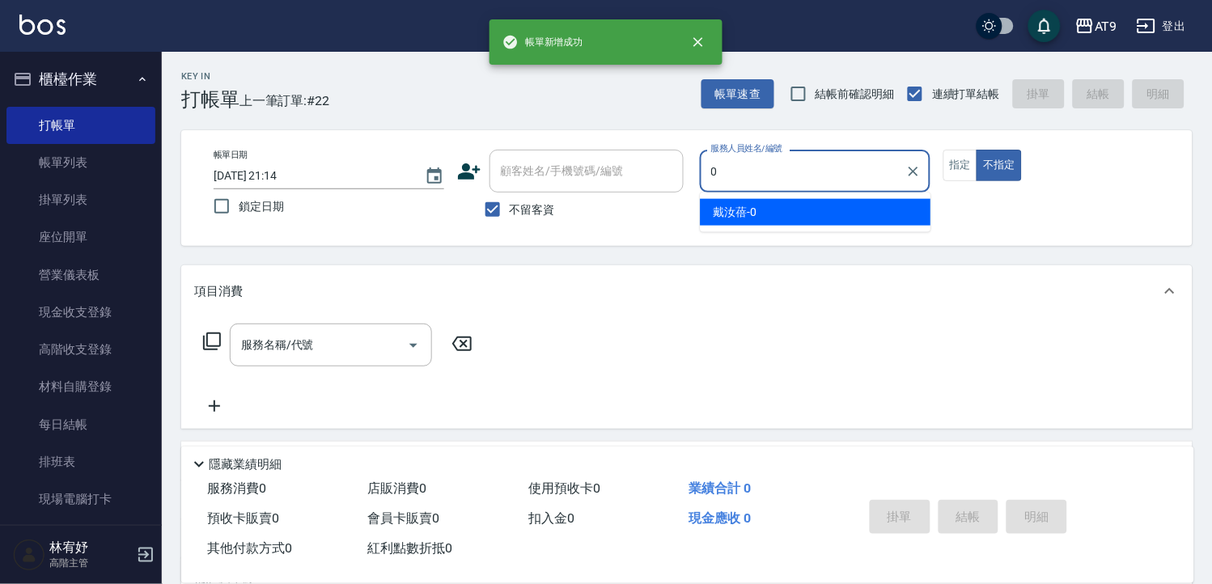
type input "[PERSON_NAME]-0"
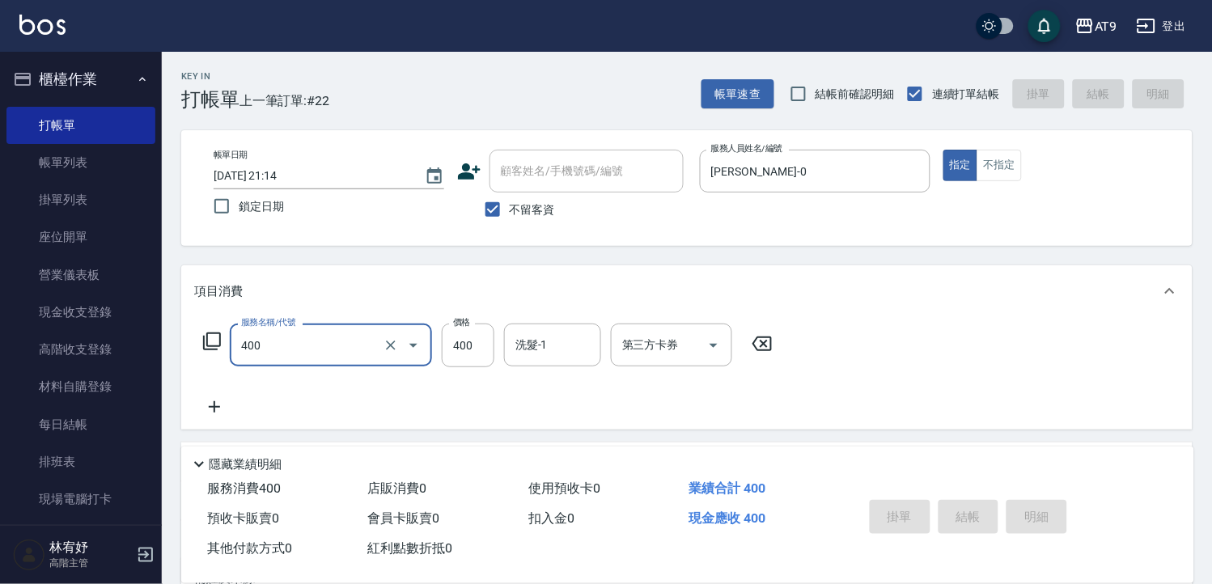
type input "400"
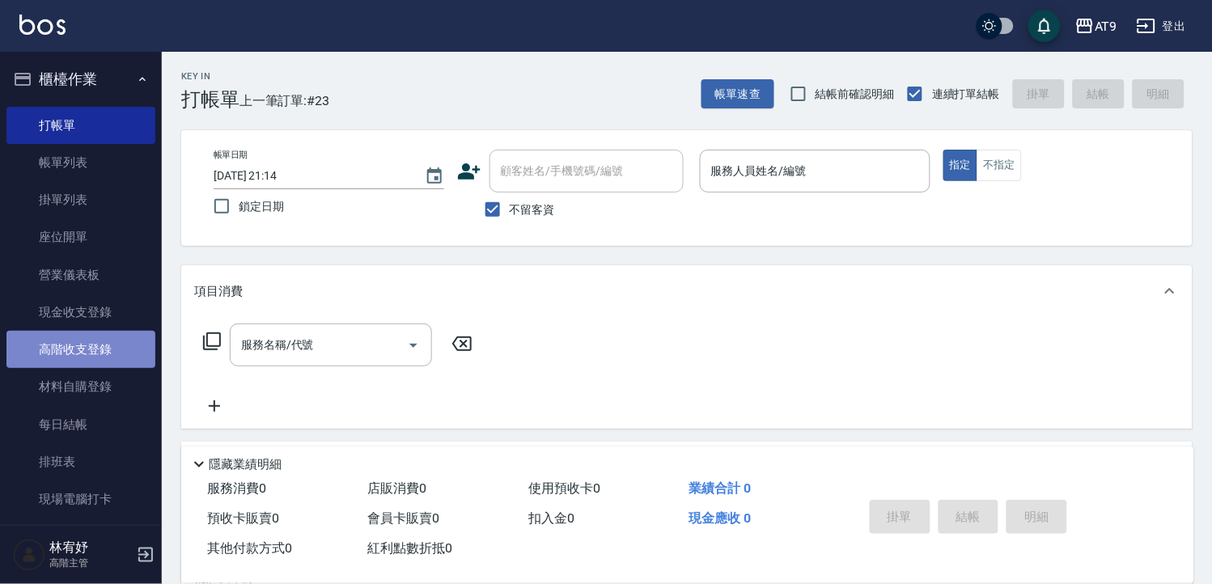
click at [105, 334] on link "高階收支登錄" at bounding box center [80, 349] width 149 height 37
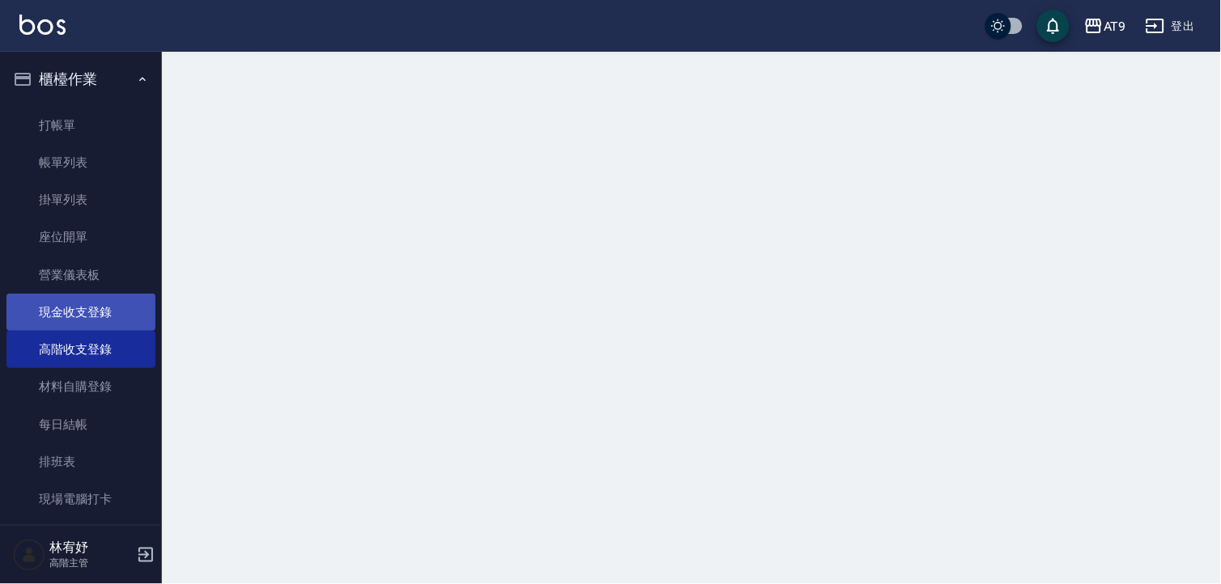
click at [102, 308] on link "現金收支登錄" at bounding box center [80, 312] width 149 height 37
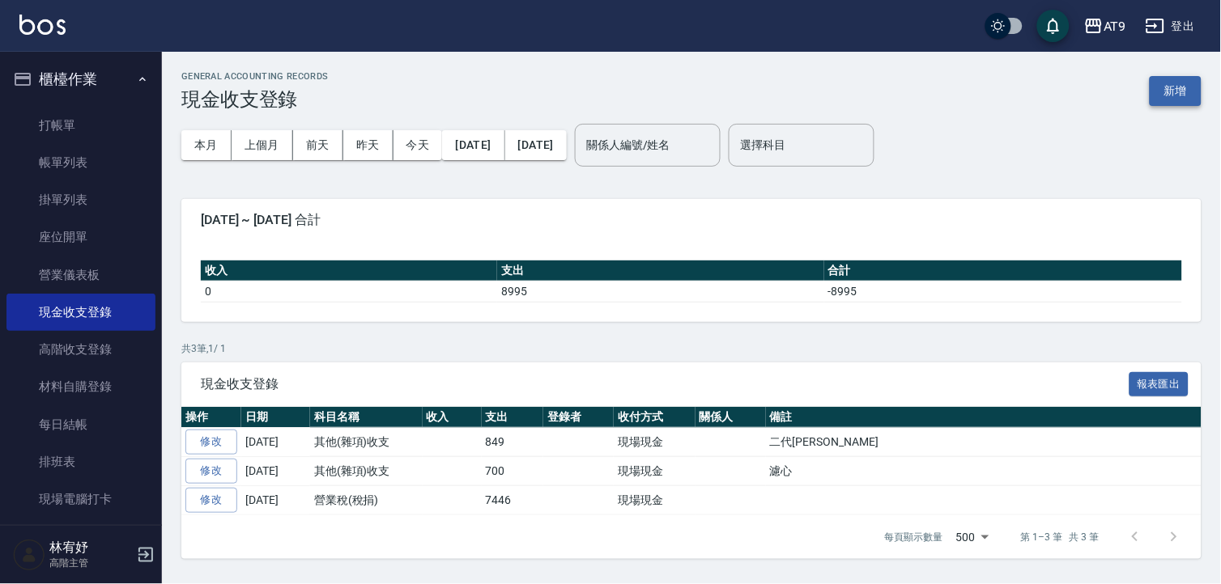
click at [1169, 95] on button "新增" at bounding box center [1175, 91] width 52 height 30
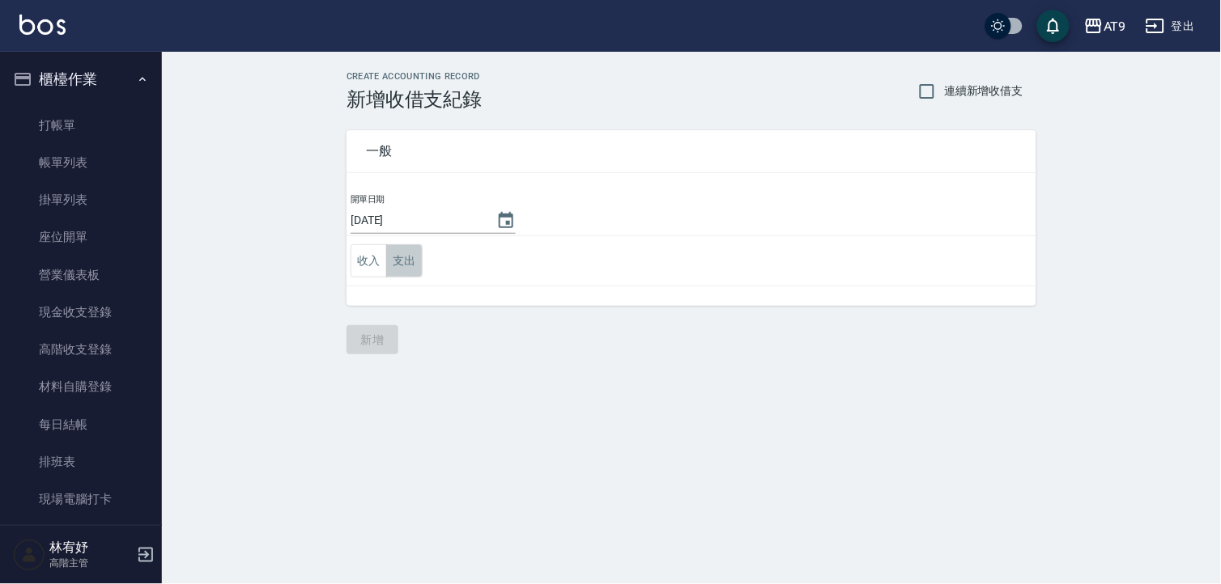
click at [407, 257] on button "支出" at bounding box center [404, 260] width 36 height 33
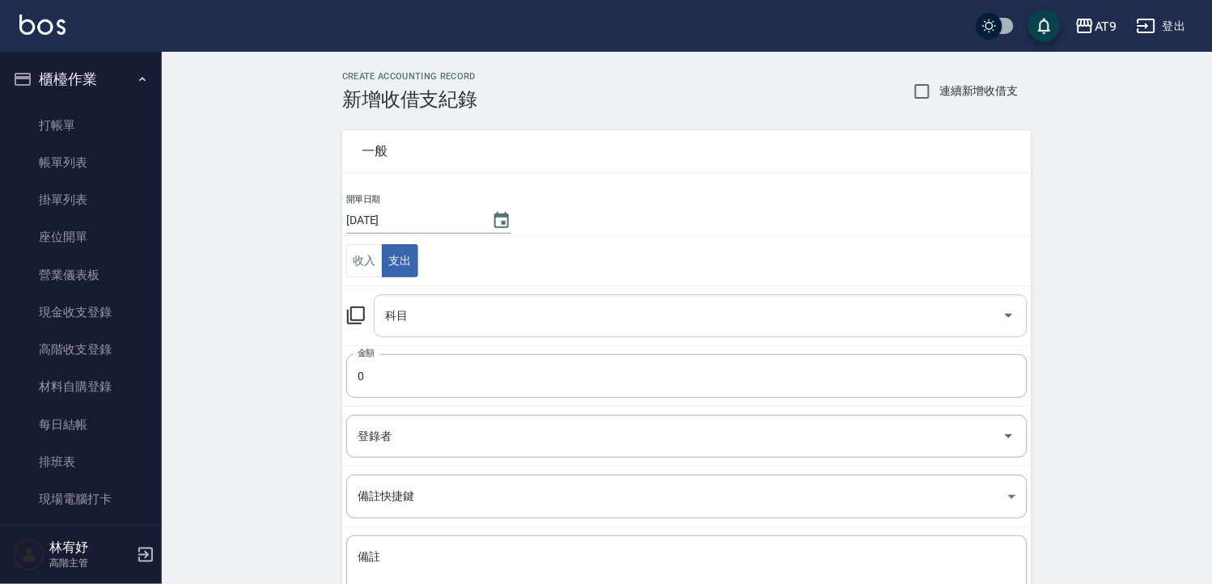
click at [483, 325] on input "科目" at bounding box center [688, 316] width 615 height 28
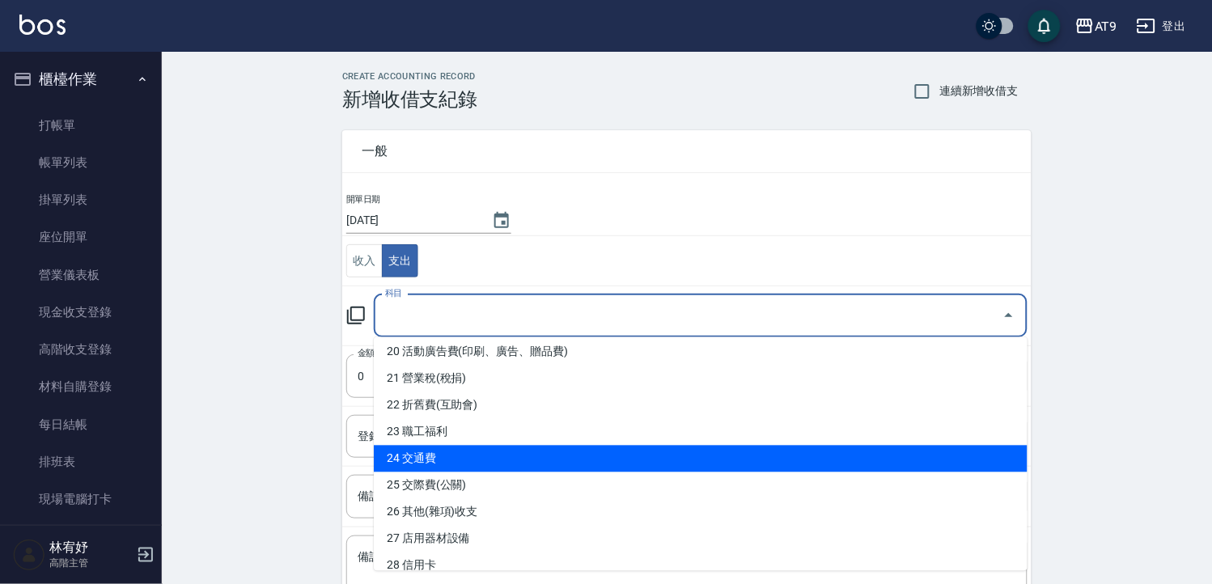
scroll to position [629, 0]
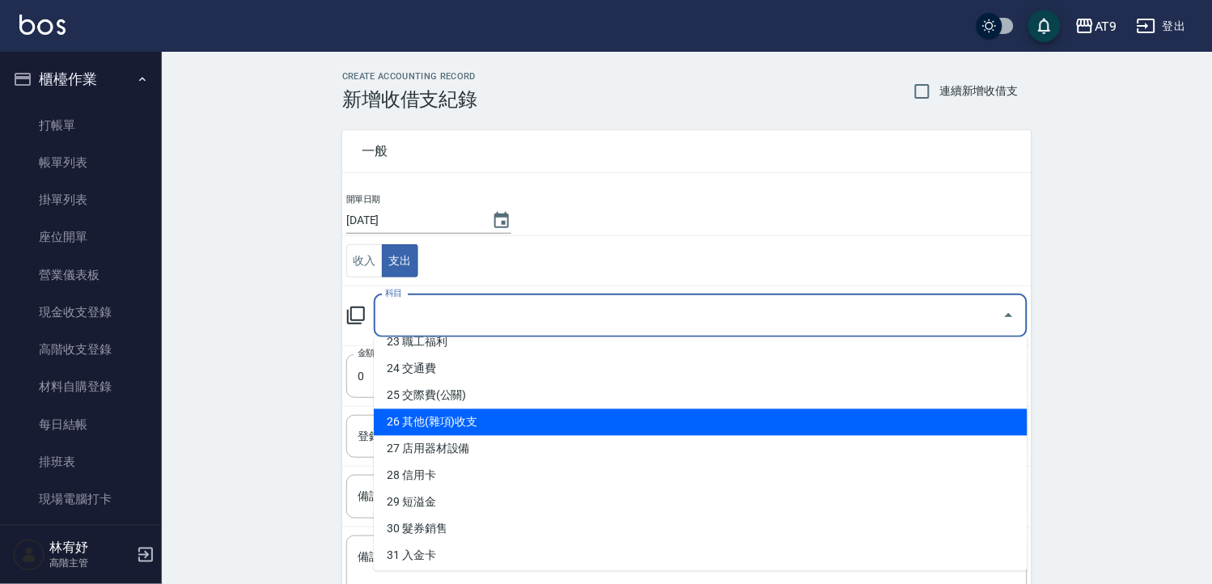
click at [521, 415] on li "26 其他(雜項)收支" at bounding box center [701, 423] width 654 height 27
type input "26 其他(雜項)收支"
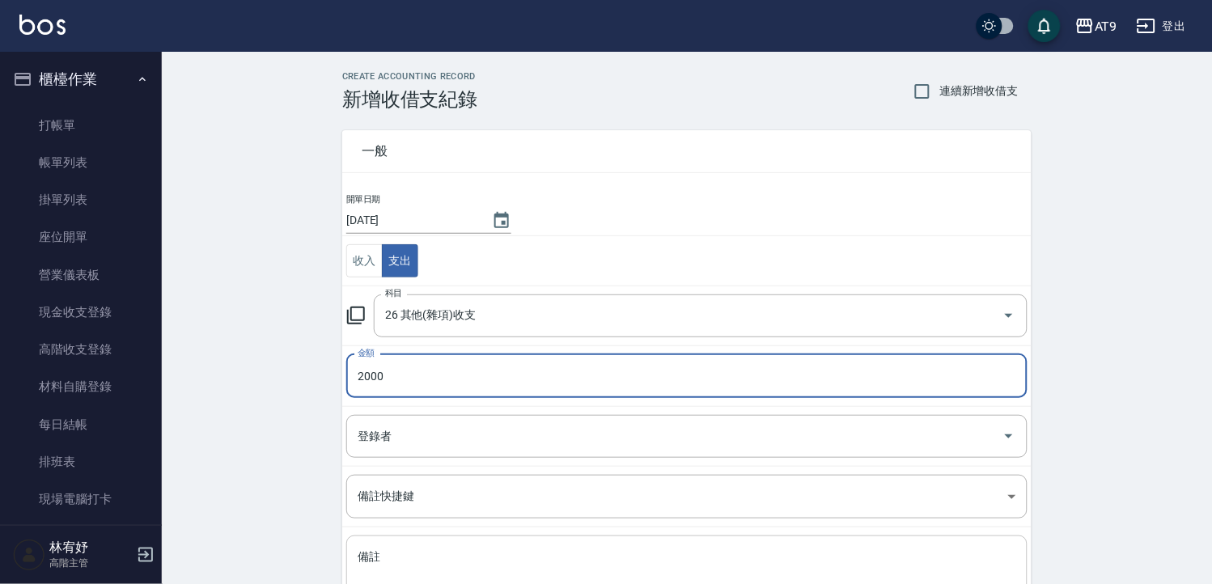
type input "2000"
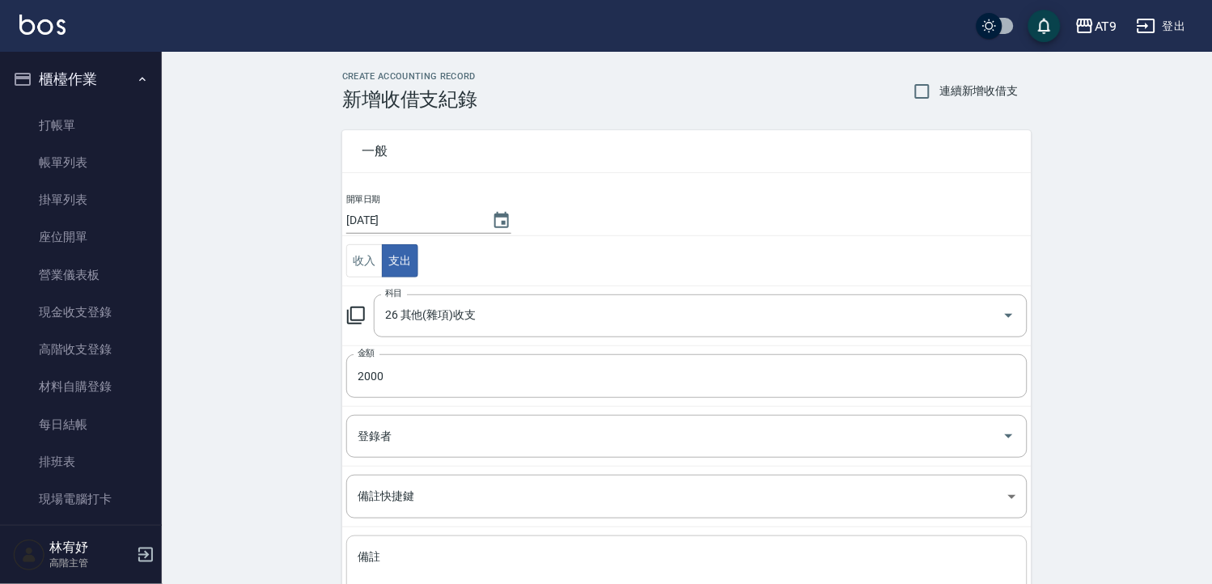
click at [492, 547] on div "x 備註" at bounding box center [686, 577] width 681 height 82
type textarea "x"
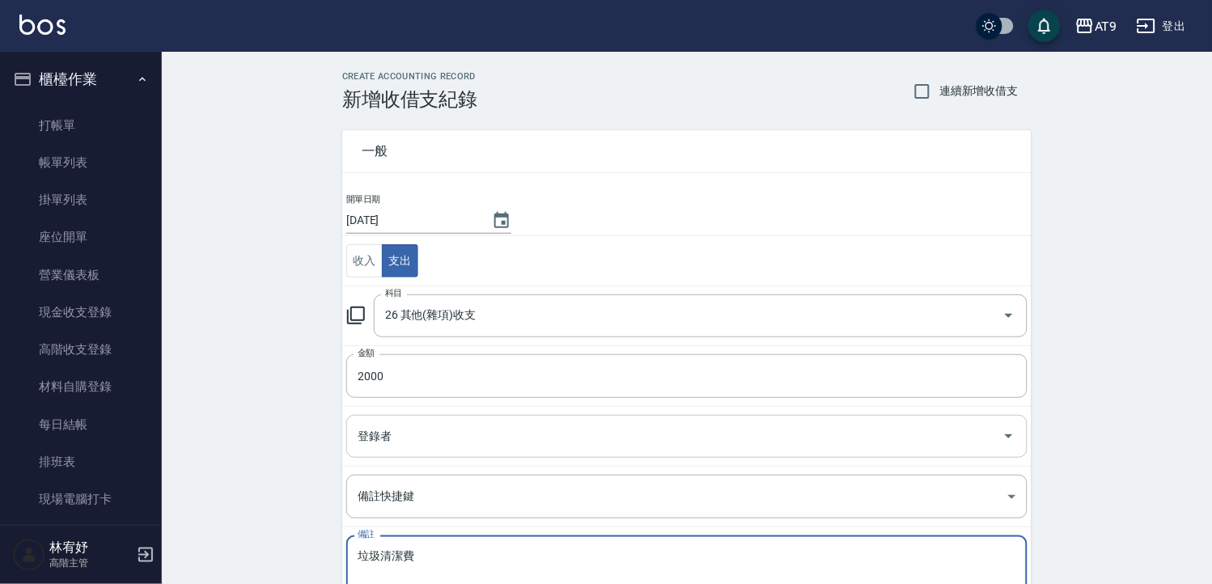
scroll to position [130, 0]
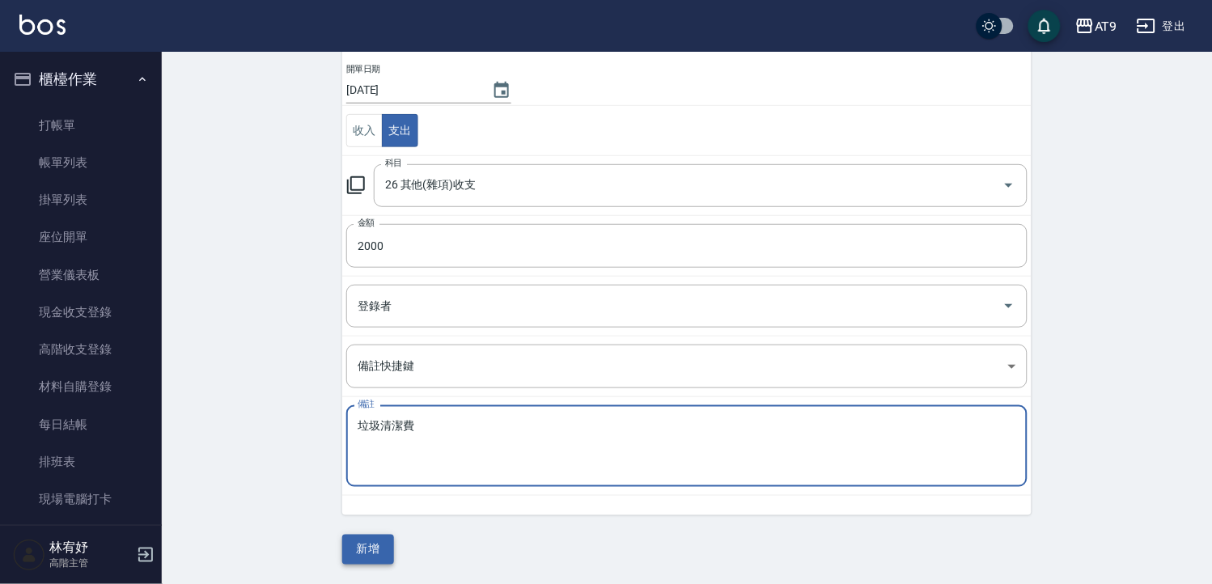
type textarea "垃圾清潔費"
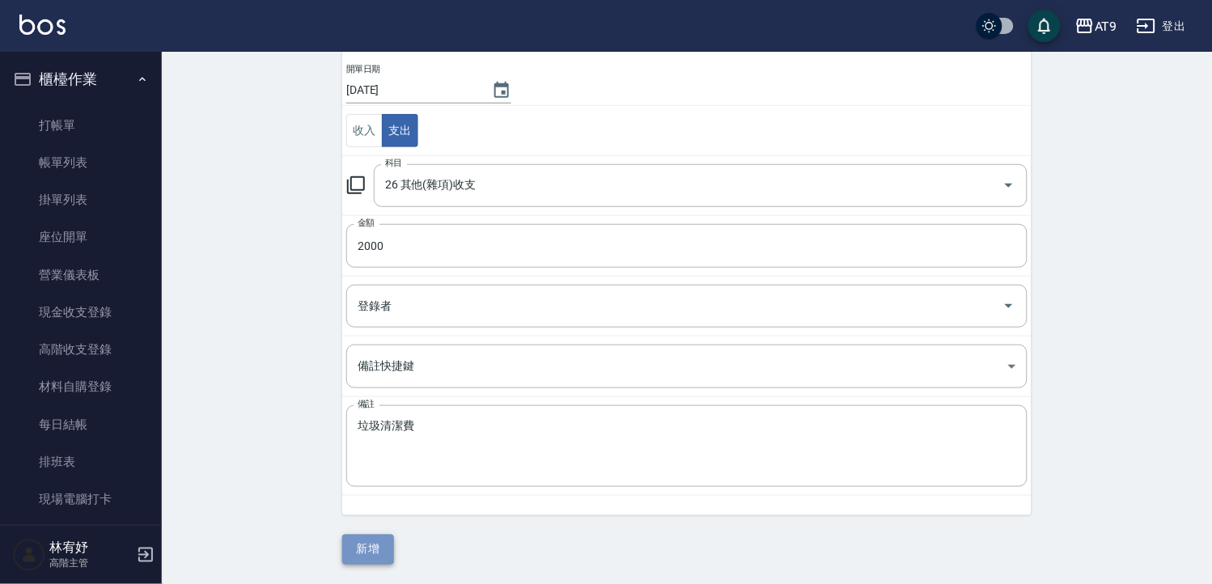
click at [358, 541] on button "新增" at bounding box center [368, 550] width 52 height 30
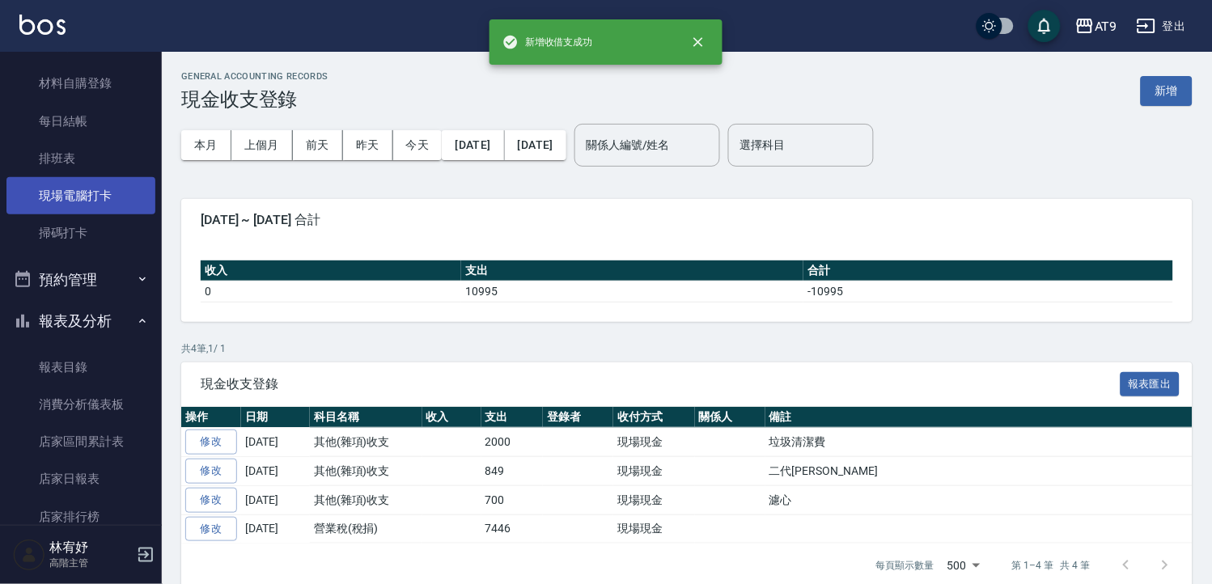
scroll to position [449, 0]
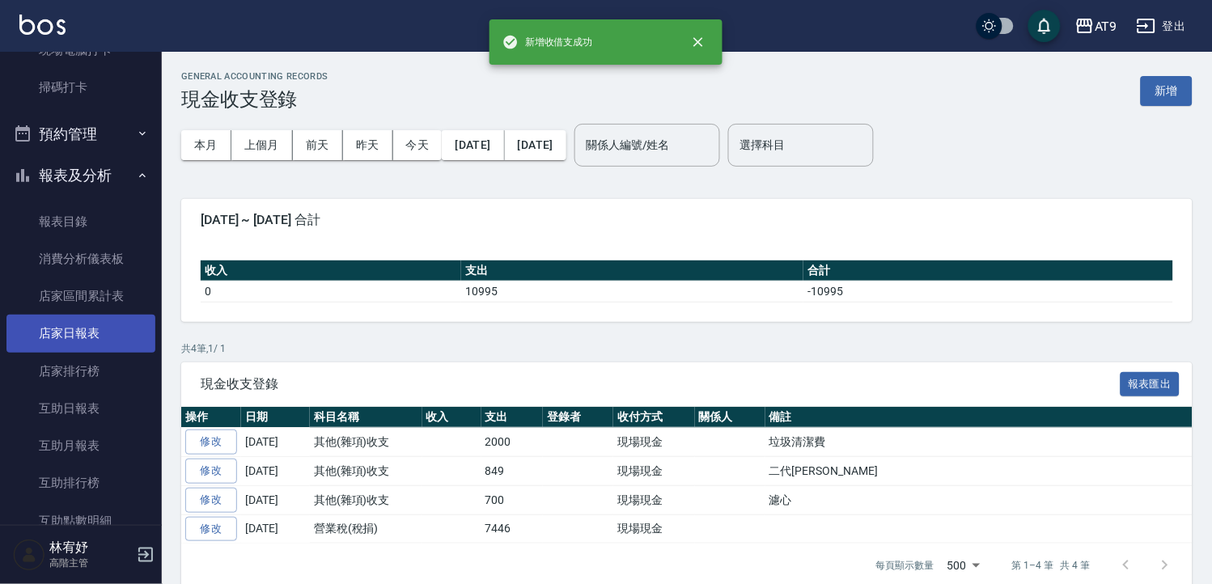
click at [87, 326] on link "店家日報表" at bounding box center [80, 333] width 149 height 37
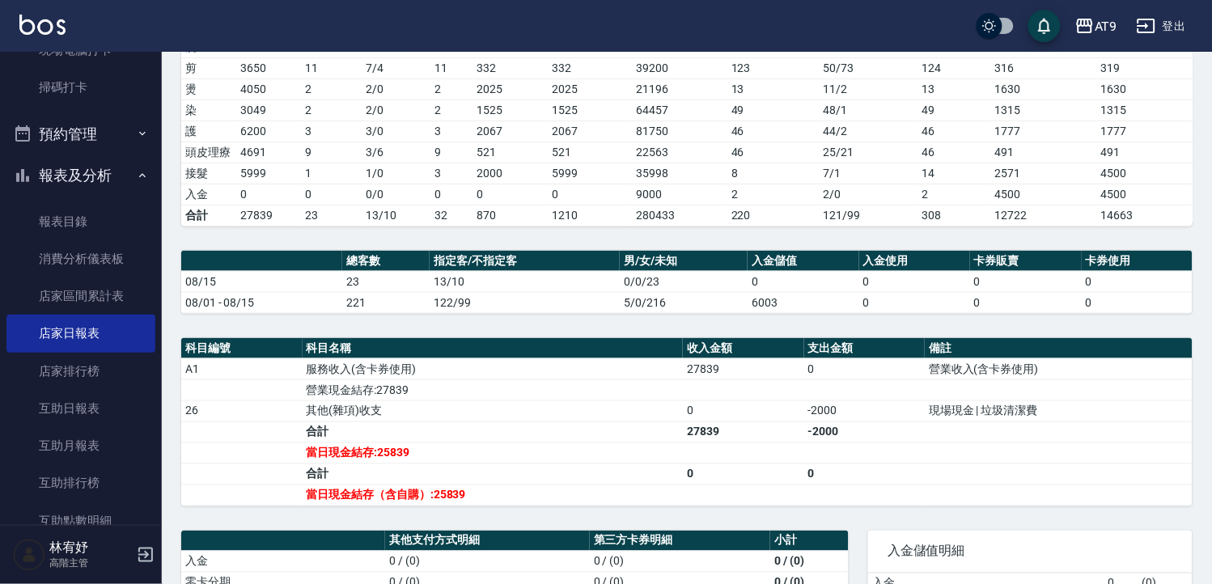
scroll to position [270, 0]
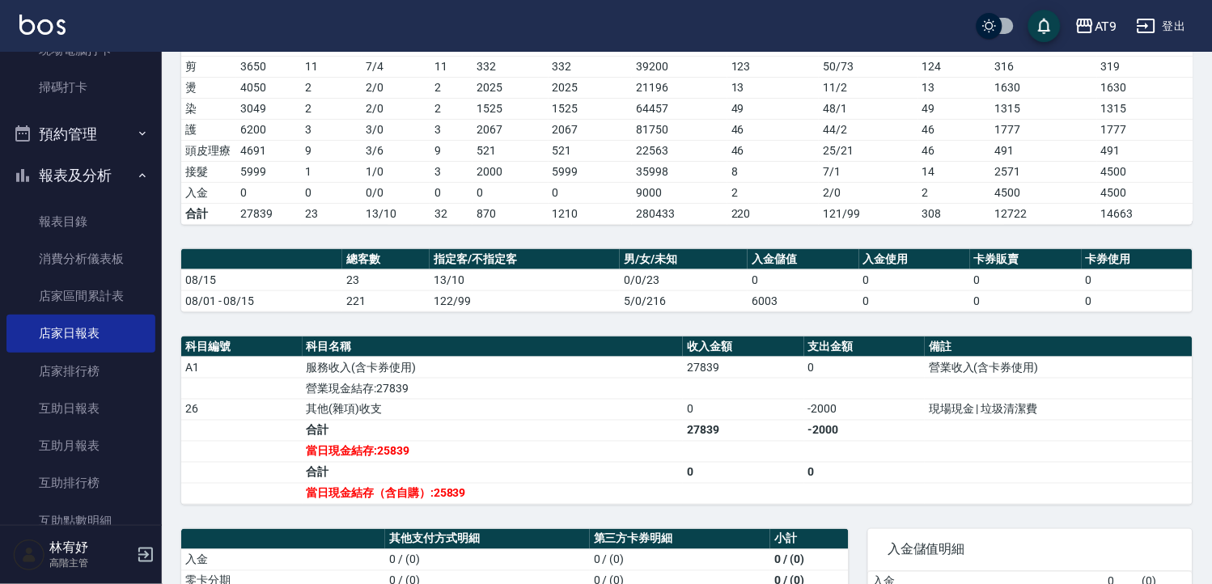
click at [461, 283] on td "13/10" at bounding box center [525, 280] width 190 height 21
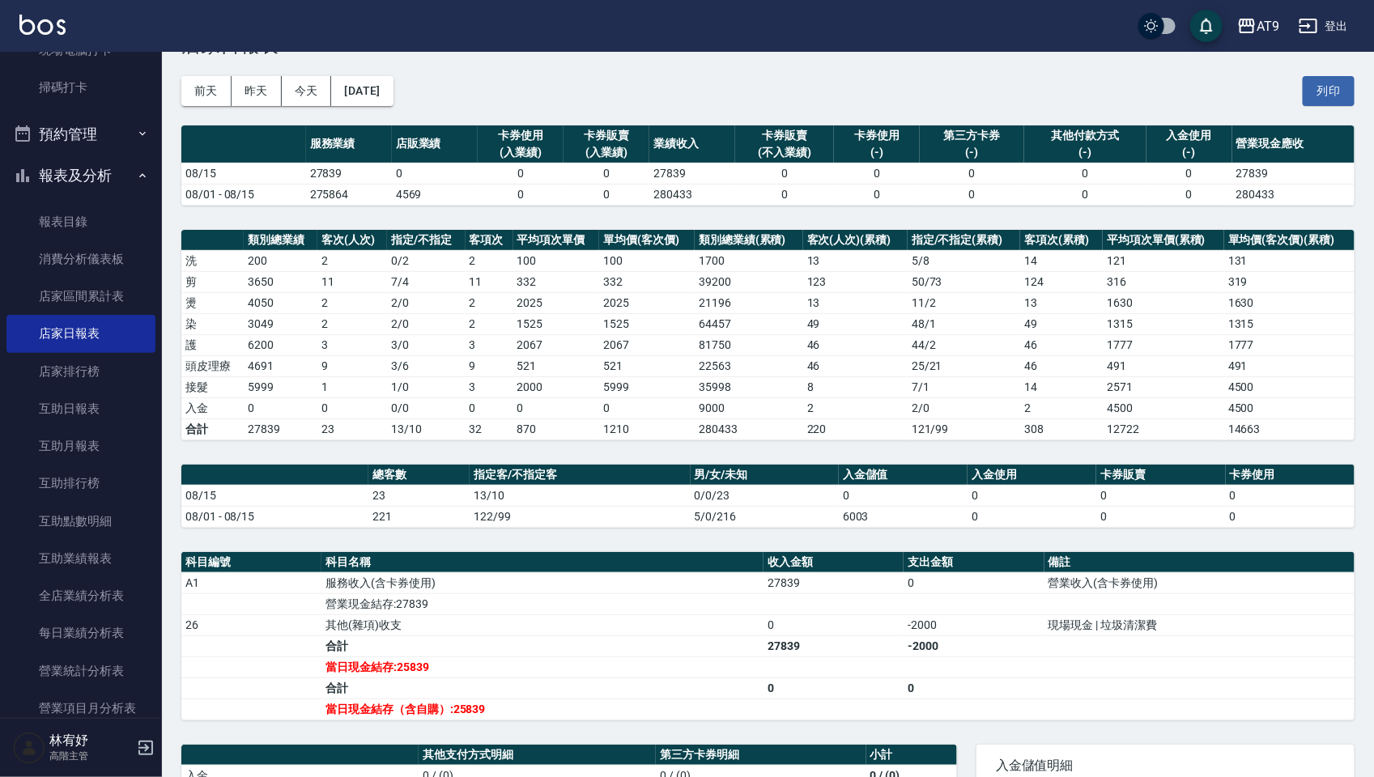
scroll to position [51, 0]
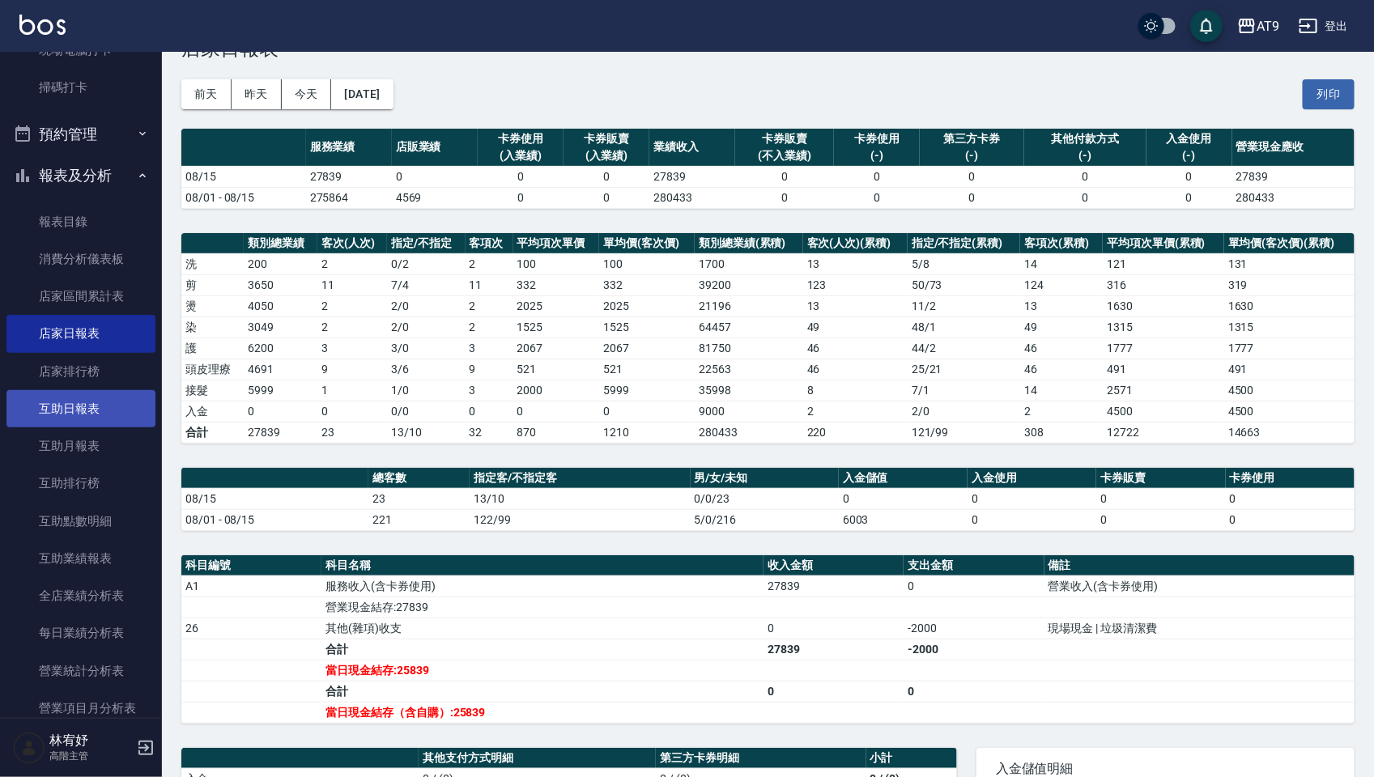
click at [83, 418] on link "互助日報表" at bounding box center [80, 408] width 149 height 37
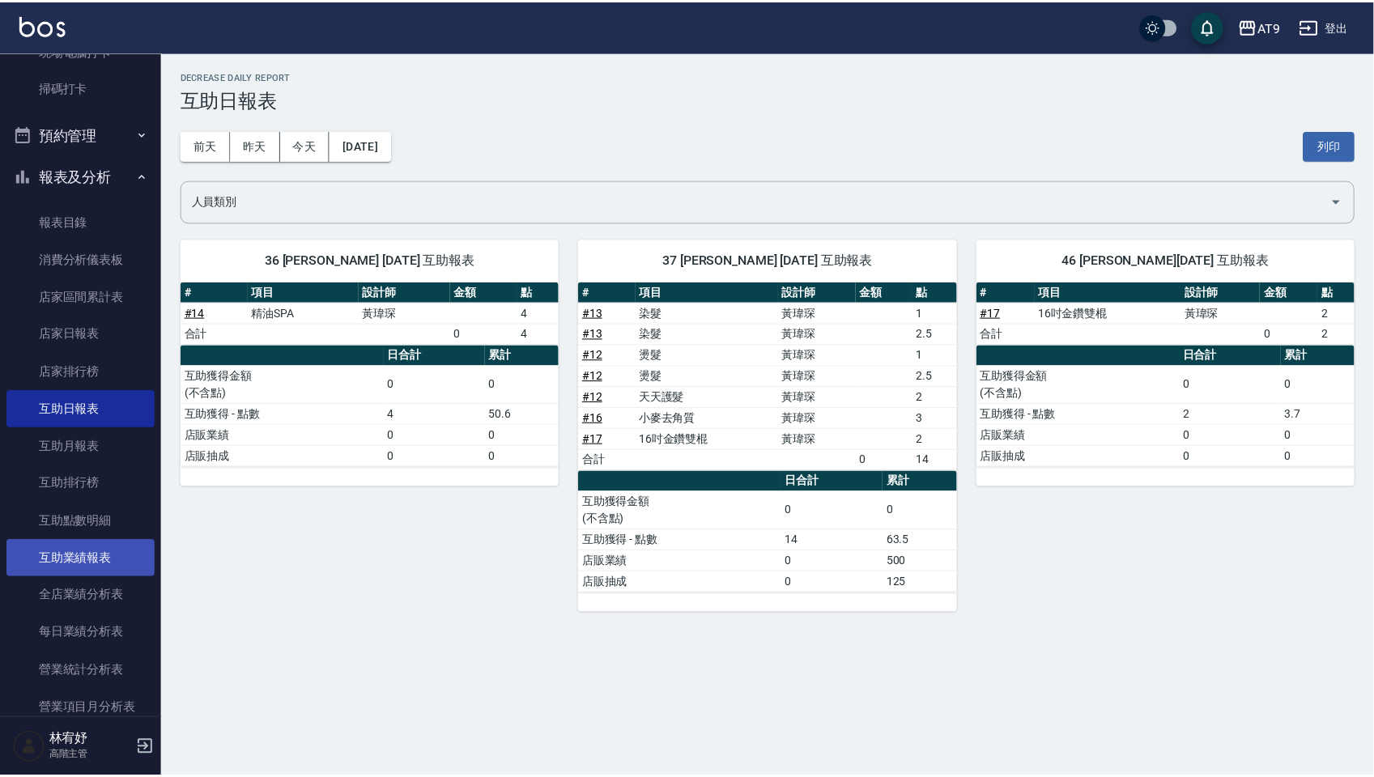
scroll to position [550, 0]
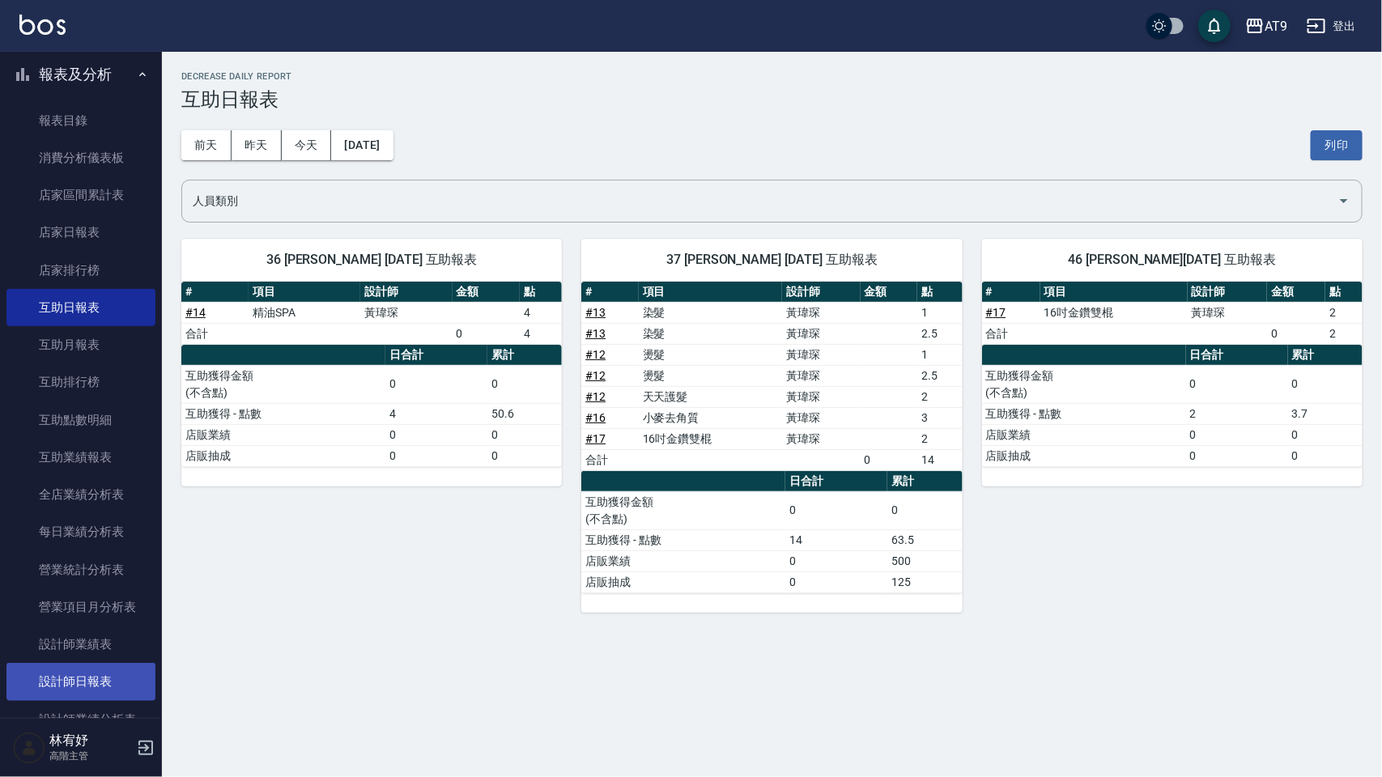
click at [115, 584] on link "設計師日報表" at bounding box center [80, 681] width 149 height 37
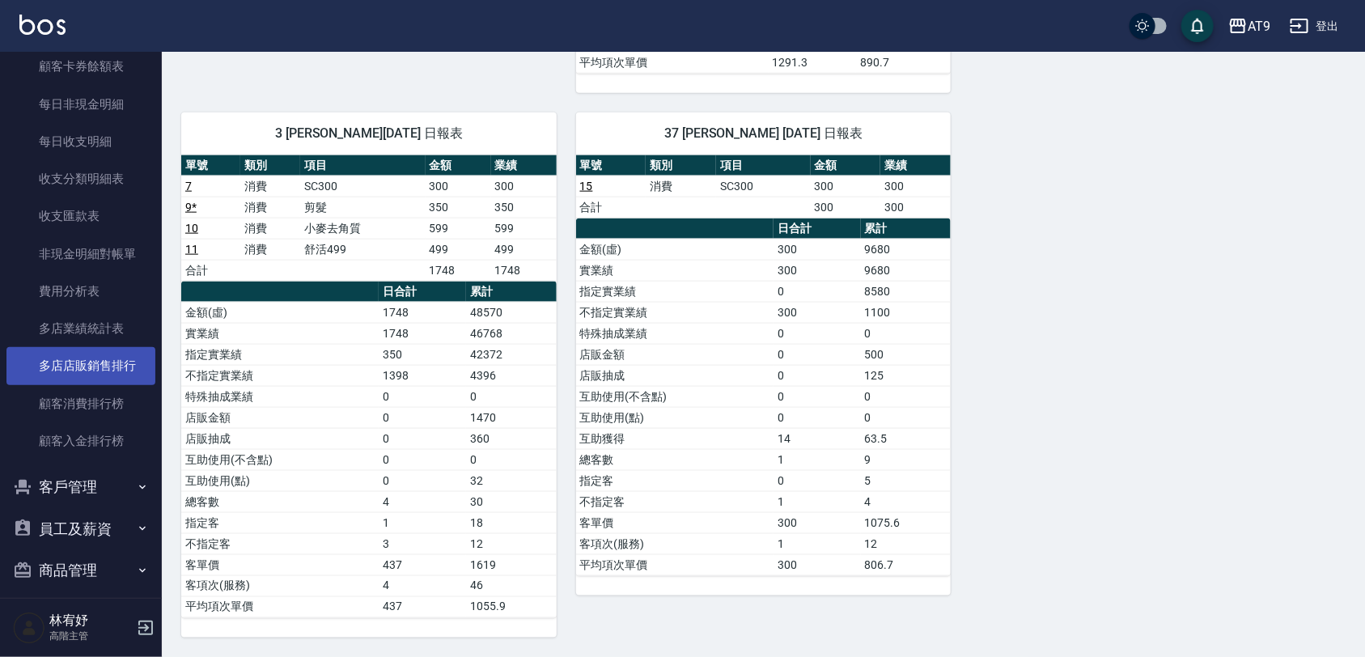
scroll to position [1860, 0]
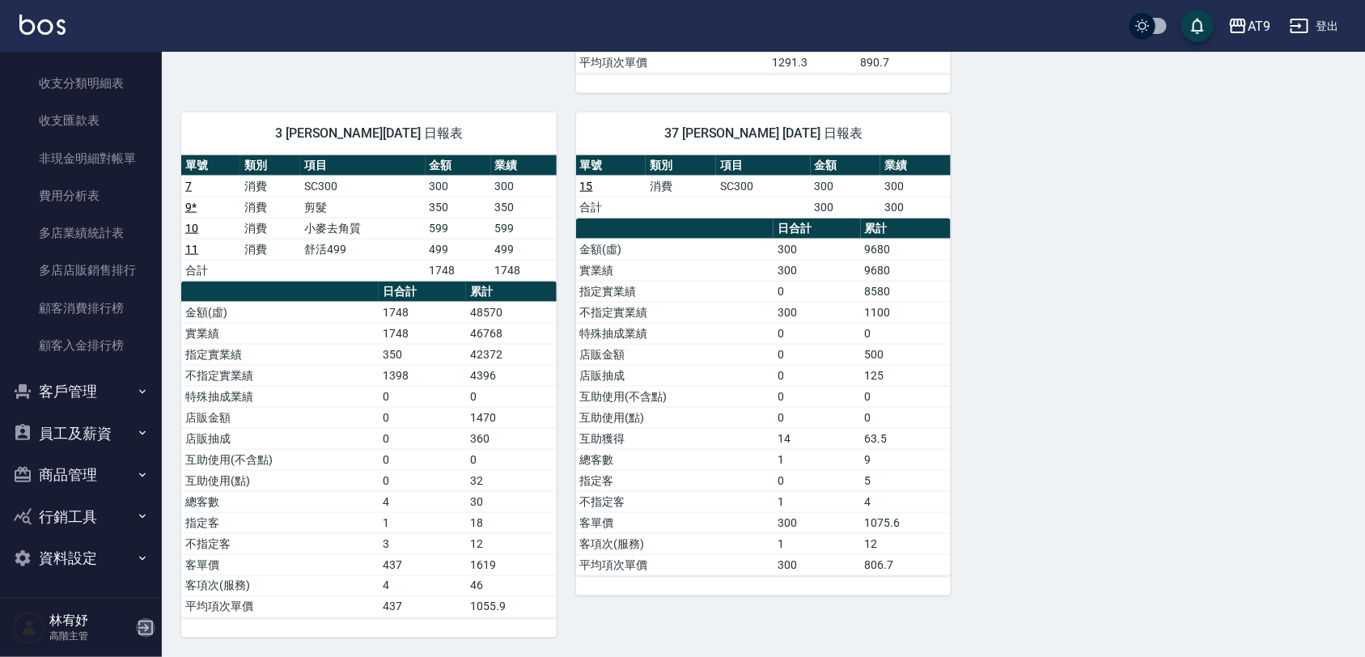
click at [146, 584] on icon "button" at bounding box center [145, 628] width 15 height 15
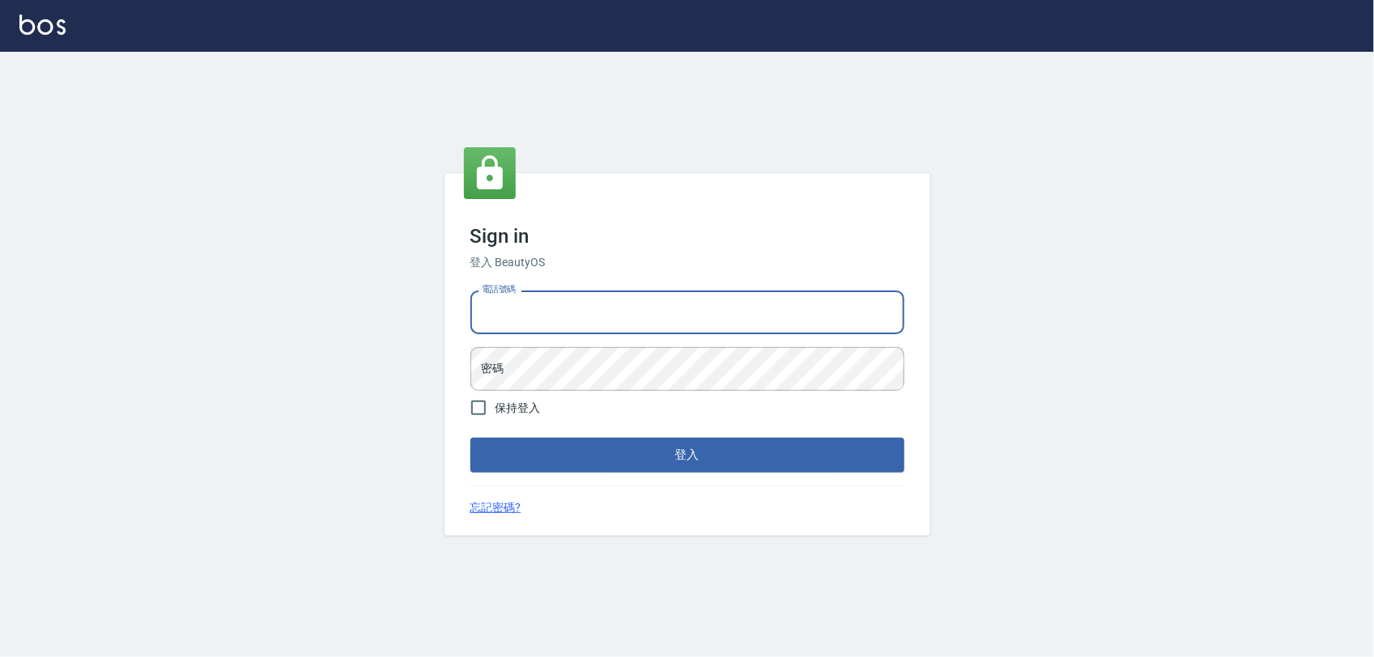
click at [707, 316] on input "電話號碼" at bounding box center [687, 313] width 434 height 44
type input "0975151920"
